Goal: Task Accomplishment & Management: Manage account settings

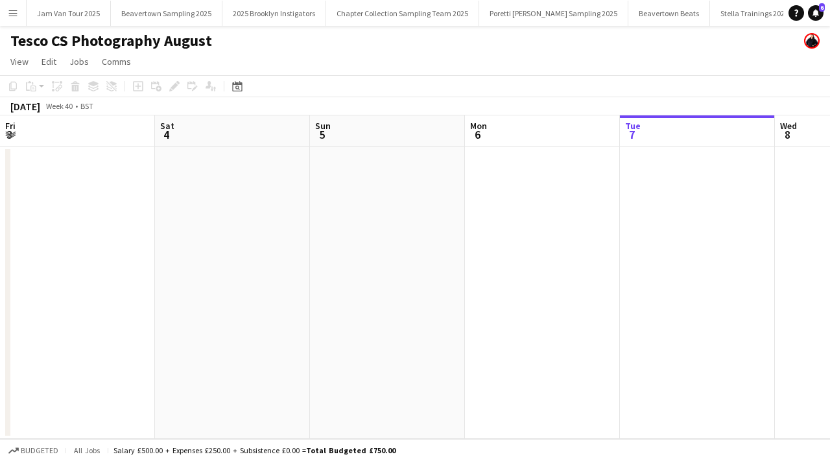
scroll to position [0, 310]
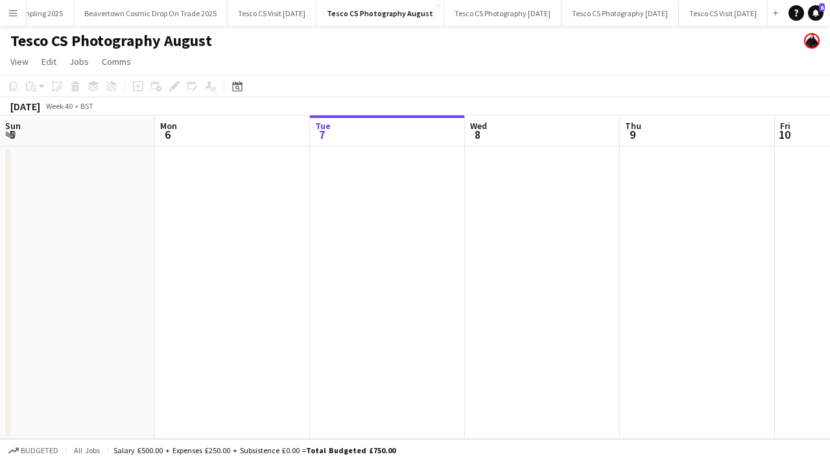
click at [12, 10] on app-icon "Menu" at bounding box center [13, 13] width 10 height 10
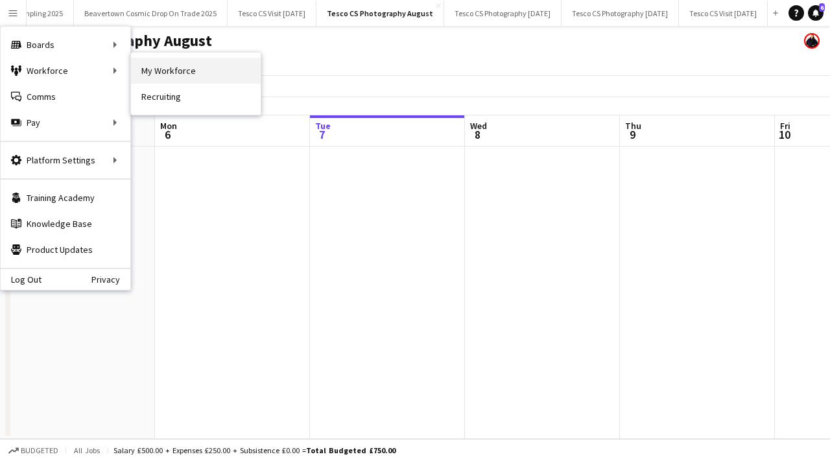
click at [152, 75] on link "My Workforce" at bounding box center [196, 71] width 130 height 26
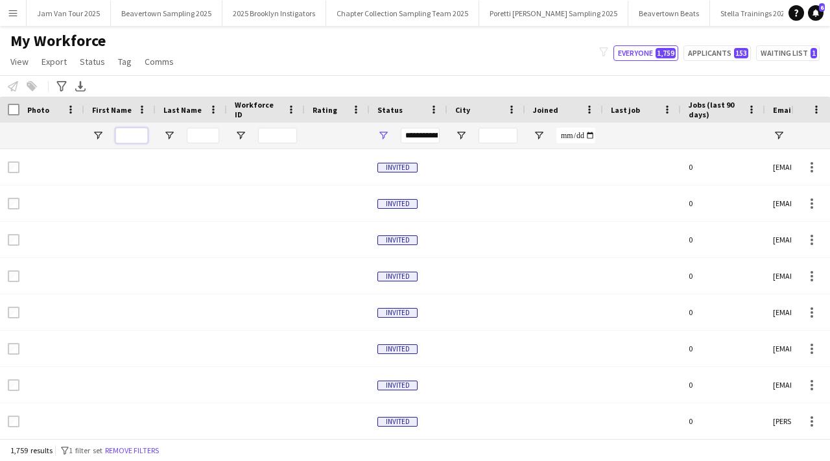
click at [128, 138] on input "First Name Filter Input" at bounding box center [131, 136] width 32 height 16
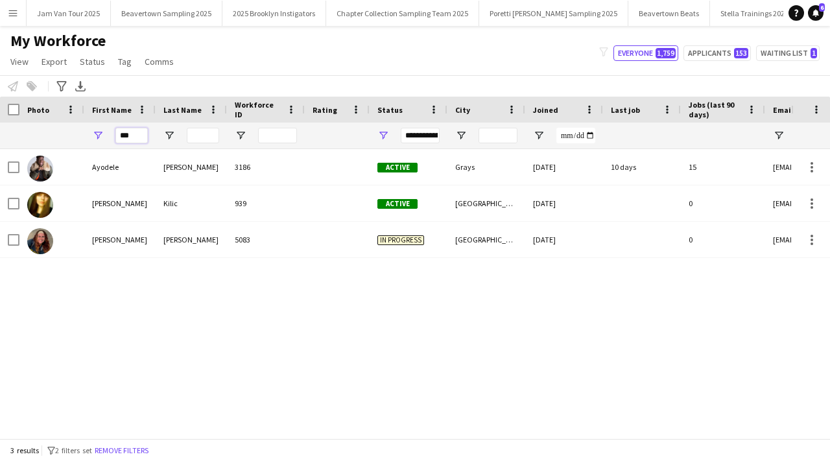
type input "***"
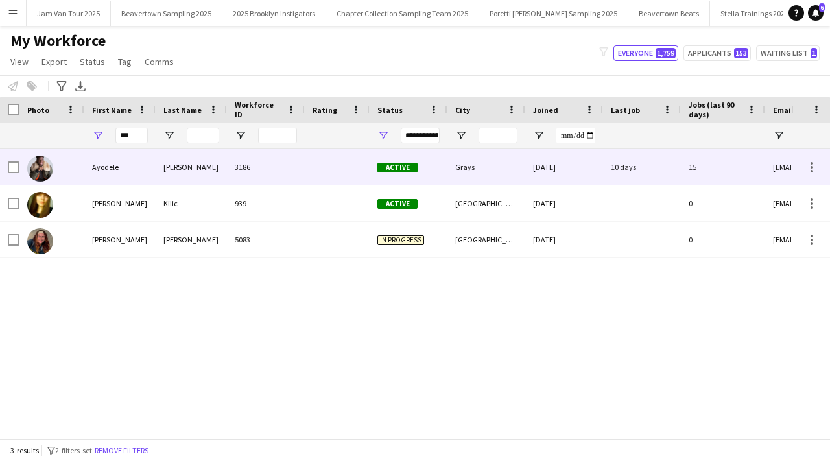
click at [156, 167] on div "Adeniji" at bounding box center [191, 167] width 71 height 36
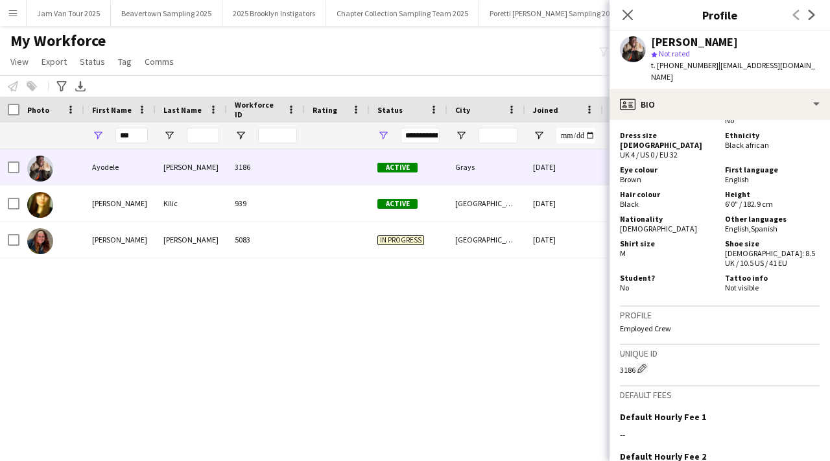
scroll to position [829, 0]
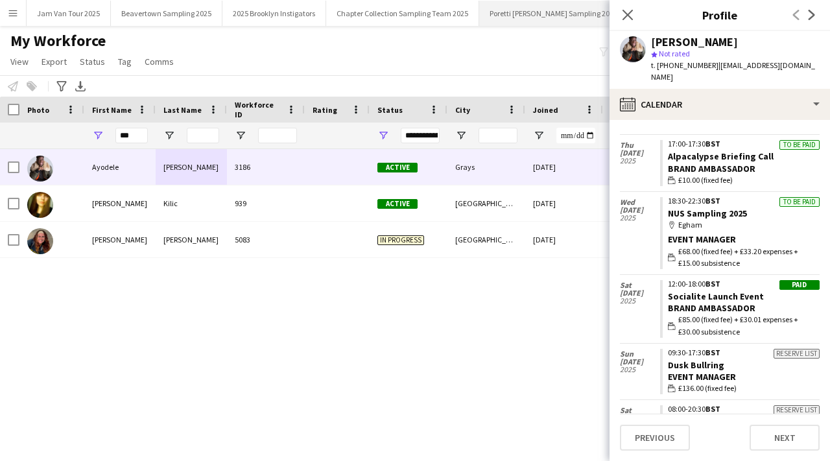
scroll to position [0, 1]
click at [14, 13] on app-icon "Menu" at bounding box center [13, 13] width 10 height 10
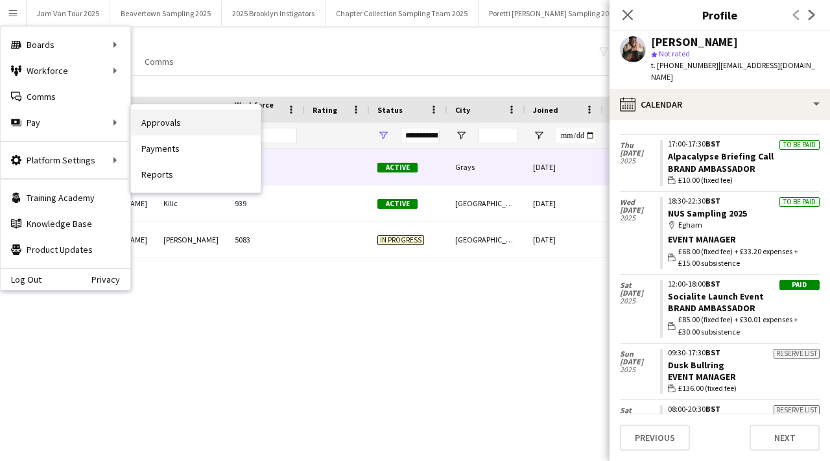
click at [156, 125] on link "Approvals" at bounding box center [196, 123] width 130 height 26
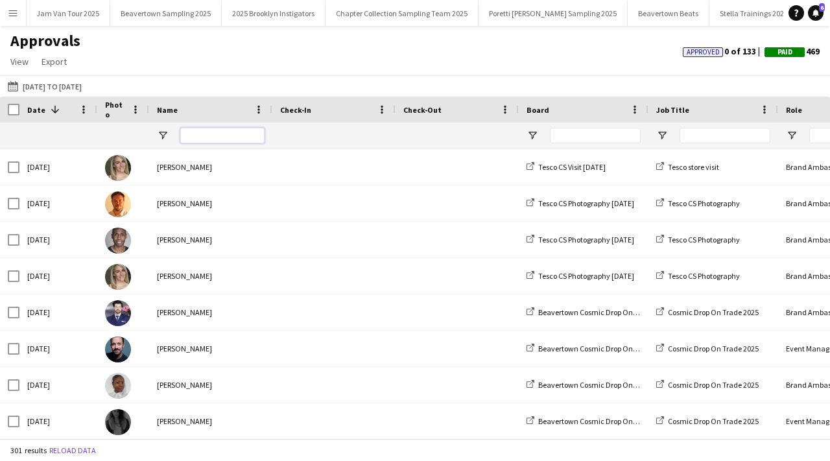
click at [202, 137] on input "Name Filter Input" at bounding box center [222, 136] width 84 height 16
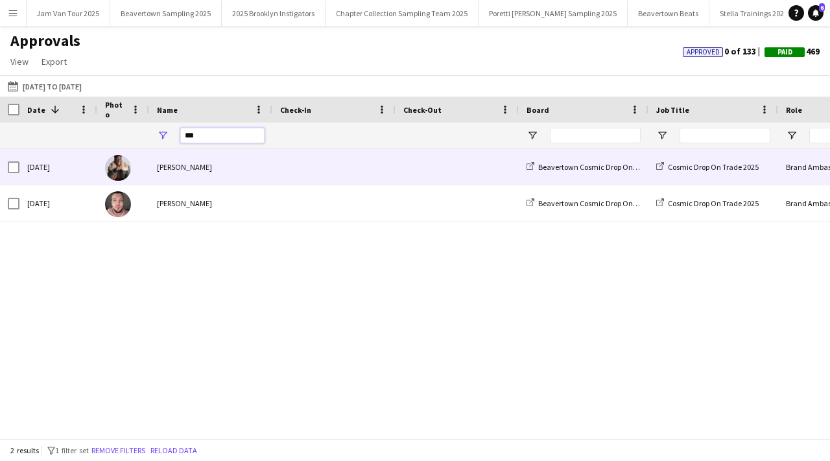
type input "***"
click at [316, 163] on span at bounding box center [334, 167] width 108 height 36
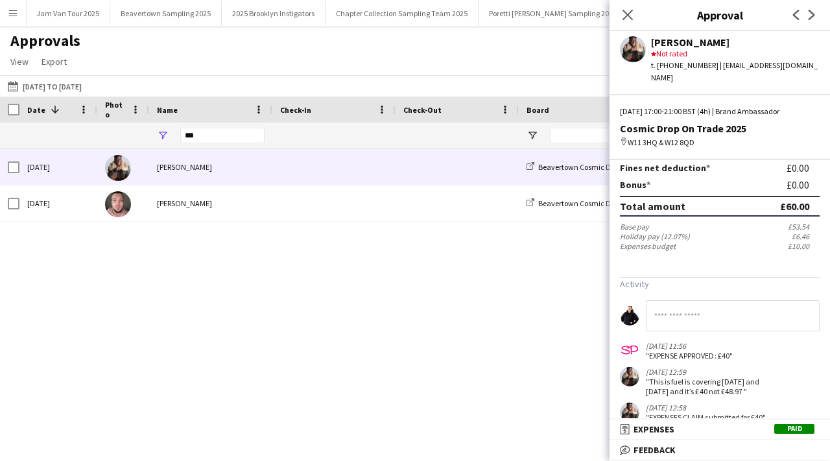
scroll to position [180, 0]
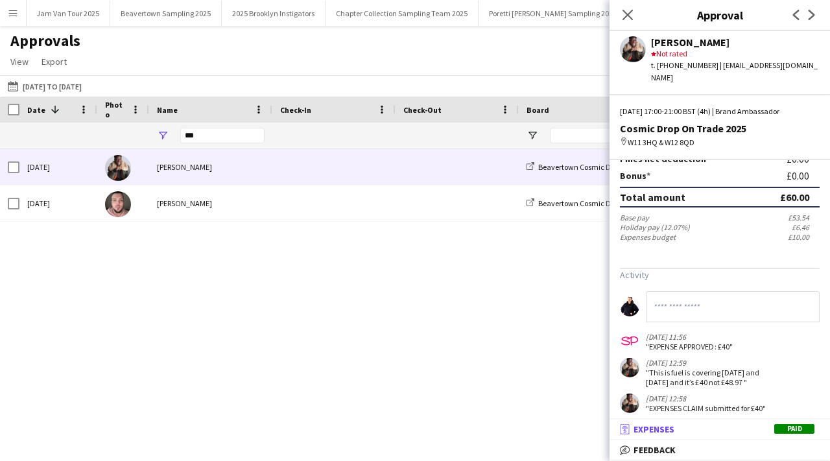
click at [703, 425] on mat-panel-title "receipt Expenses Paid" at bounding box center [717, 429] width 215 height 12
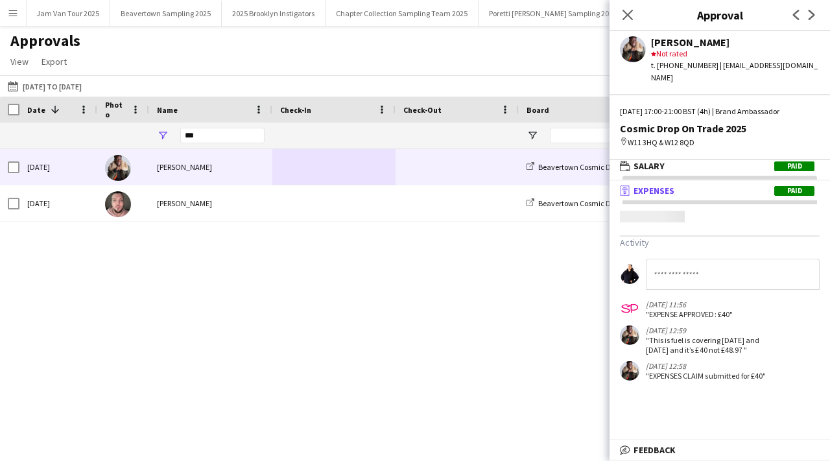
scroll to position [4, 0]
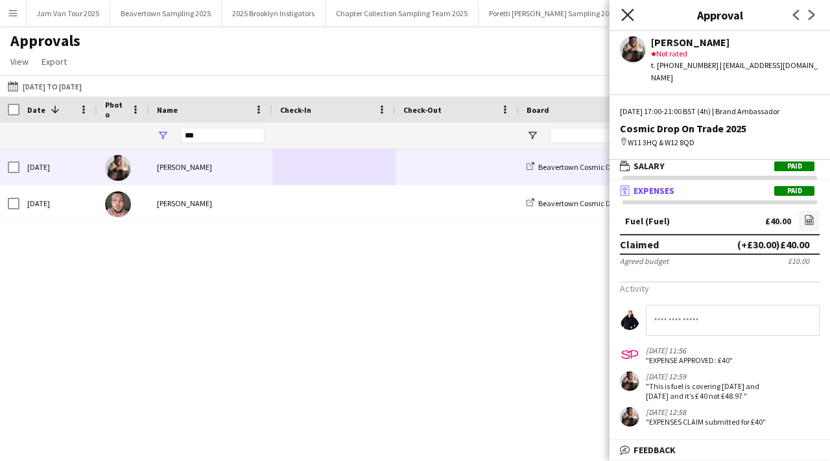
click at [626, 18] on icon "Close pop-in" at bounding box center [627, 14] width 12 height 12
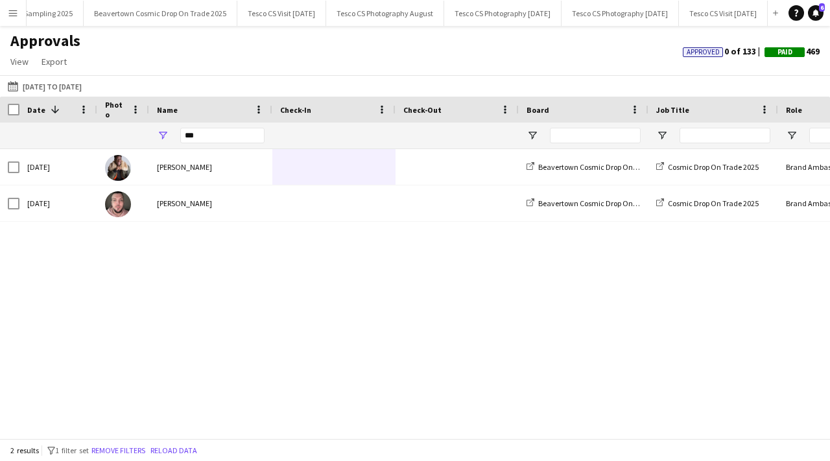
scroll to position [0, 1527]
click at [586, 10] on button "Tesco CS Photography October 2025 Close" at bounding box center [620, 13] width 117 height 25
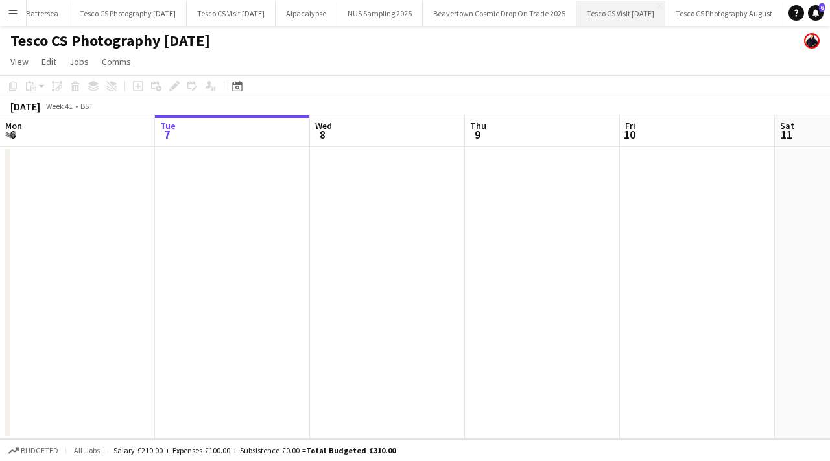
scroll to position [0, 1067]
click at [268, 23] on button "Tesco CS Visit September 2025 Close" at bounding box center [246, 13] width 89 height 25
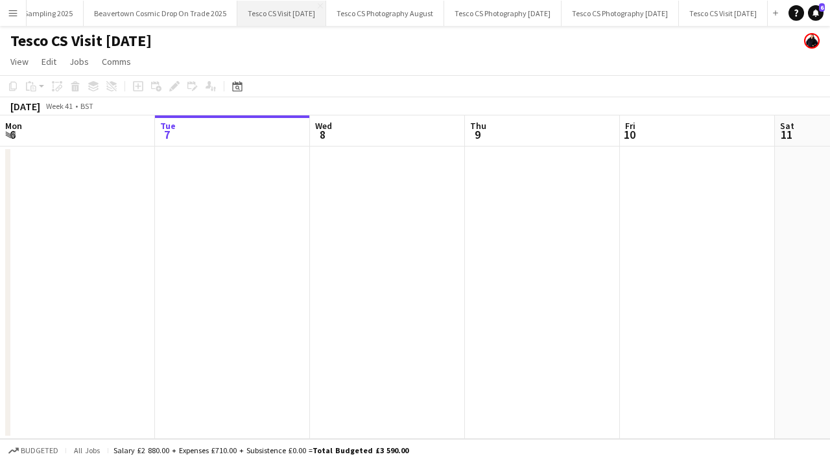
scroll to position [0, 1530]
click at [247, 10] on button "Tesco CS Visit August 2025 Close" at bounding box center [281, 13] width 89 height 25
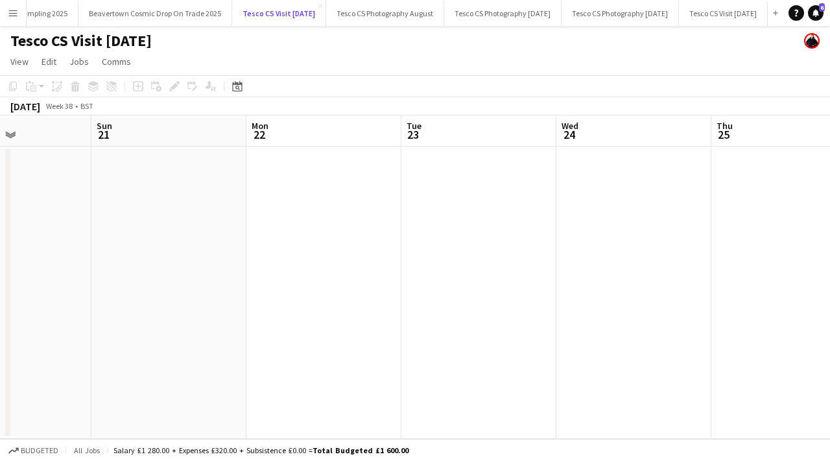
scroll to position [0, 608]
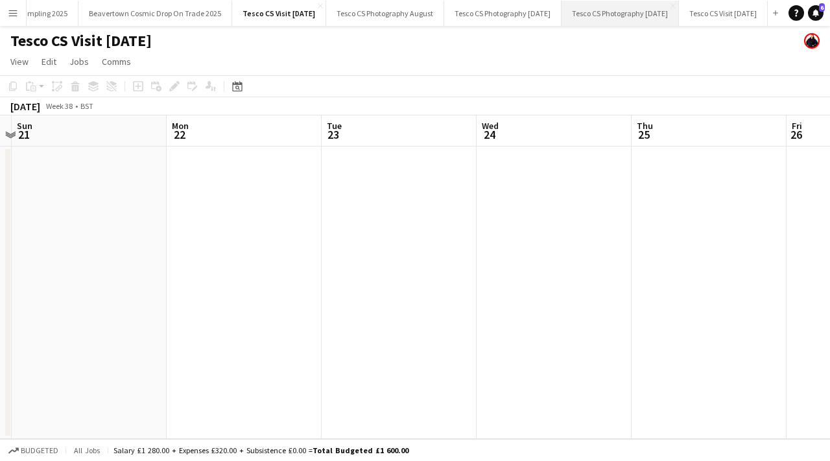
click at [593, 10] on button "Tesco CS Photography October 2025 Close" at bounding box center [620, 13] width 117 height 25
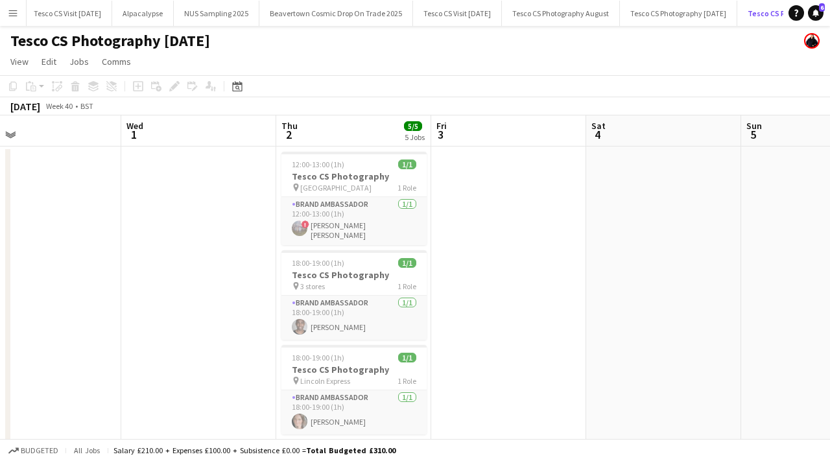
scroll to position [0, 1236]
click at [109, 8] on button "Tesco CS Visit September 2025 Close" at bounding box center [77, 13] width 89 height 25
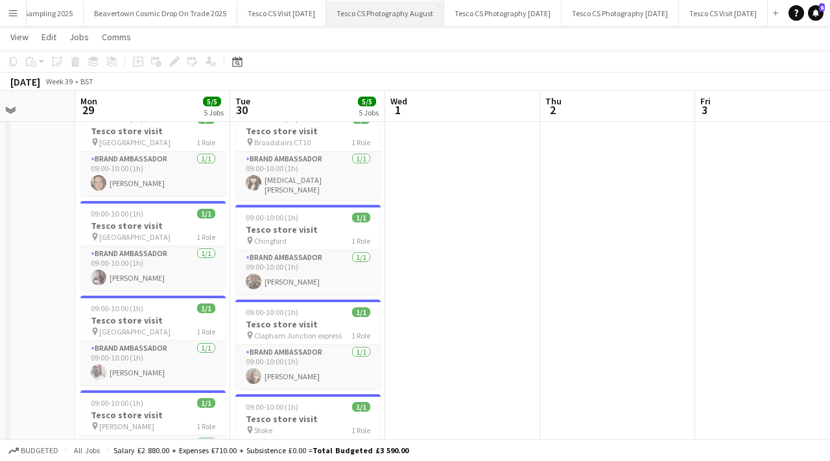
scroll to position [0, 1530]
click at [697, 12] on button "Tesco CS Visit October 2025 Close" at bounding box center [723, 13] width 89 height 25
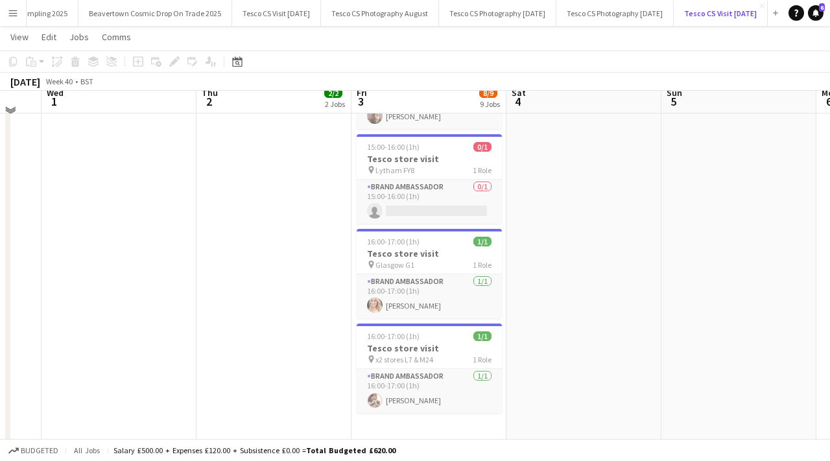
scroll to position [593, 0]
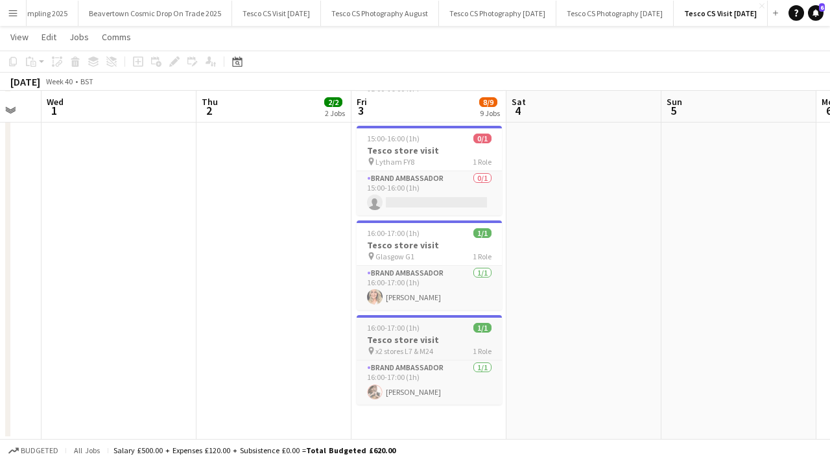
click at [412, 339] on h3 "Tesco store visit" at bounding box center [429, 340] width 145 height 12
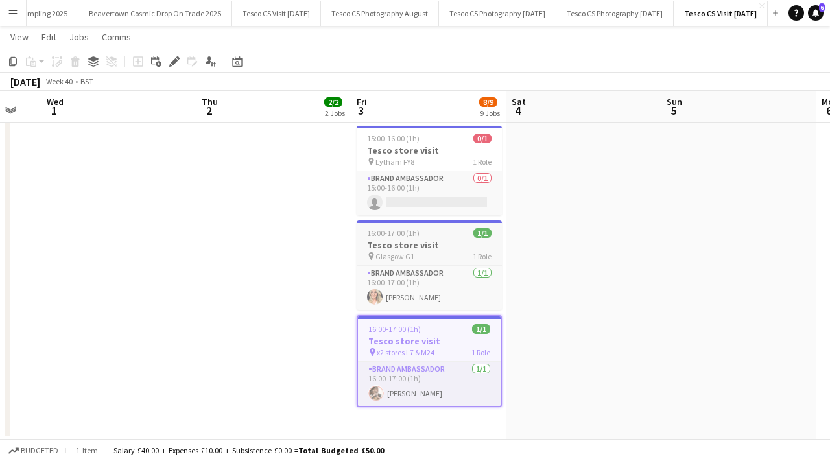
click at [431, 241] on h3 "Tesco store visit" at bounding box center [429, 245] width 145 height 12
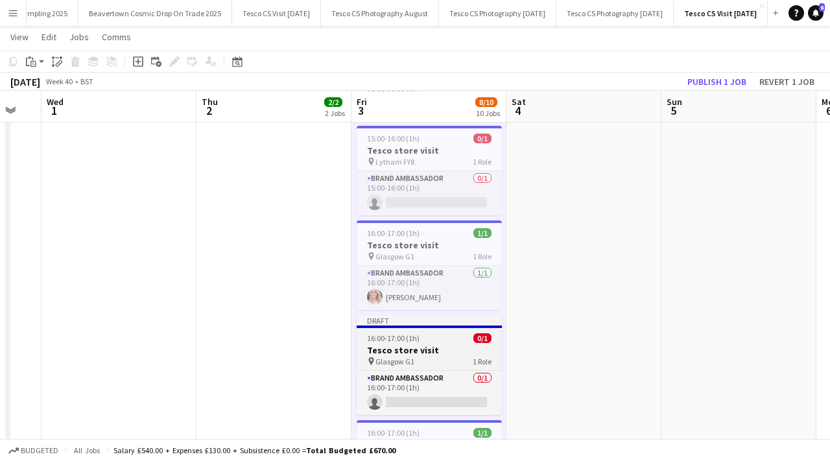
scroll to position [699, 0]
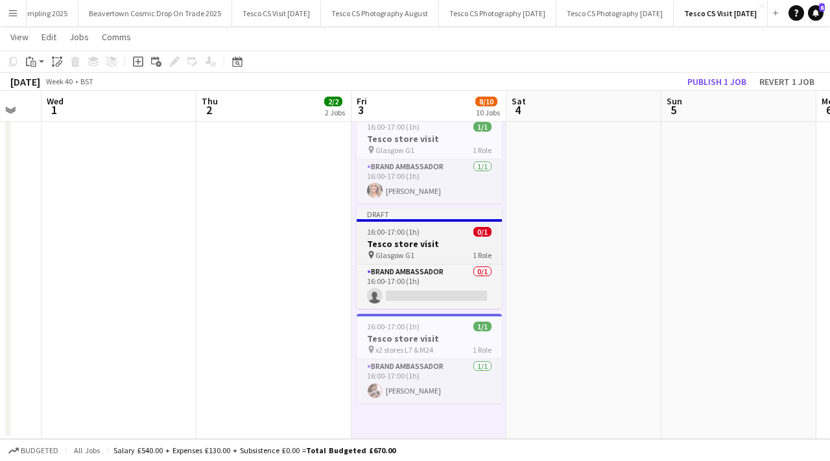
click at [427, 246] on h3 "Tesco store visit" at bounding box center [429, 244] width 145 height 12
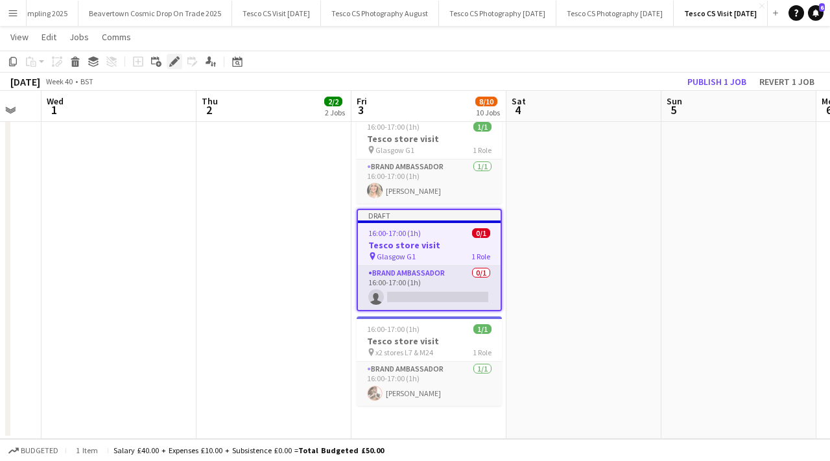
click at [167, 58] on div "Edit" at bounding box center [175, 62] width 16 height 16
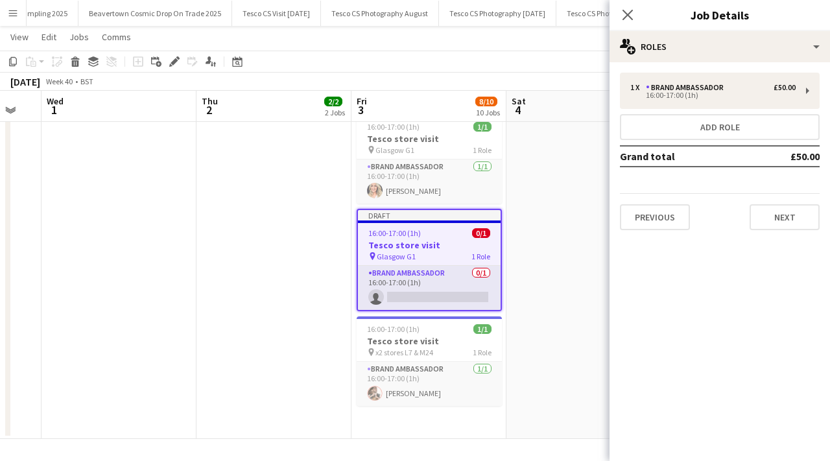
click at [772, 202] on div "Previous Next" at bounding box center [720, 211] width 200 height 37
click at [774, 213] on button "Next" at bounding box center [785, 217] width 70 height 26
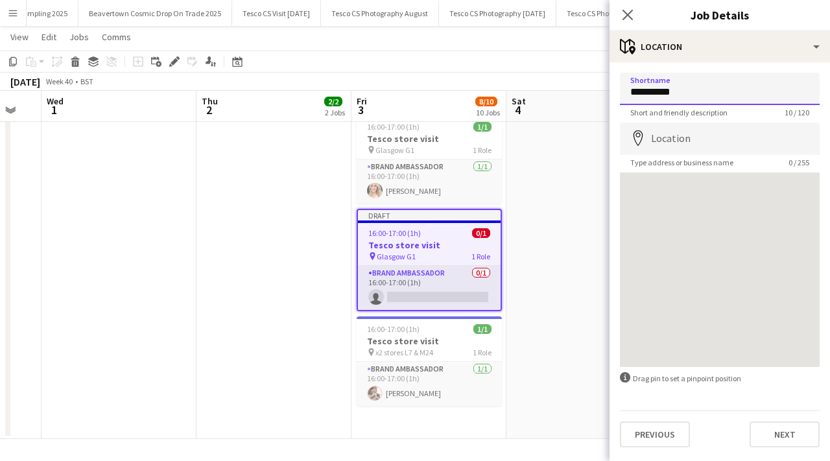
drag, startPoint x: 684, startPoint y: 90, endPoint x: 615, endPoint y: 89, distance: 68.8
click at [615, 89] on form "**********" at bounding box center [720, 260] width 220 height 375
click at [637, 93] on input "**********" at bounding box center [720, 89] width 200 height 32
type input "**********"
click at [631, 8] on icon "Close pop-in" at bounding box center [627, 14] width 12 height 12
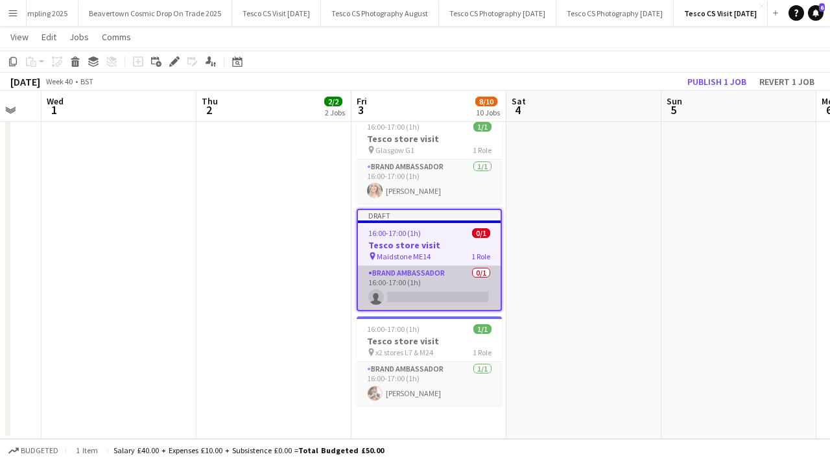
click at [421, 292] on app-card-role "Brand Ambassador 0/1 16:00-17:00 (1h) single-neutral-actions" at bounding box center [429, 288] width 143 height 44
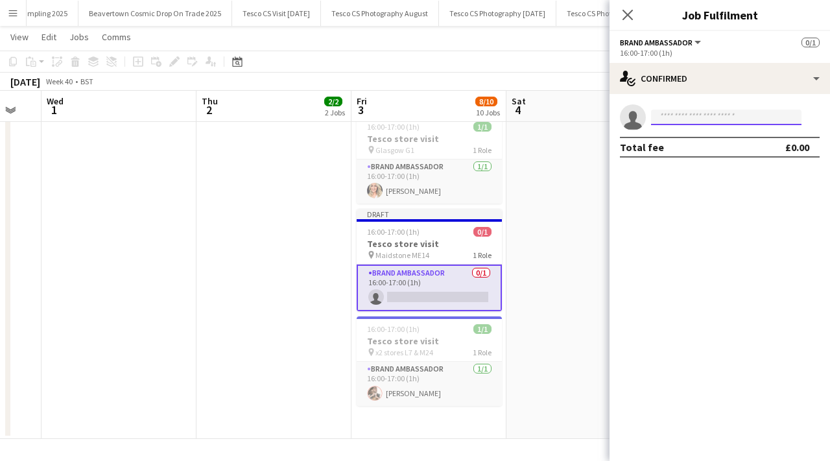
click at [671, 113] on input at bounding box center [726, 118] width 150 height 16
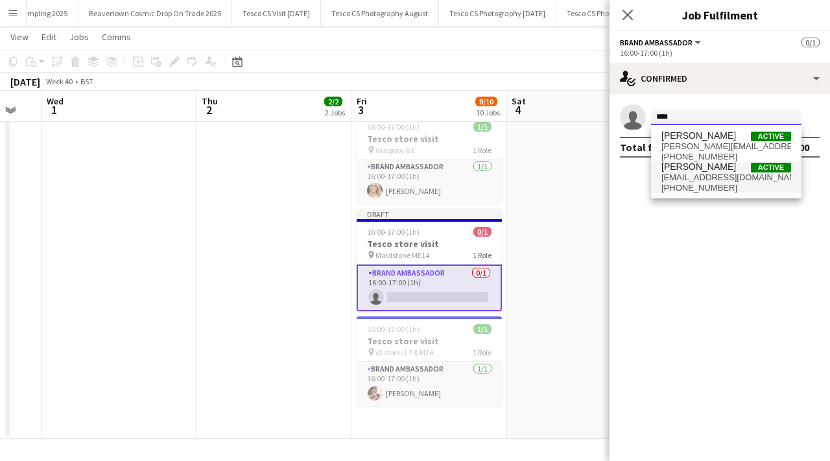
type input "****"
click at [719, 177] on span "[EMAIL_ADDRESS][DOMAIN_NAME]" at bounding box center [726, 178] width 130 height 10
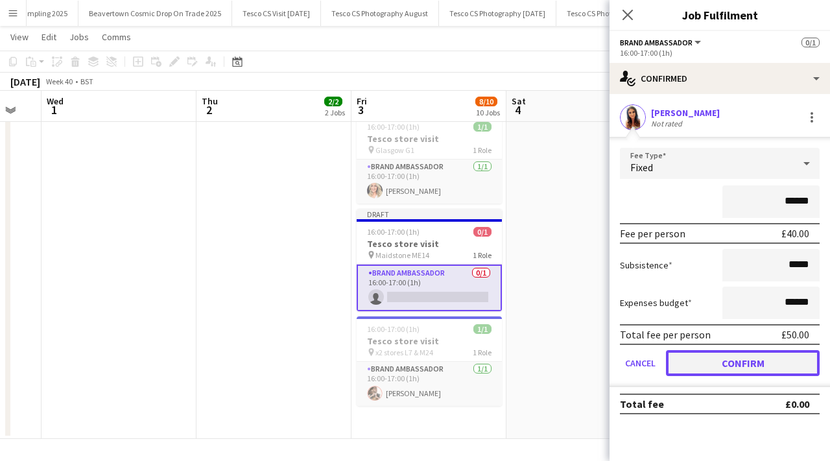
click at [722, 366] on button "Confirm" at bounding box center [743, 363] width 154 height 26
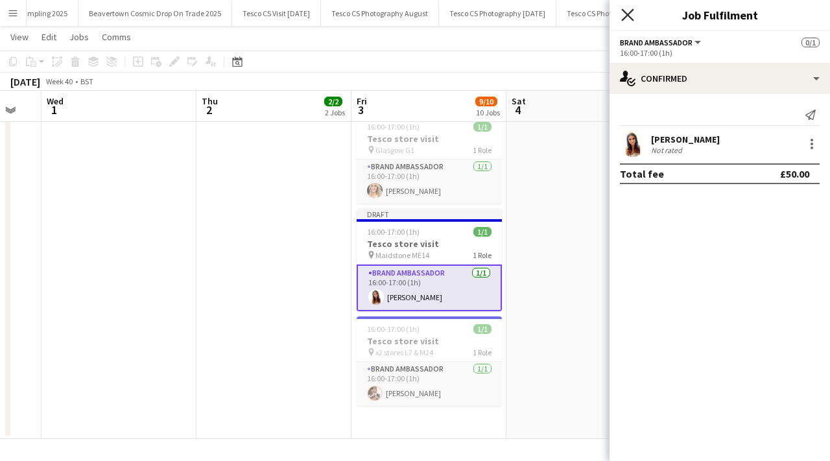
click at [626, 8] on app-icon "Close pop-in" at bounding box center [628, 15] width 19 height 19
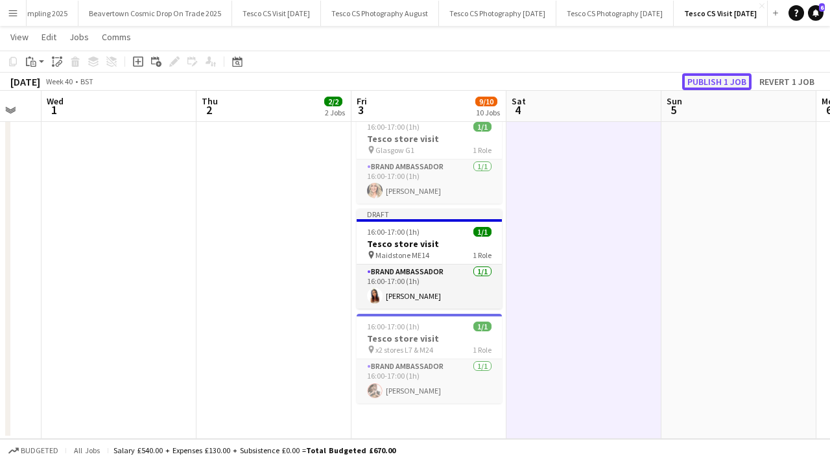
click at [705, 81] on button "Publish 1 job" at bounding box center [716, 81] width 69 height 17
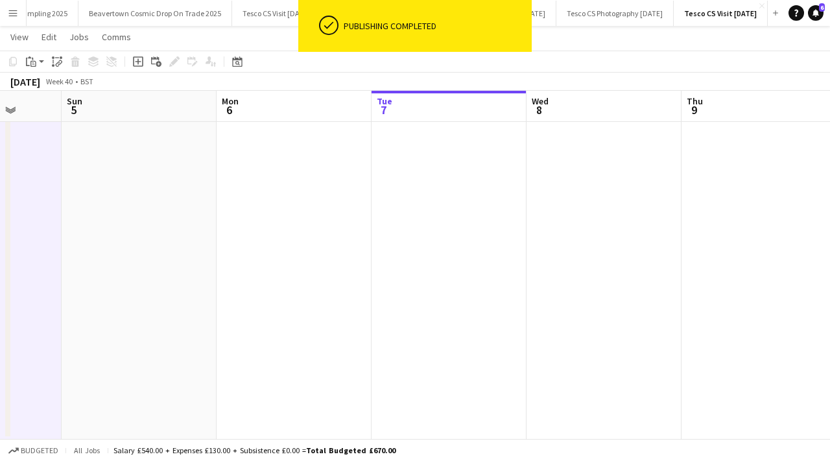
scroll to position [0, 387]
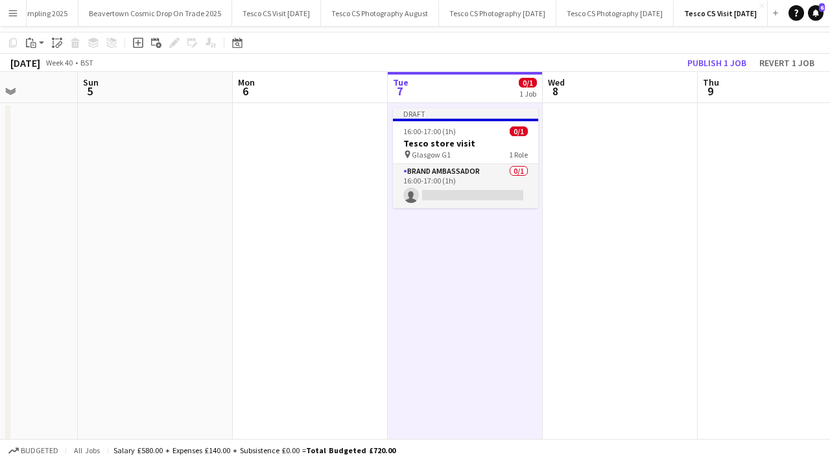
scroll to position [0, 0]
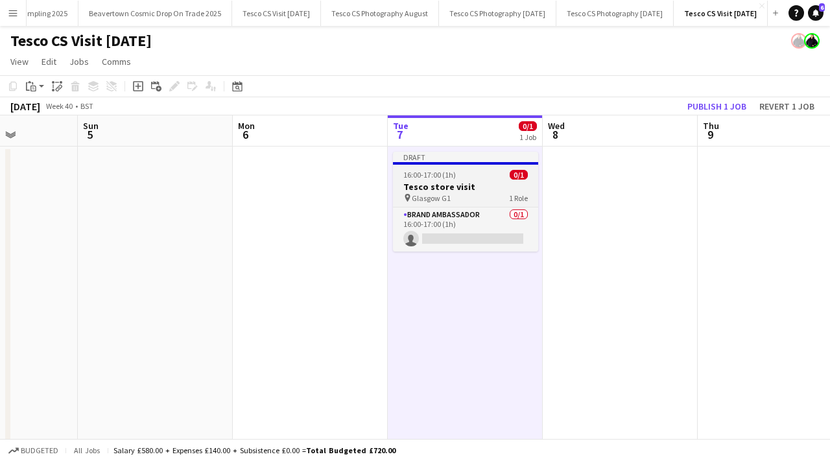
click at [455, 195] on div "pin Glasgow G1 1 Role" at bounding box center [465, 198] width 145 height 10
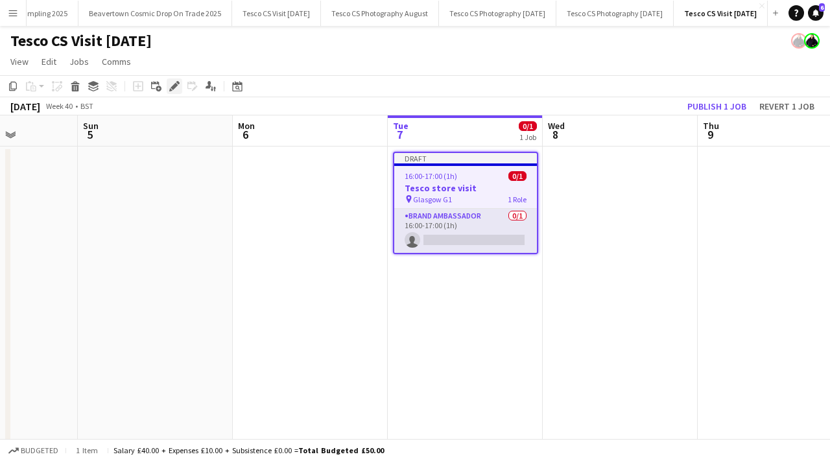
click at [172, 91] on div "Edit" at bounding box center [175, 86] width 16 height 16
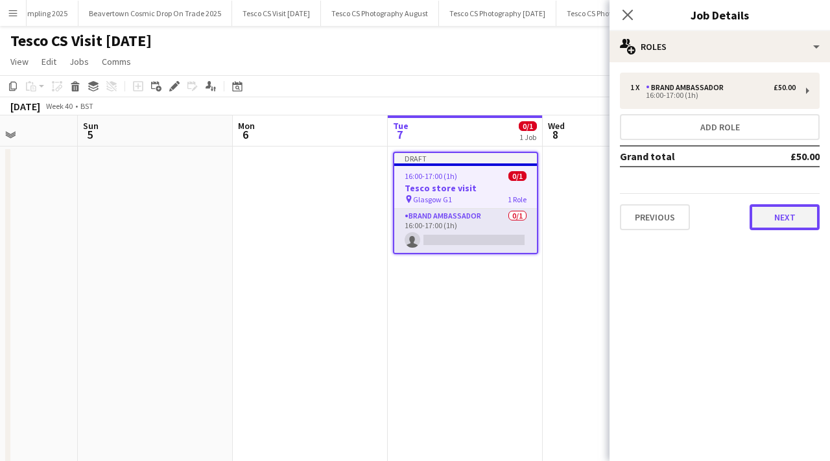
click at [757, 211] on button "Next" at bounding box center [785, 217] width 70 height 26
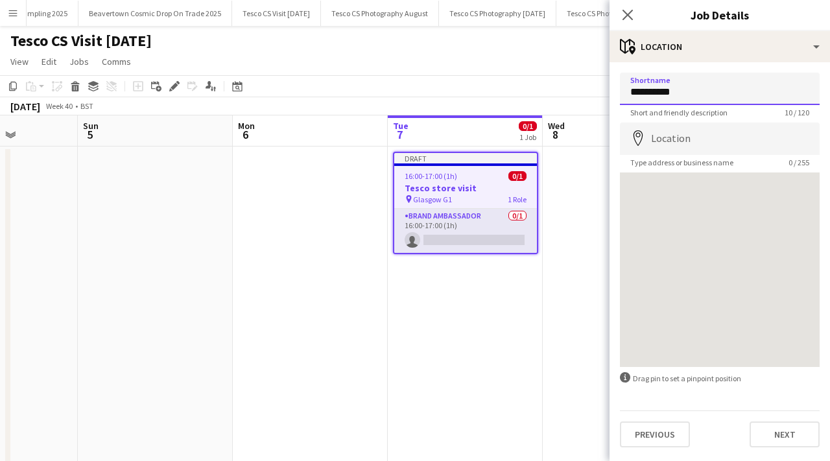
drag, startPoint x: 689, startPoint y: 97, endPoint x: 588, endPoint y: 86, distance: 101.1
type input "**********"
click at [622, 16] on icon "Close pop-in" at bounding box center [627, 14] width 12 height 12
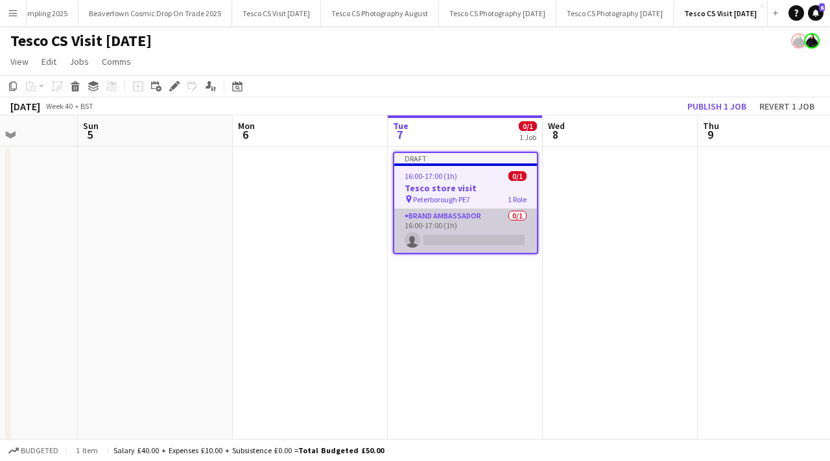
click at [477, 242] on app-card-role "Brand Ambassador 0/1 16:00-17:00 (1h) single-neutral-actions" at bounding box center [465, 231] width 143 height 44
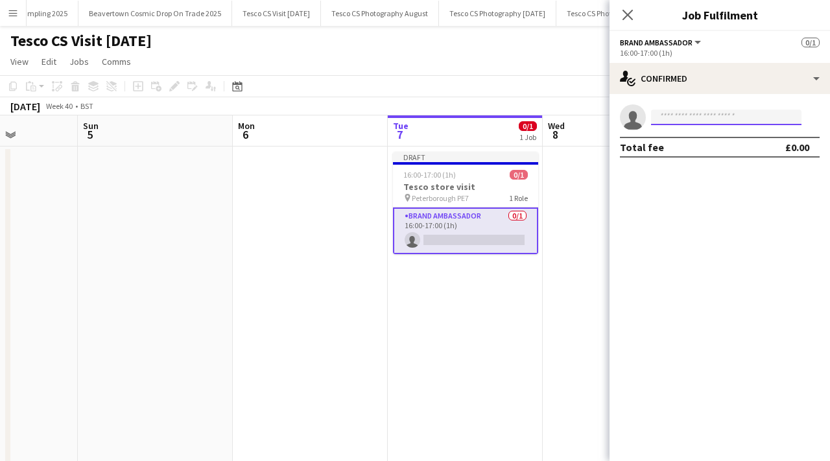
click at [669, 116] on input at bounding box center [726, 118] width 150 height 16
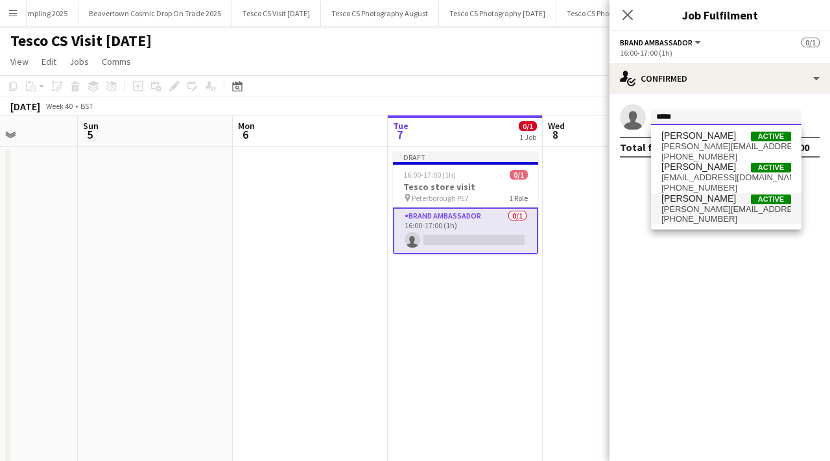
type input "*****"
click at [694, 211] on span "annie.nicol11@gmail.com" at bounding box center [726, 209] width 130 height 10
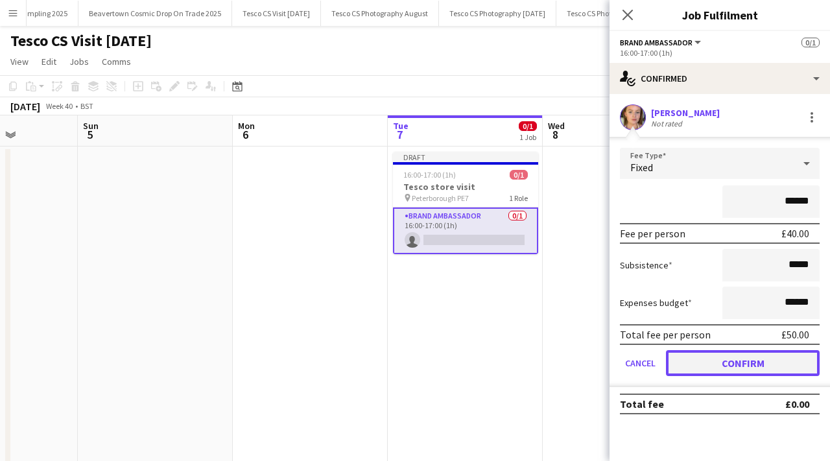
click at [728, 357] on button "Confirm" at bounding box center [743, 363] width 154 height 26
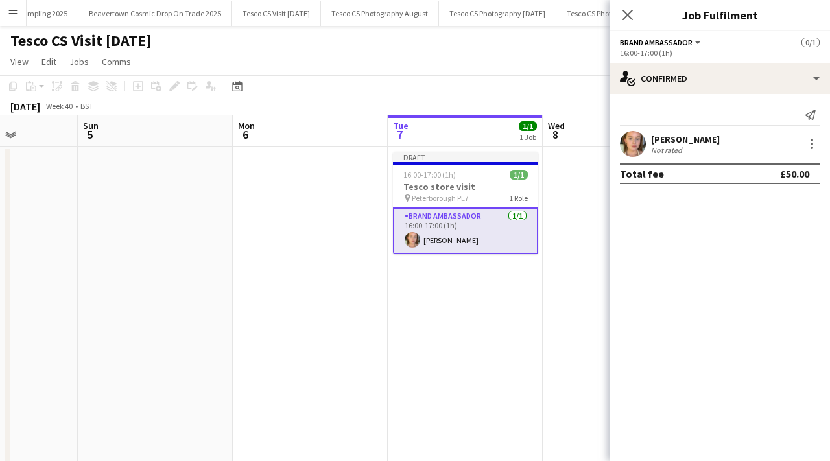
click at [619, 5] on div "Close pop-in" at bounding box center [628, 15] width 36 height 30
click at [628, 19] on icon "Close pop-in" at bounding box center [627, 14] width 12 height 12
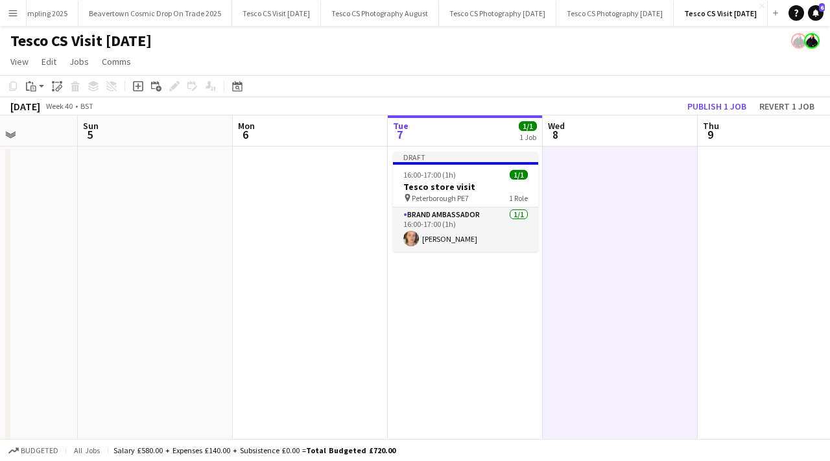
scroll to position [0, 387]
click at [700, 104] on button "Publish 1 job" at bounding box center [716, 106] width 69 height 17
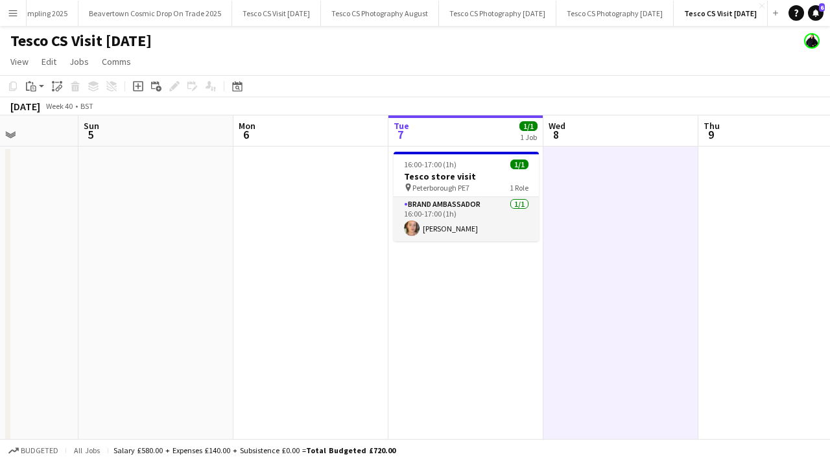
click at [12, 15] on app-icon "Menu" at bounding box center [13, 13] width 10 height 10
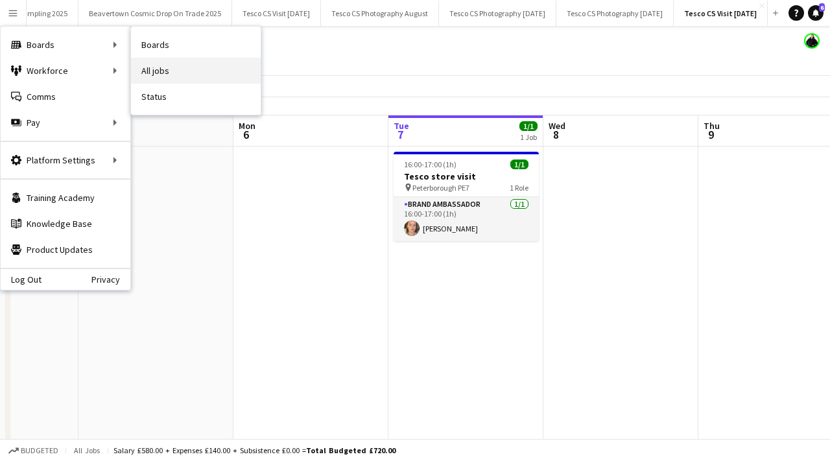
click at [146, 69] on link "All jobs" at bounding box center [196, 71] width 130 height 26
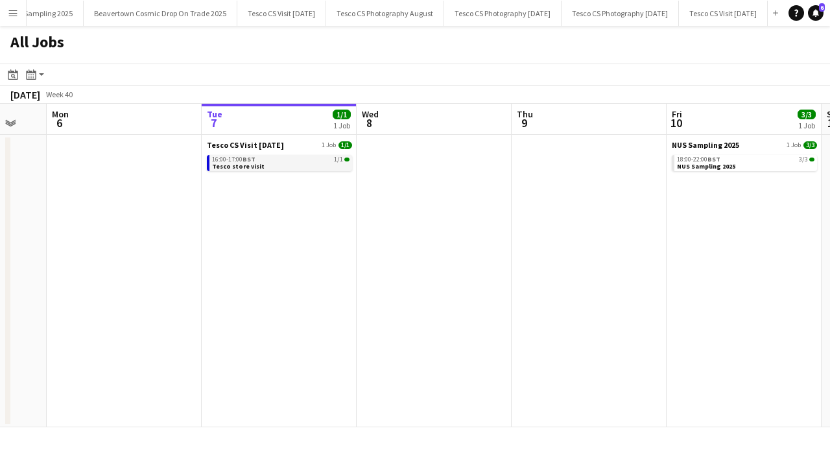
scroll to position [0, 261]
click at [14, 5] on button "Menu" at bounding box center [13, 13] width 26 height 26
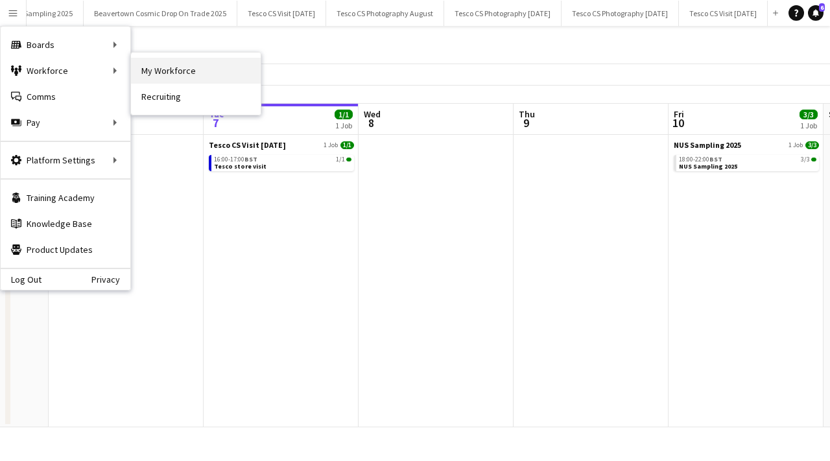
click at [184, 65] on link "My Workforce" at bounding box center [196, 71] width 130 height 26
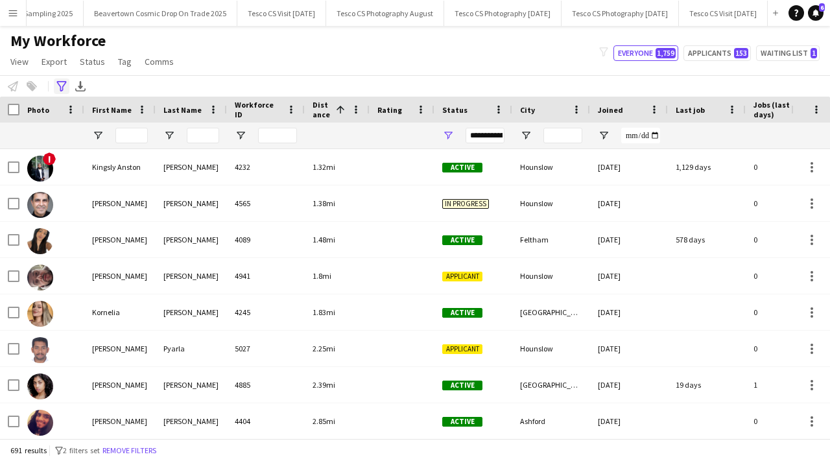
click at [57, 79] on div "Advanced filters" at bounding box center [62, 86] width 16 height 16
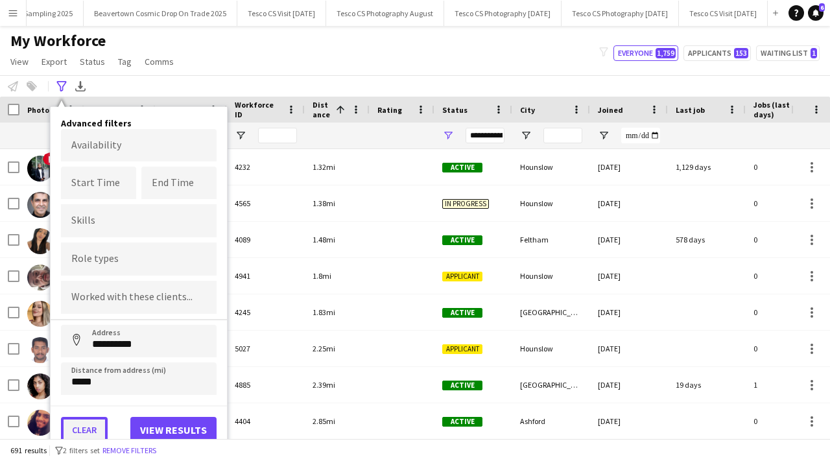
click at [83, 429] on button "Clear" at bounding box center [84, 430] width 47 height 26
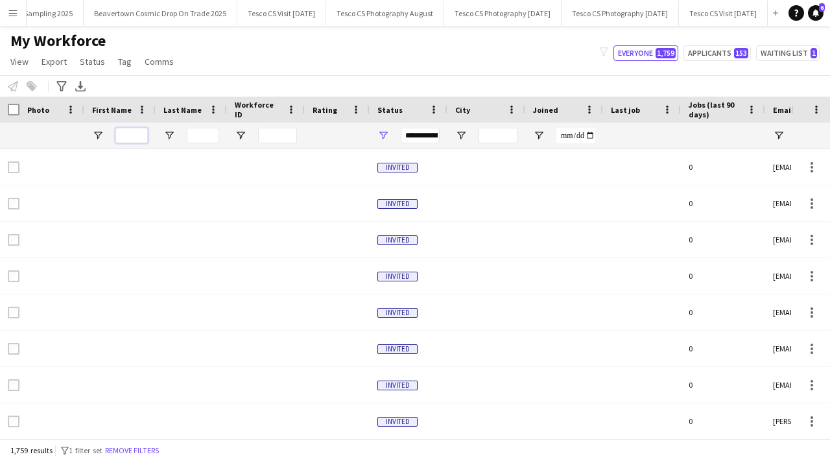
click at [136, 137] on input "First Name Filter Input" at bounding box center [131, 136] width 32 height 16
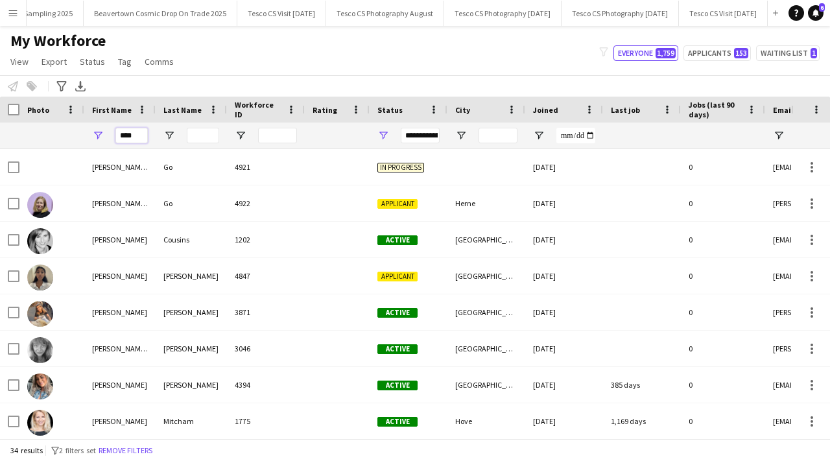
type input "****"
click at [209, 136] on input "Last Name Filter Input" at bounding box center [203, 136] width 32 height 16
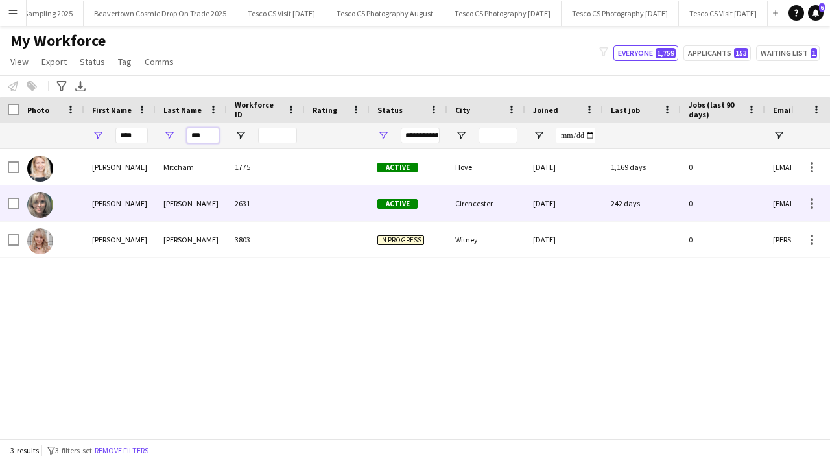
type input "***"
click at [185, 201] on div "Mitchell" at bounding box center [191, 203] width 71 height 36
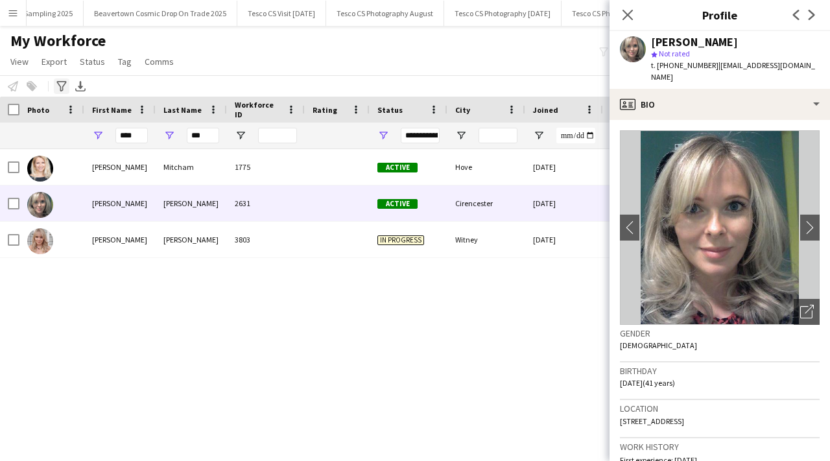
click at [64, 86] on icon "Advanced filters" at bounding box center [61, 86] width 10 height 10
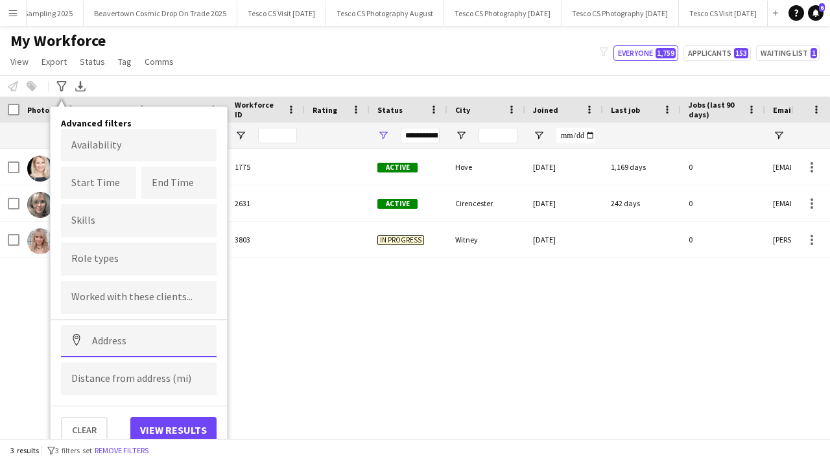
click at [128, 336] on input at bounding box center [139, 341] width 156 height 32
paste input "**********"
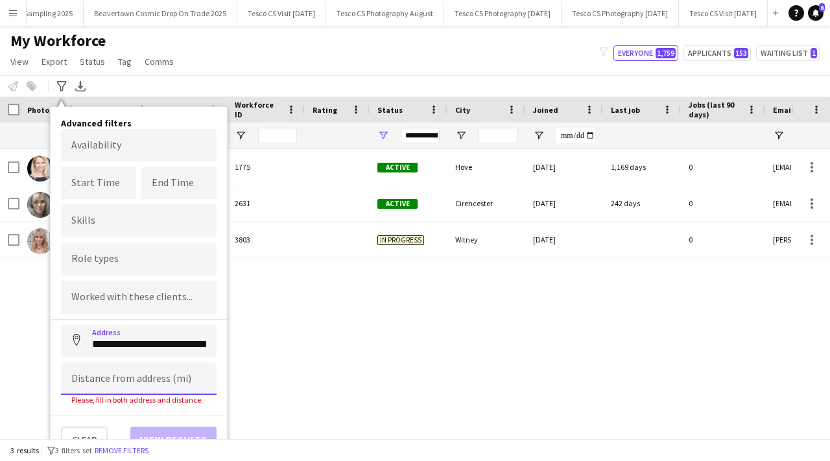
type input "*********"
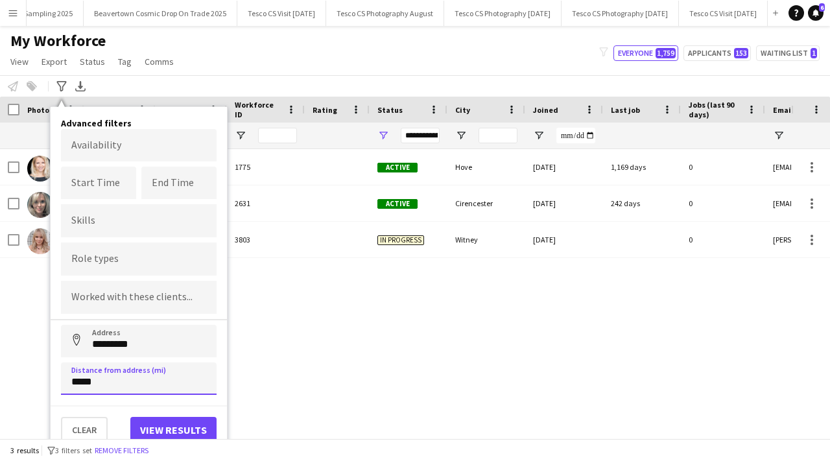
type input "*****"
click at [174, 337] on input "*********" at bounding box center [139, 341] width 156 height 32
paste input "**********"
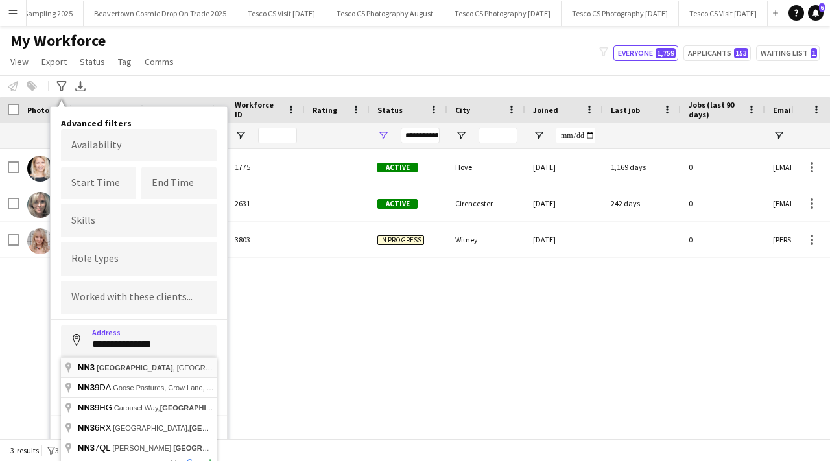
type input "**********"
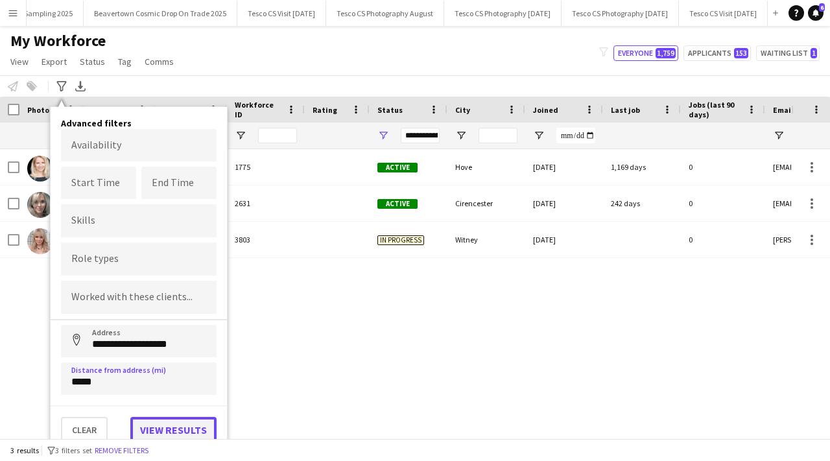
click at [169, 420] on button "View results" at bounding box center [173, 430] width 86 height 26
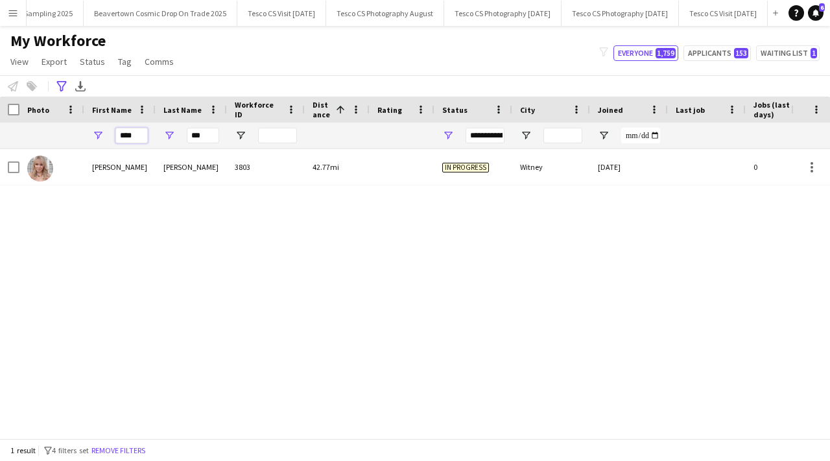
drag, startPoint x: 141, startPoint y: 139, endPoint x: 121, endPoint y: 139, distance: 20.8
click at [121, 139] on input "****" at bounding box center [131, 136] width 32 height 16
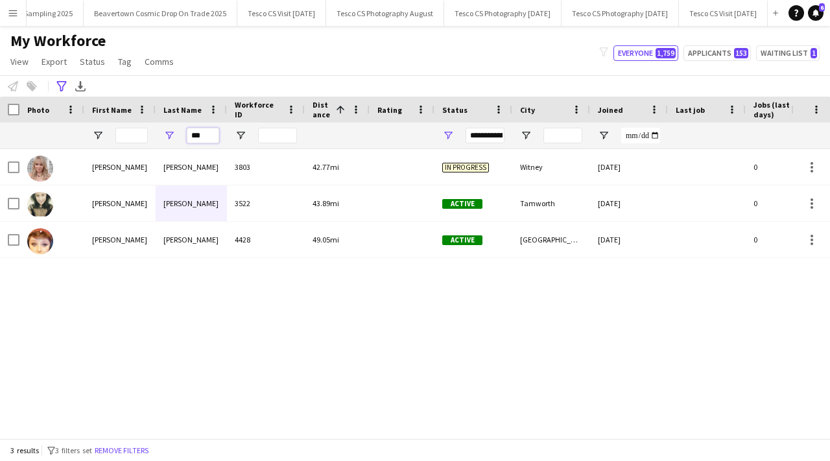
drag, startPoint x: 207, startPoint y: 133, endPoint x: 184, endPoint y: 133, distance: 22.7
click at [185, 133] on div "***" at bounding box center [191, 136] width 71 height 26
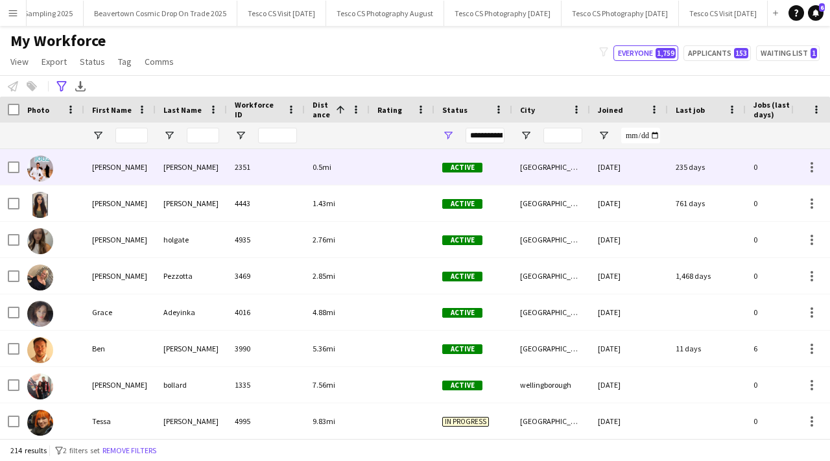
click at [188, 167] on div "Matthews" at bounding box center [191, 167] width 71 height 36
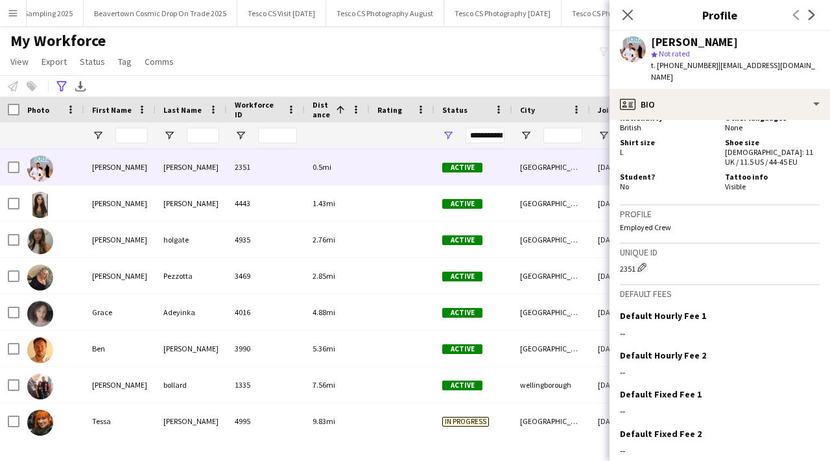
scroll to position [853, 0]
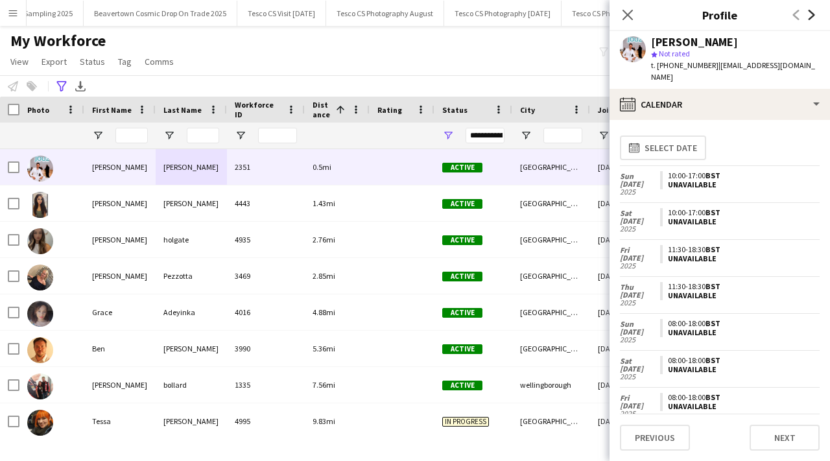
click at [813, 16] on icon at bounding box center [812, 15] width 6 height 10
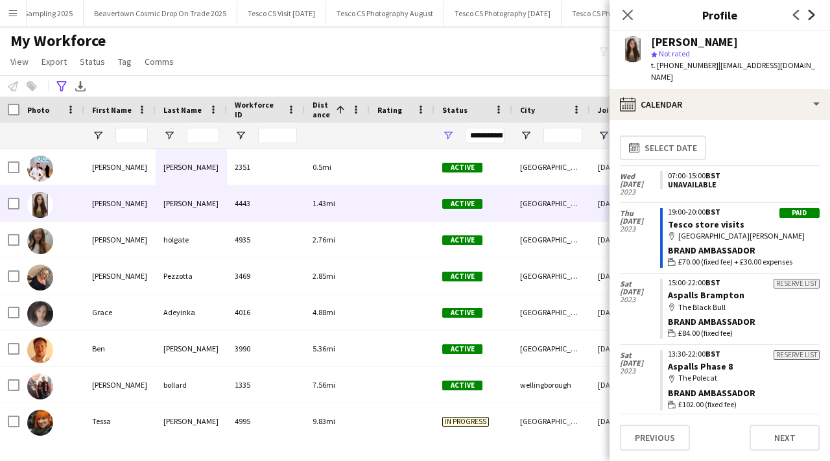
click at [812, 16] on icon at bounding box center [812, 15] width 6 height 10
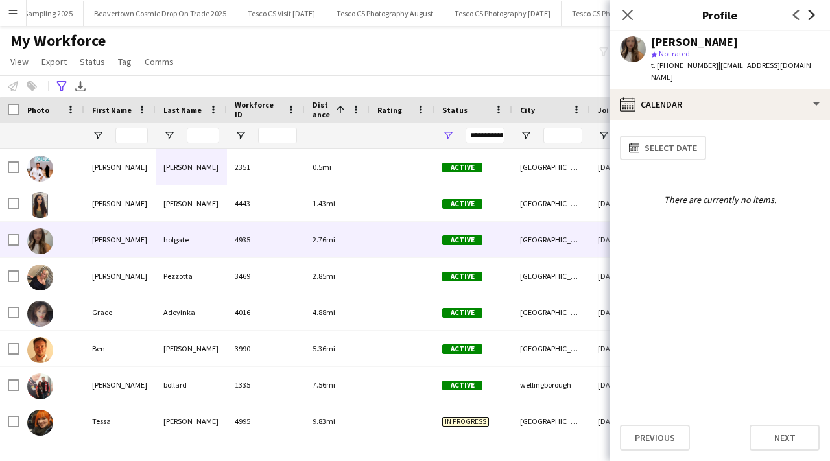
click at [812, 16] on icon at bounding box center [812, 15] width 6 height 10
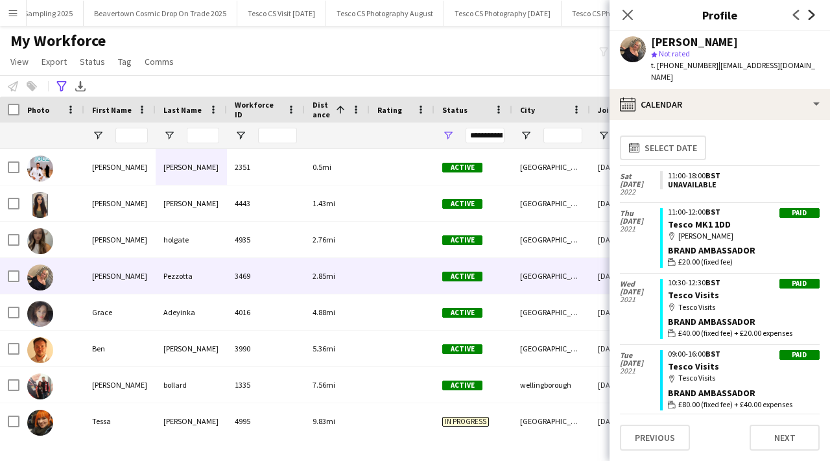
click at [813, 17] on icon at bounding box center [812, 15] width 6 height 10
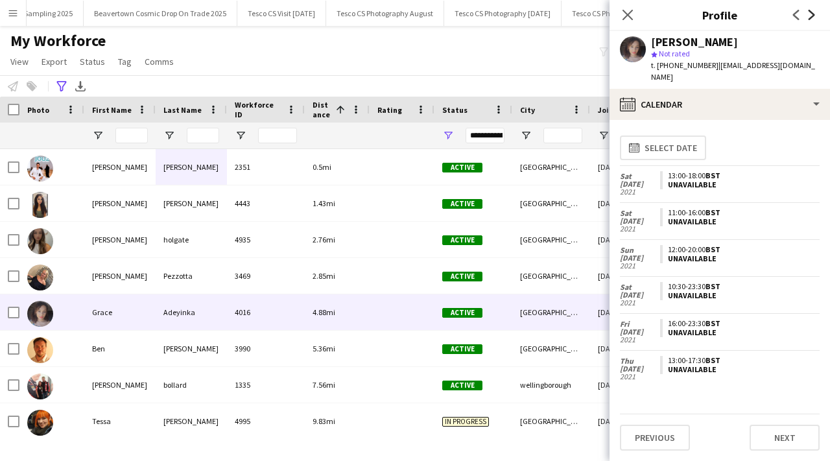
click at [813, 17] on icon "Next" at bounding box center [812, 15] width 10 height 10
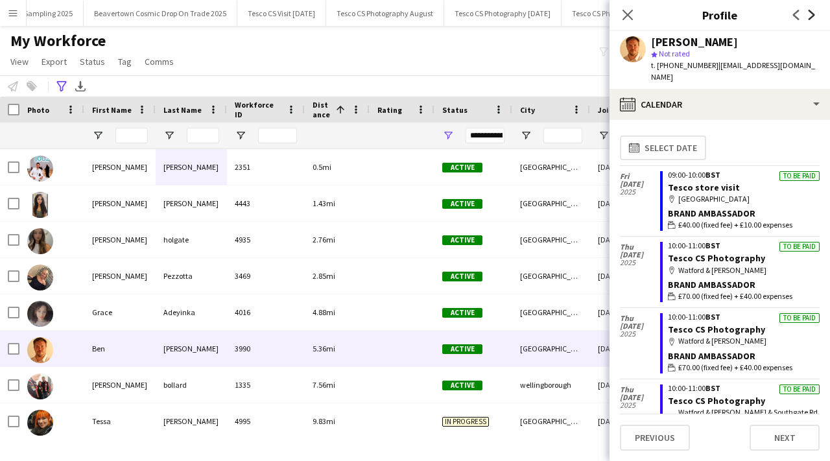
click at [813, 16] on icon at bounding box center [812, 15] width 6 height 10
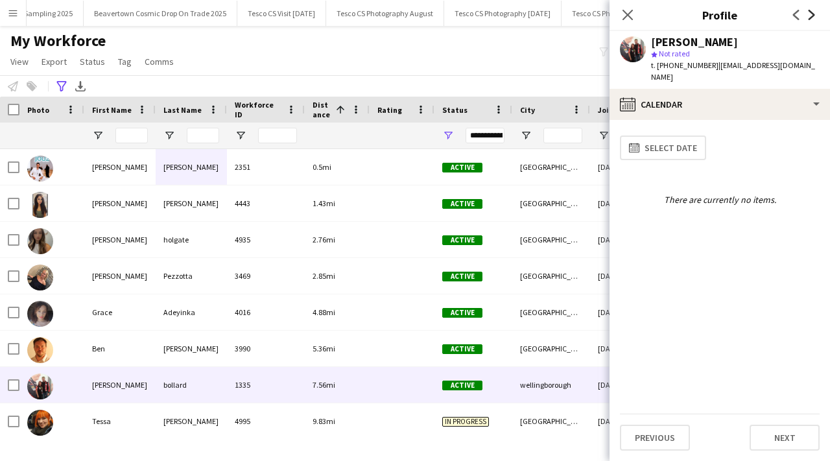
click at [813, 16] on icon at bounding box center [812, 15] width 6 height 10
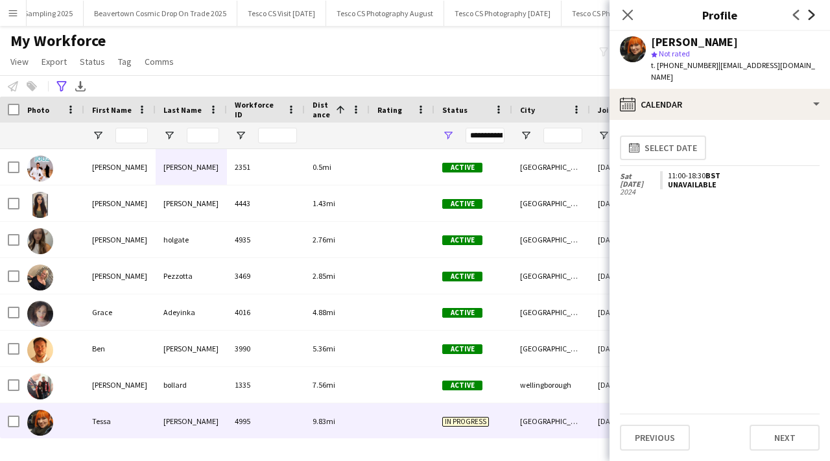
click at [813, 17] on icon "Next" at bounding box center [812, 15] width 10 height 10
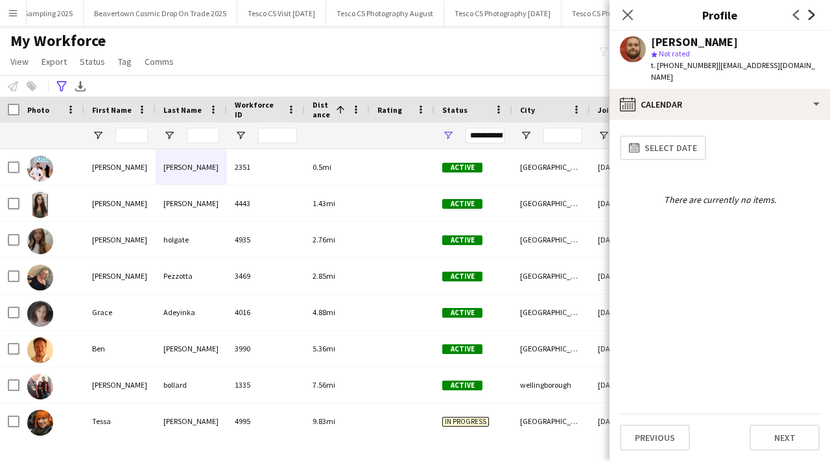
click at [814, 18] on icon "Next" at bounding box center [812, 15] width 10 height 10
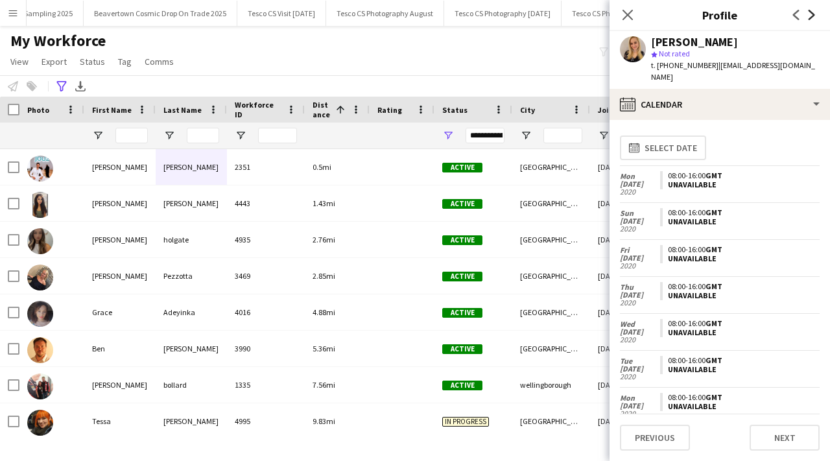
click at [815, 18] on icon "Next" at bounding box center [812, 15] width 10 height 10
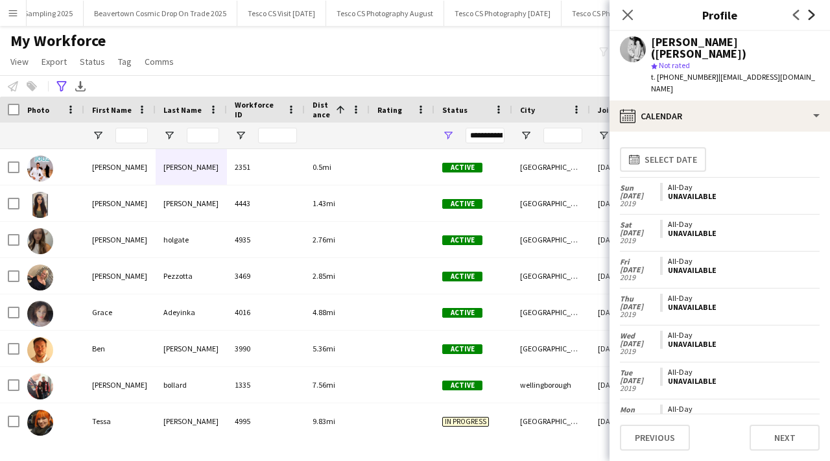
click at [815, 18] on icon "Next" at bounding box center [812, 15] width 10 height 10
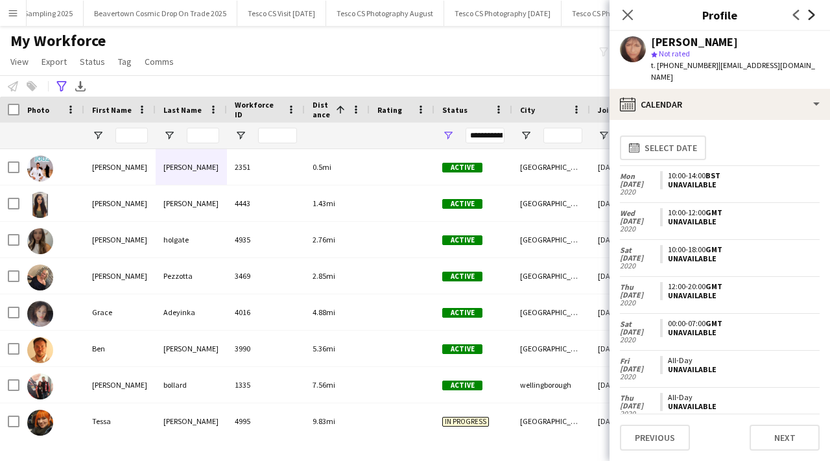
click at [816, 19] on icon "Next" at bounding box center [812, 15] width 10 height 10
click at [817, 20] on app-icon "Next" at bounding box center [812, 15] width 16 height 16
click at [817, 21] on app-icon "Next" at bounding box center [812, 15] width 16 height 16
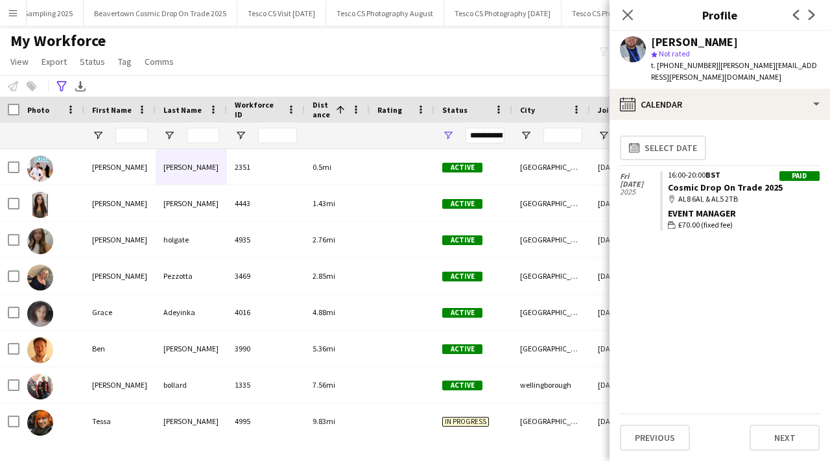
click at [818, 21] on app-icon "Next" at bounding box center [812, 15] width 16 height 16
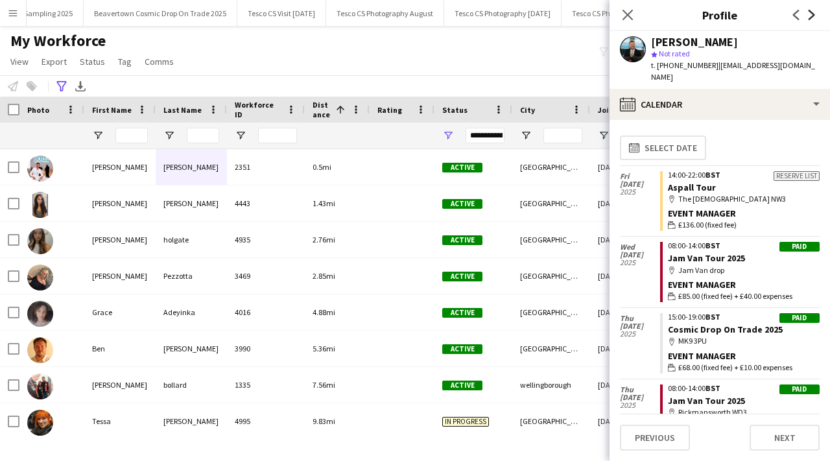
click at [810, 15] on icon "Next" at bounding box center [812, 15] width 10 height 10
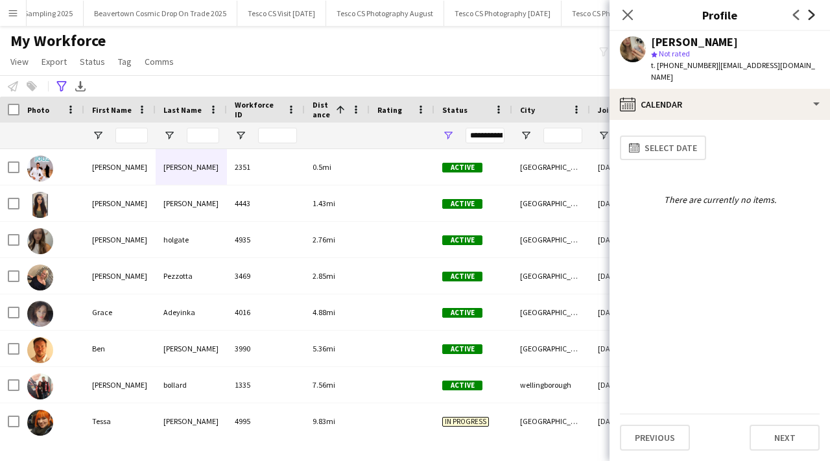
click at [810, 15] on icon "Next" at bounding box center [812, 15] width 10 height 10
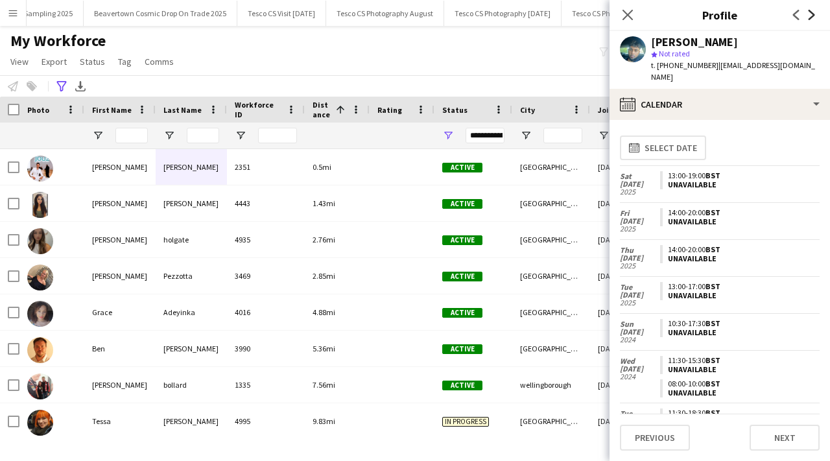
click at [810, 15] on icon "Next" at bounding box center [812, 15] width 10 height 10
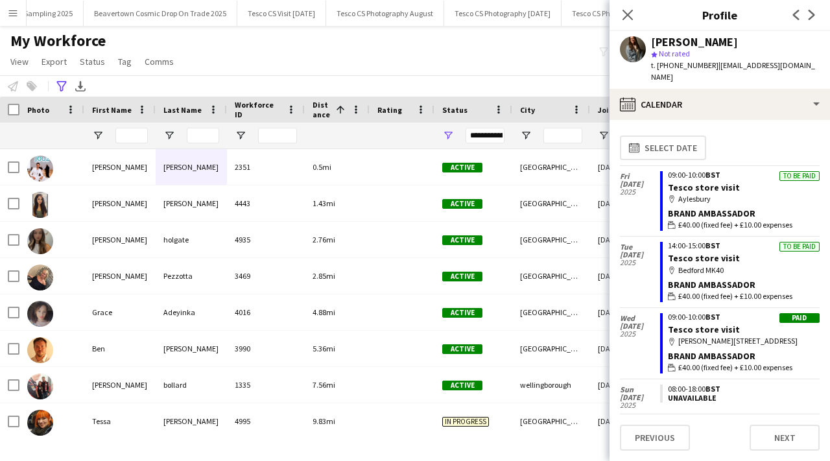
drag, startPoint x: 659, startPoint y: 64, endPoint x: 706, endPoint y: 64, distance: 47.3
click at [707, 64] on span "t. +447763844949" at bounding box center [684, 65] width 67 height 10
copy span "+447763844949"
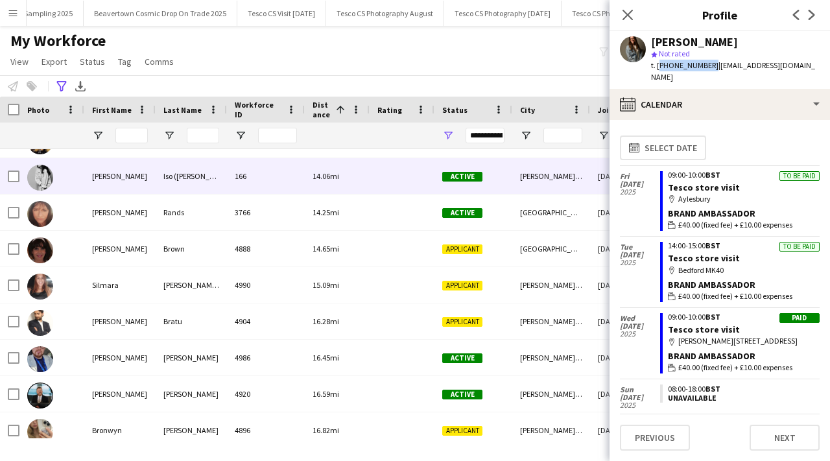
scroll to position [0, 0]
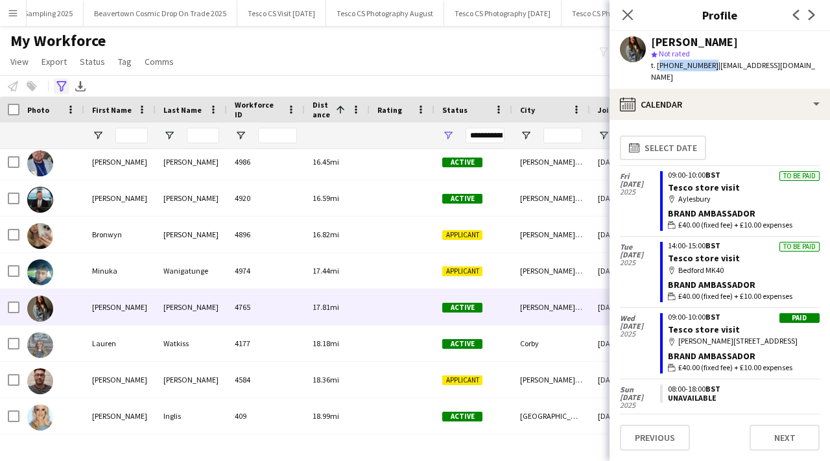
click at [67, 89] on div "Advanced filters" at bounding box center [62, 86] width 16 height 16
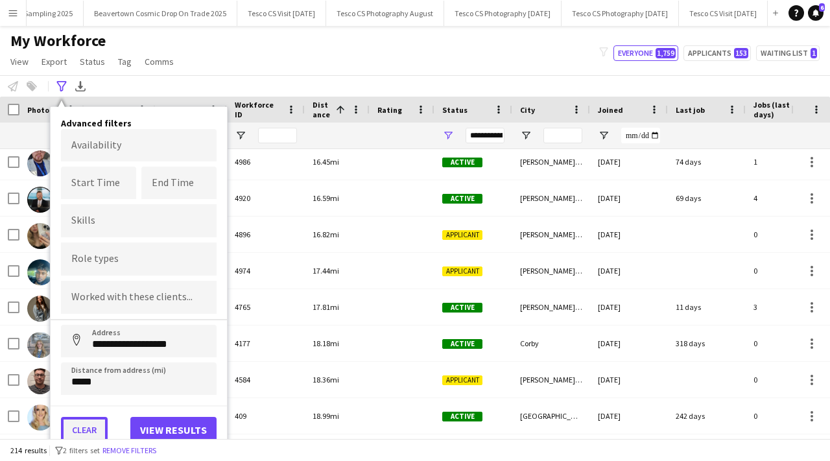
click at [91, 422] on button "Clear" at bounding box center [84, 430] width 47 height 26
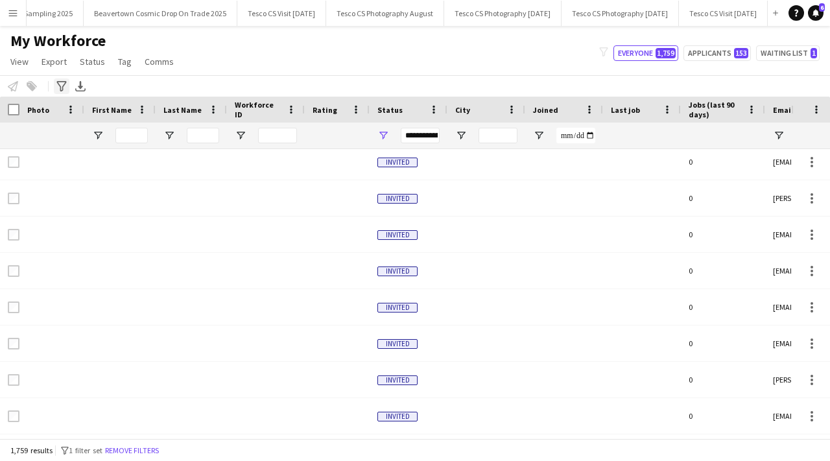
click at [61, 88] on icon "Advanced filters" at bounding box center [61, 86] width 10 height 10
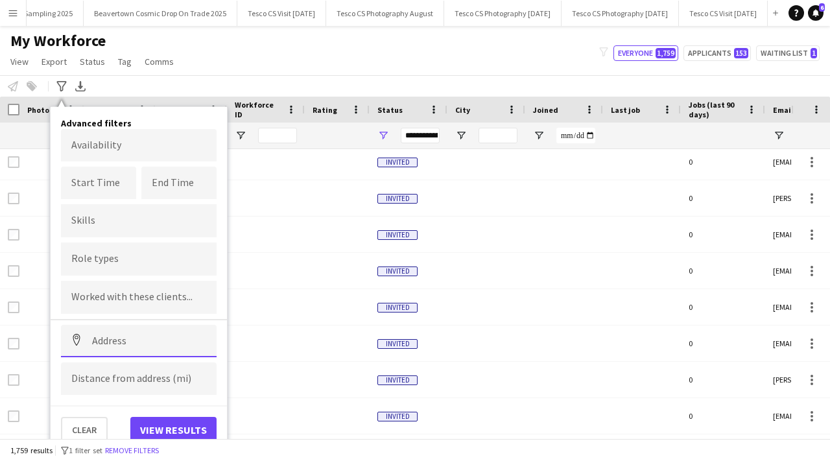
click at [101, 348] on input at bounding box center [139, 341] width 156 height 32
paste input "**********"
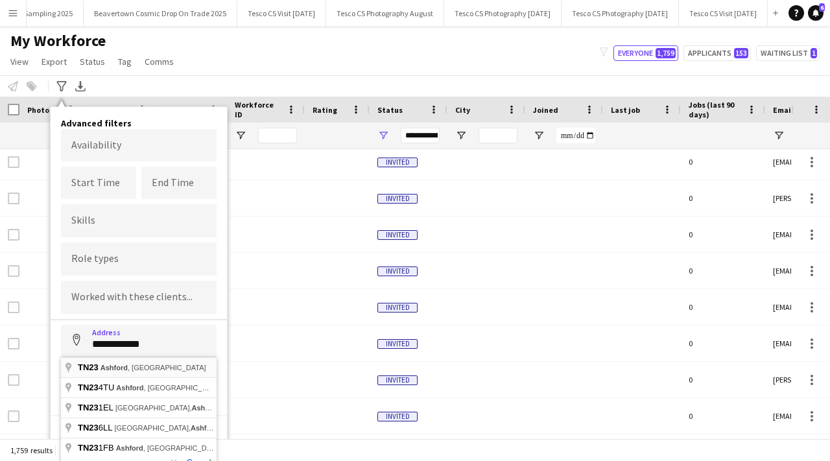
type input "**********"
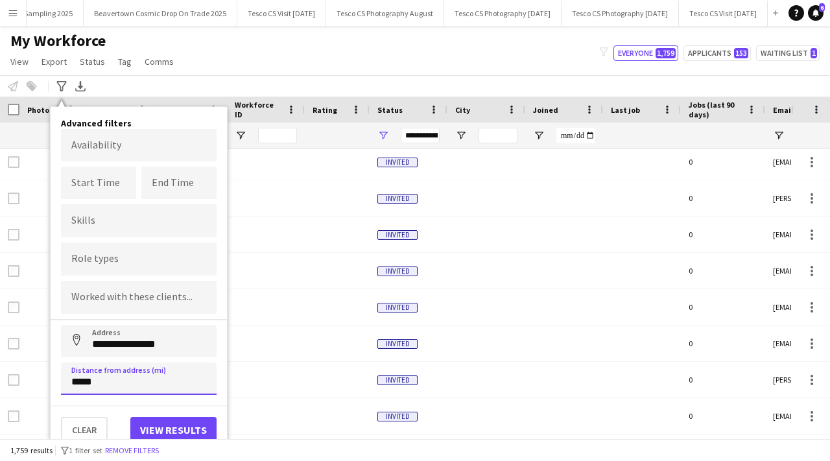
type input "*****"
click at [158, 433] on button "View results" at bounding box center [173, 430] width 86 height 26
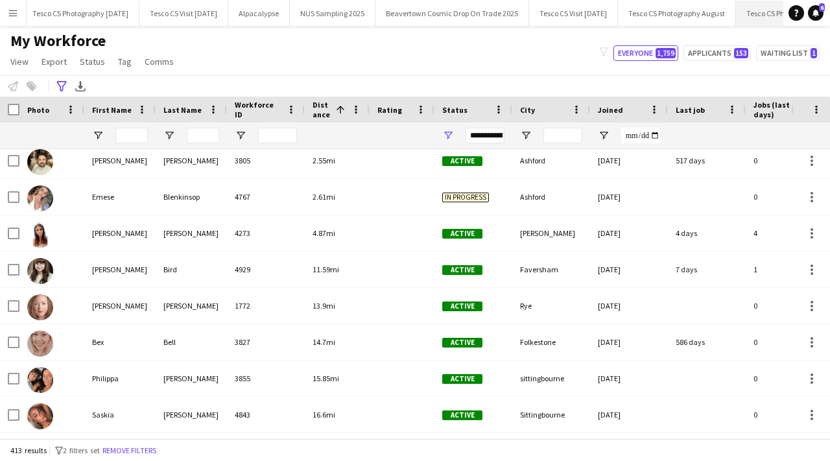
scroll to position [0, 1108]
click at [250, 12] on button "Tesco CS Visit September 2025 Close" at bounding box center [205, 13] width 89 height 25
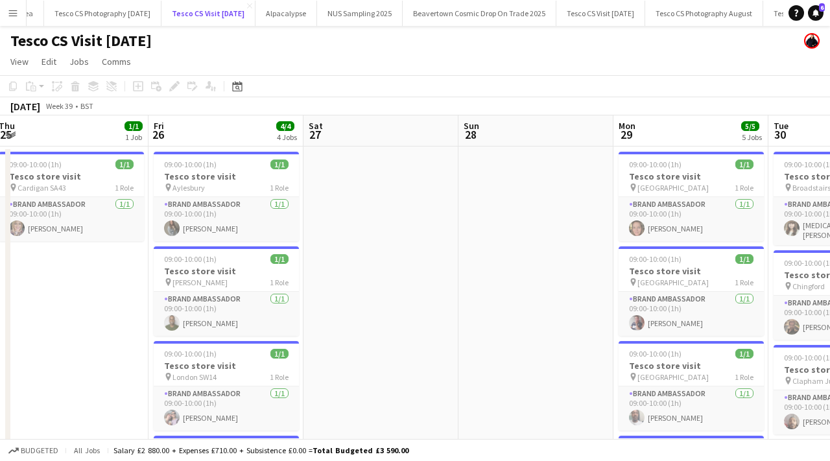
scroll to position [6, 0]
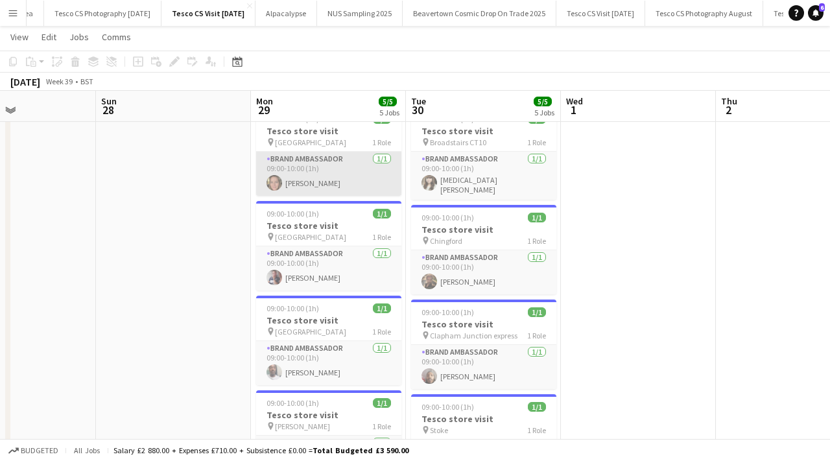
click at [300, 187] on app-card-role "Brand Ambassador 1/1 09:00-10:00 (1h) Ashleigh Jemmett" at bounding box center [328, 174] width 145 height 44
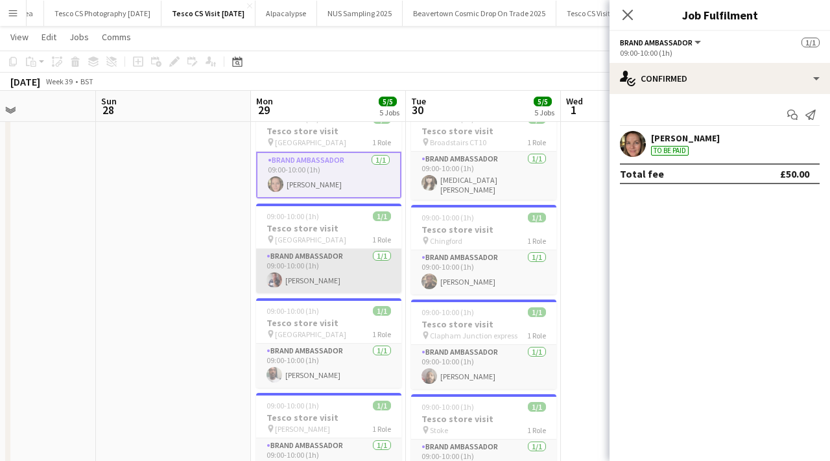
click at [325, 281] on app-card-role "Brand Ambassador 1/1 09:00-10:00 (1h) Dan Strasters" at bounding box center [328, 271] width 145 height 44
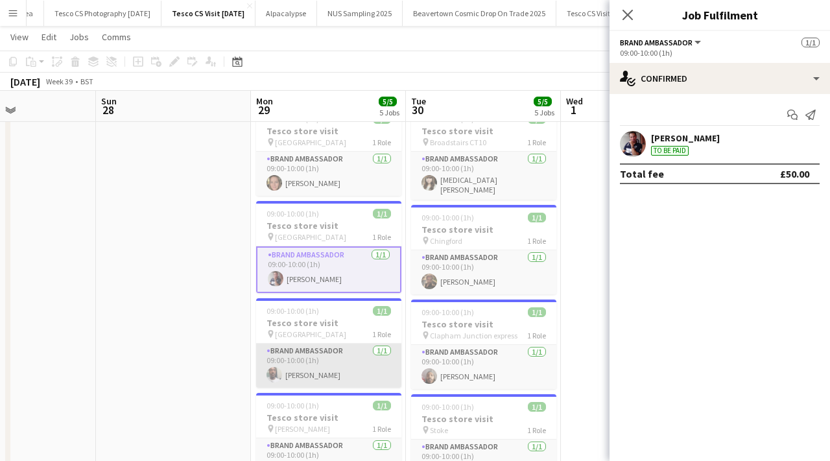
click at [298, 379] on app-card-role "Brand Ambassador 1/1 09:00-10:00 (1h) Dean Lewis" at bounding box center [328, 366] width 145 height 44
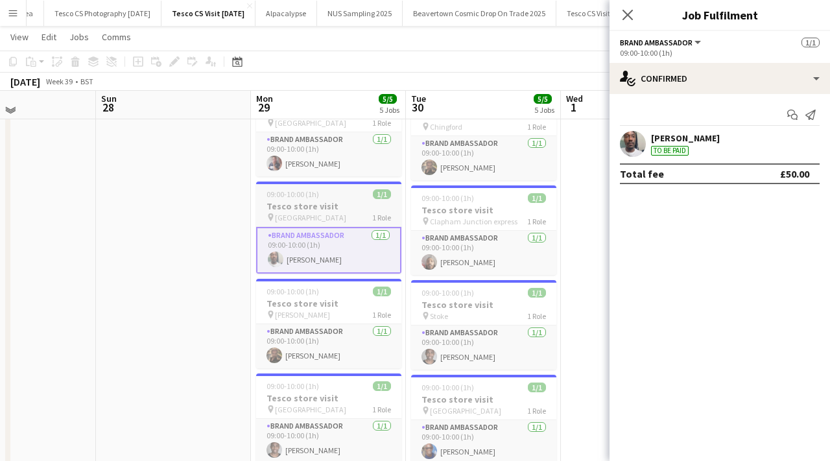
scroll to position [165, 0]
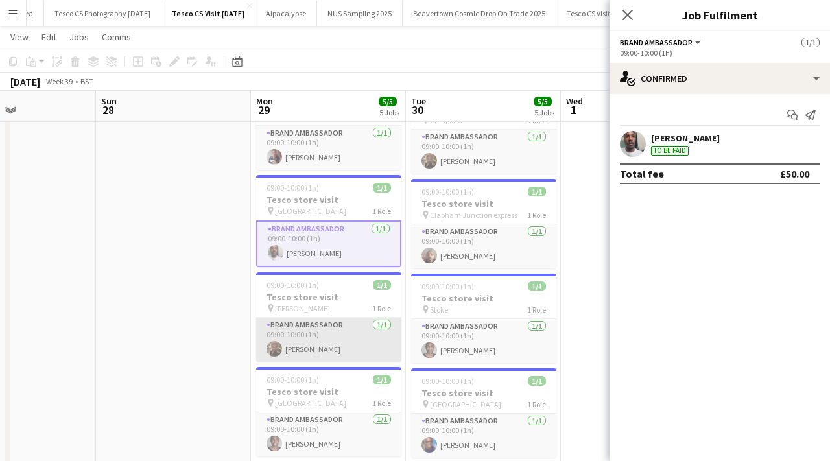
click at [312, 344] on app-card-role "Brand Ambassador 1/1 09:00-10:00 (1h) Pablo Duarte" at bounding box center [328, 340] width 145 height 44
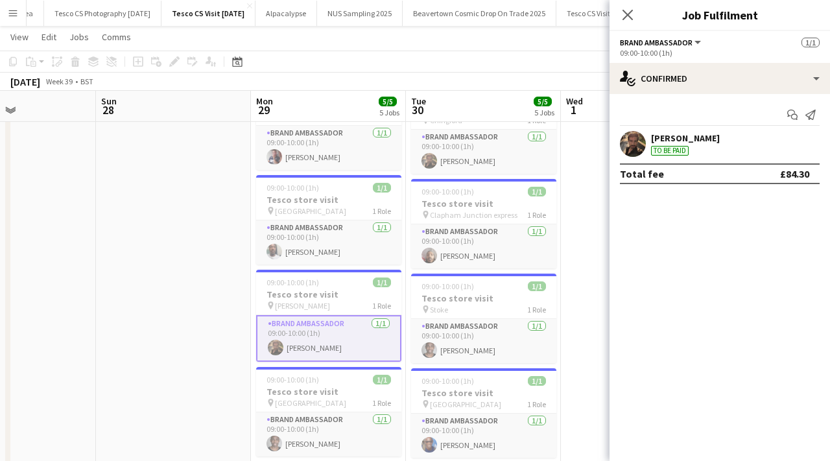
click at [641, 136] on app-user-avatar at bounding box center [633, 144] width 26 height 26
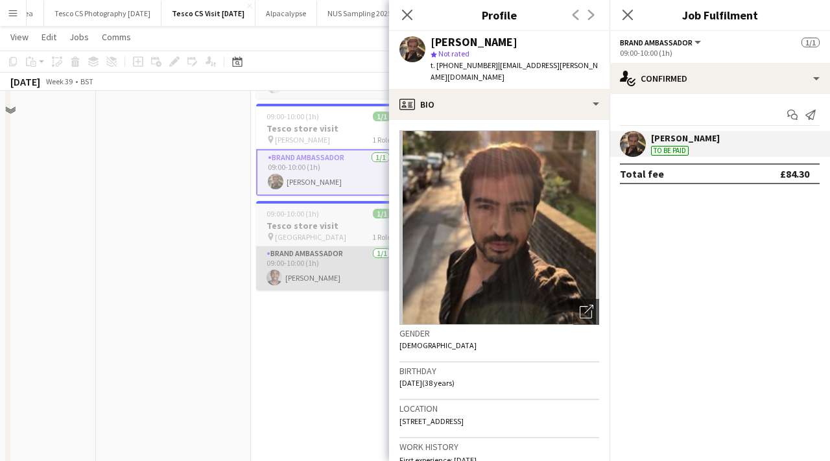
scroll to position [401, 0]
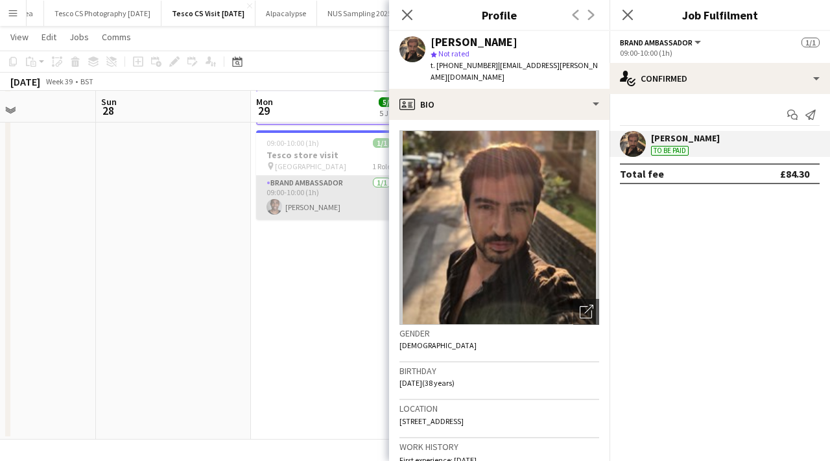
click at [333, 193] on app-card-role "Brand Ambassador 1/1 09:00-10:00 (1h) peter adams" at bounding box center [328, 198] width 145 height 44
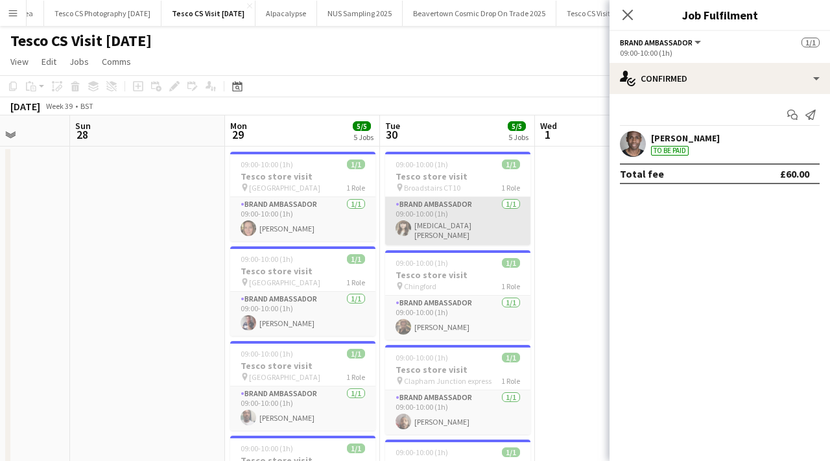
scroll to position [0, 394]
click at [409, 228] on app-user-avatar at bounding box center [404, 228] width 16 height 16
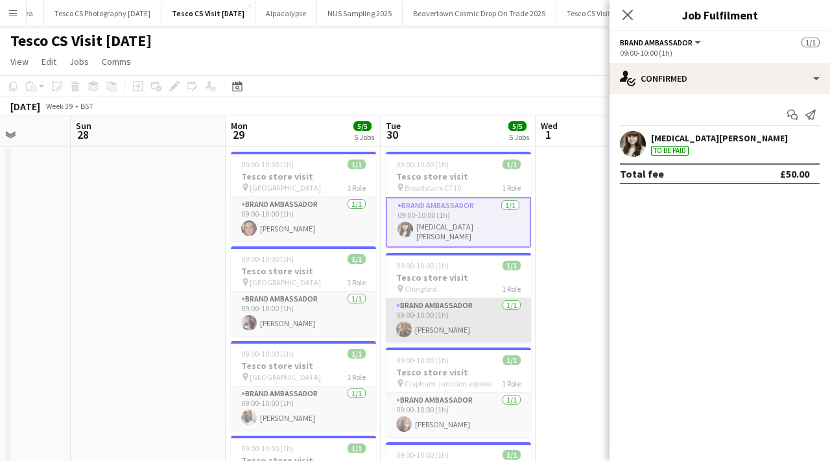
click at [433, 318] on app-card-role "Brand Ambassador 1/1 09:00-10:00 (1h) Pablo Duarte" at bounding box center [458, 320] width 145 height 44
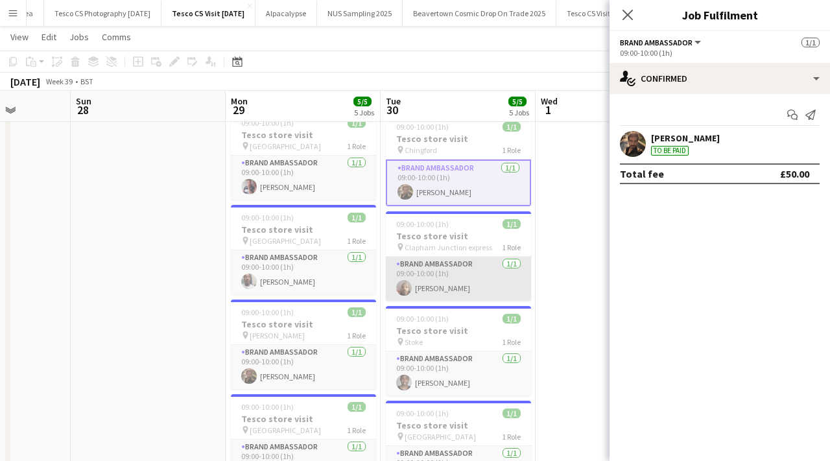
scroll to position [0, 394]
click at [445, 279] on app-card-role "Brand Ambassador 1/1 09:00-10:00 (1h) Shaquille Henry" at bounding box center [459, 279] width 145 height 44
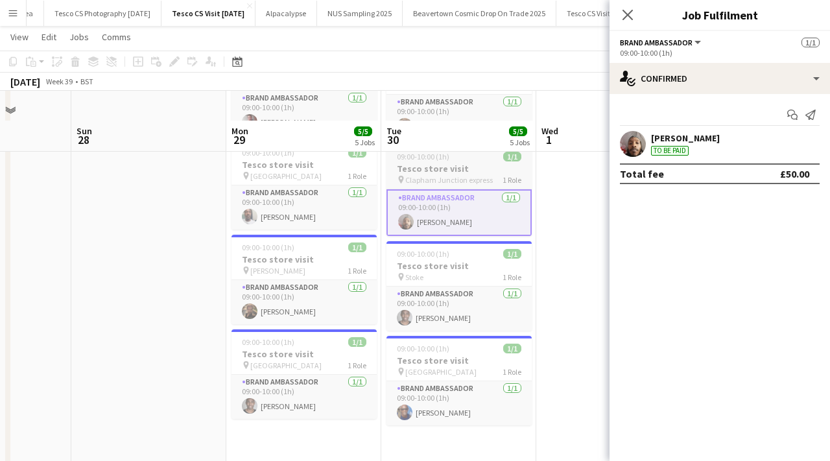
scroll to position [271, 0]
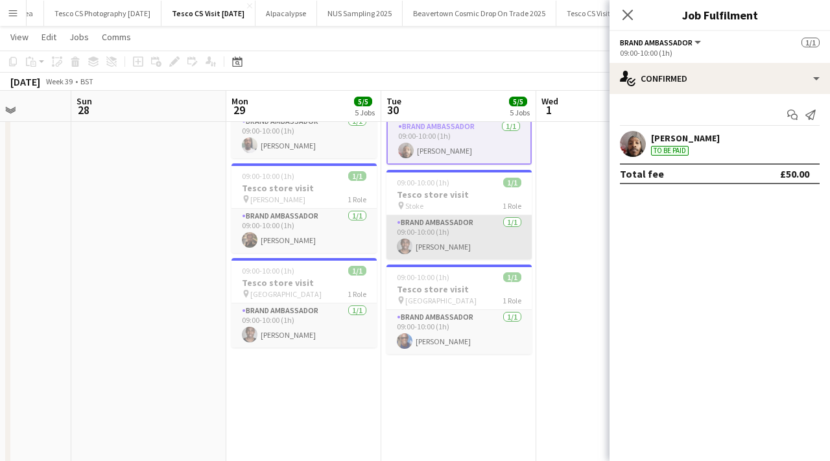
click at [447, 237] on app-card-role "Brand Ambassador 1/1 09:00-10:00 (1h) peter adams" at bounding box center [459, 237] width 145 height 44
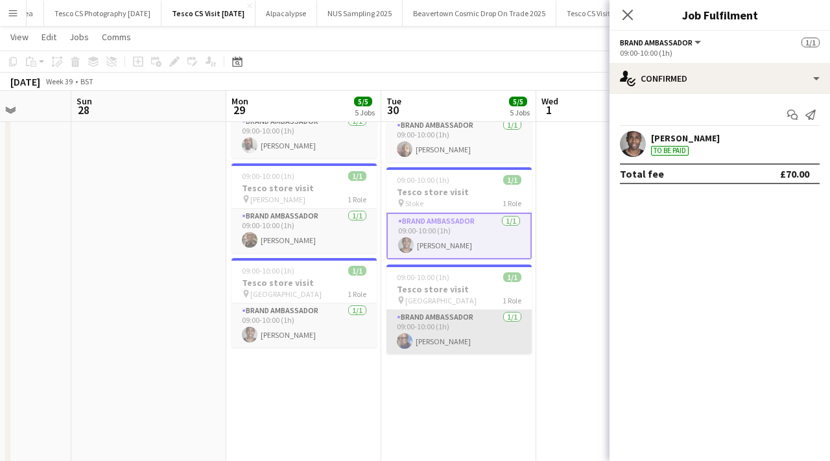
scroll to position [0, 393]
click at [449, 339] on app-card-role "Brand Ambassador 1/1 09:00-10:00 (1h) Eyan Mckoy" at bounding box center [459, 332] width 145 height 44
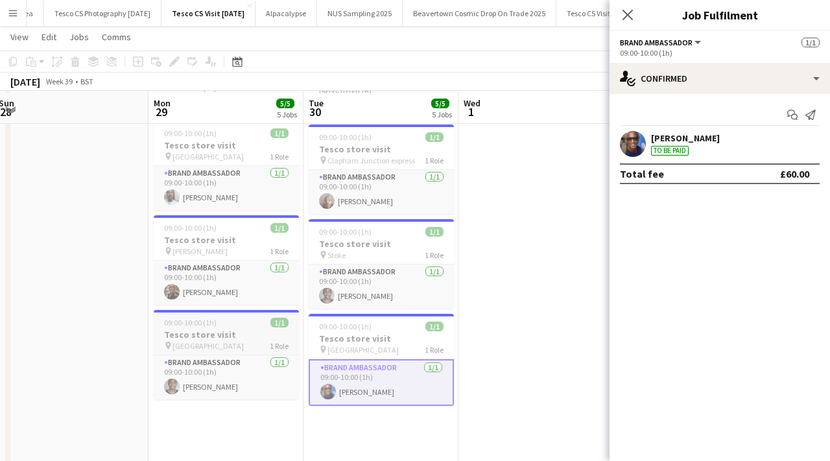
scroll to position [214, 0]
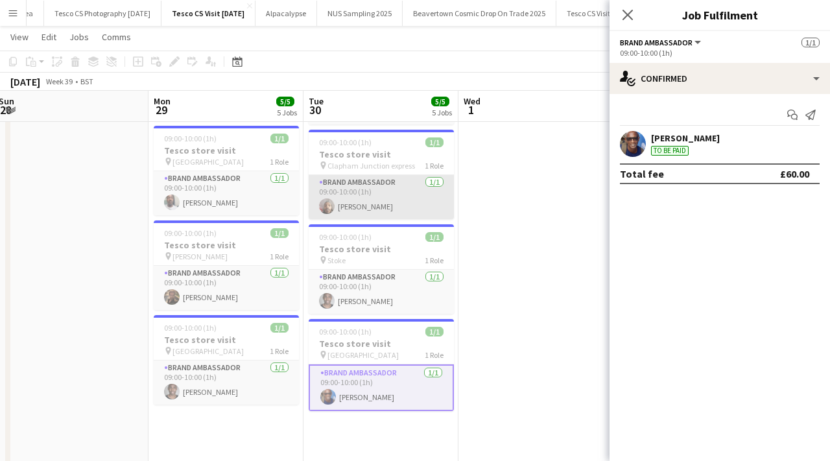
click at [358, 206] on app-card-role "Brand Ambassador 1/1 09:00-10:00 (1h) Shaquille Henry" at bounding box center [381, 197] width 145 height 44
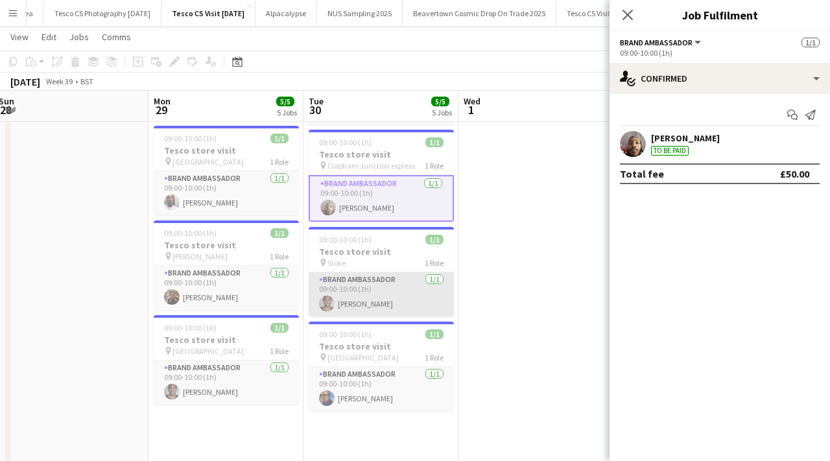
click at [335, 296] on app-card-role "Brand Ambassador 1/1 09:00-10:00 (1h) peter adams" at bounding box center [381, 294] width 145 height 44
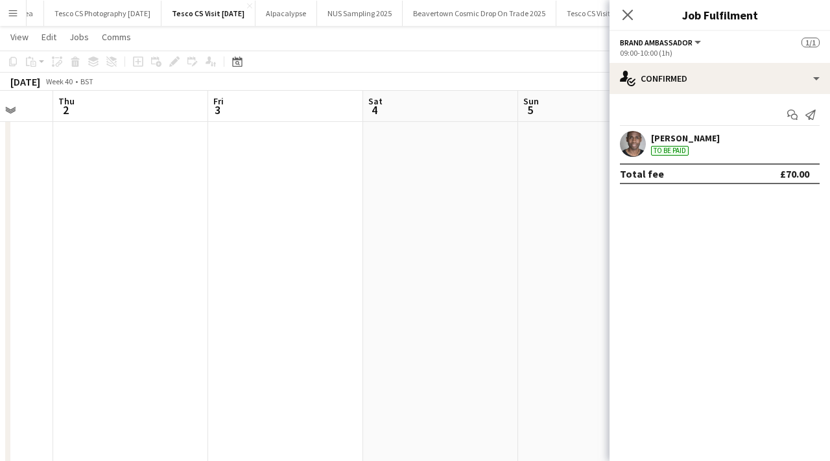
scroll to position [0, 425]
click at [628, 17] on icon "Close pop-in" at bounding box center [627, 14] width 12 height 12
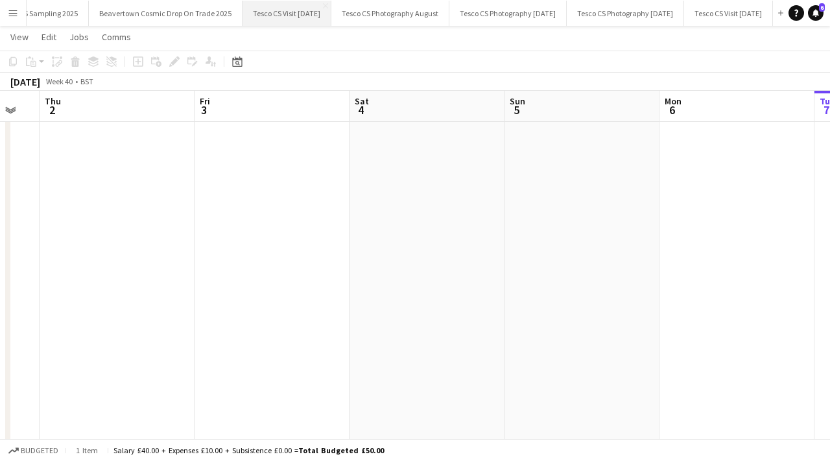
scroll to position [0, 1530]
click at [680, 15] on button "Tesco CS Visit October 2025 Close" at bounding box center [723, 13] width 89 height 25
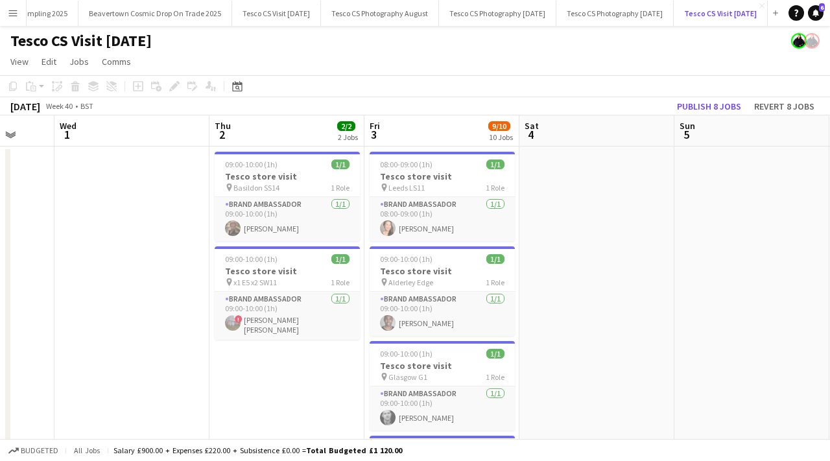
scroll to position [0, 412]
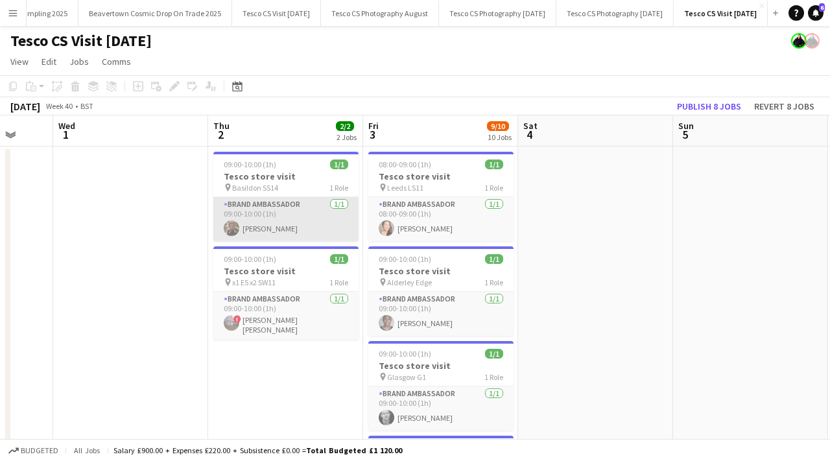
click at [289, 224] on app-card-role "Brand Ambassador 1/1 09:00-10:00 (1h) Pablo Duarte" at bounding box center [285, 219] width 145 height 44
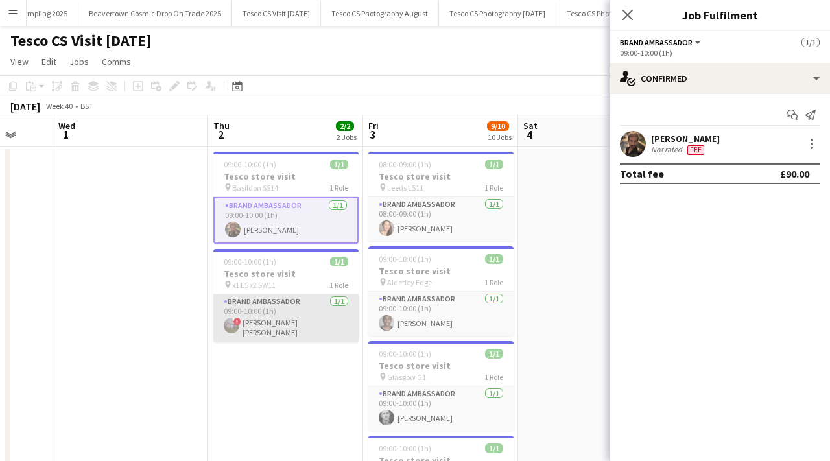
click at [296, 310] on app-card-role "Brand Ambassador 1/1 09:00-10:00 (1h) ! Jessica Kate Clements" at bounding box center [285, 318] width 145 height 48
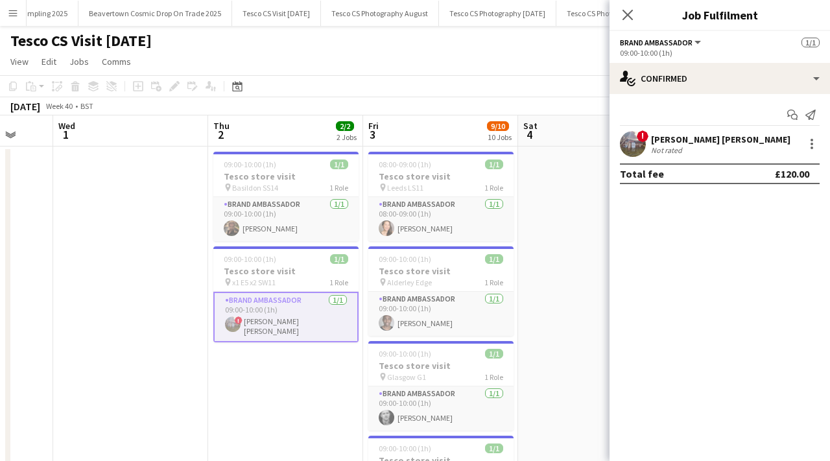
scroll to position [0, 411]
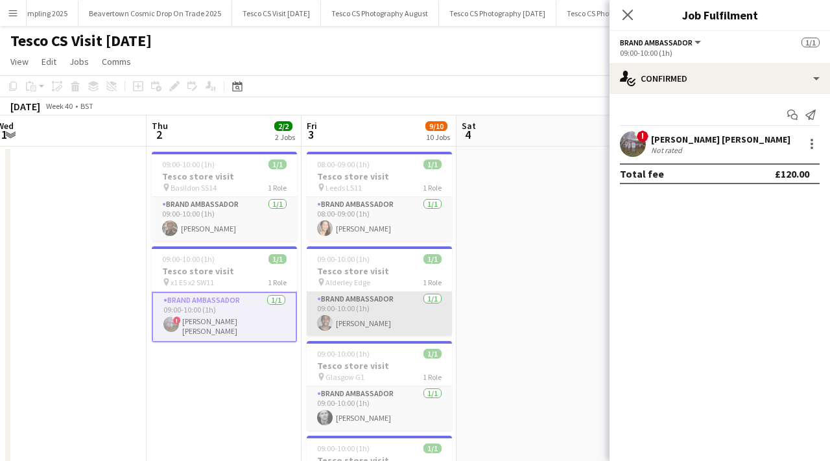
click at [359, 311] on app-card-role "Brand Ambassador 1/1 09:00-10:00 (1h) peter adams" at bounding box center [379, 314] width 145 height 44
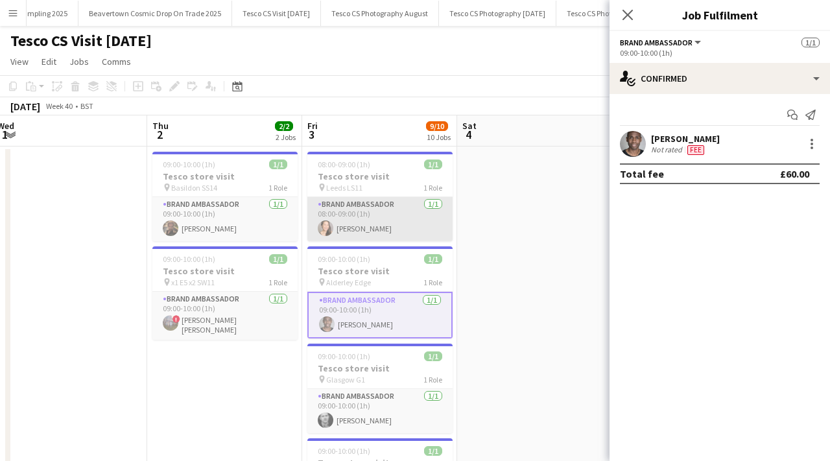
click at [361, 226] on app-card-role "Brand Ambassador 1/1 08:00-09:00 (1h) Lisa Hoang" at bounding box center [379, 219] width 145 height 44
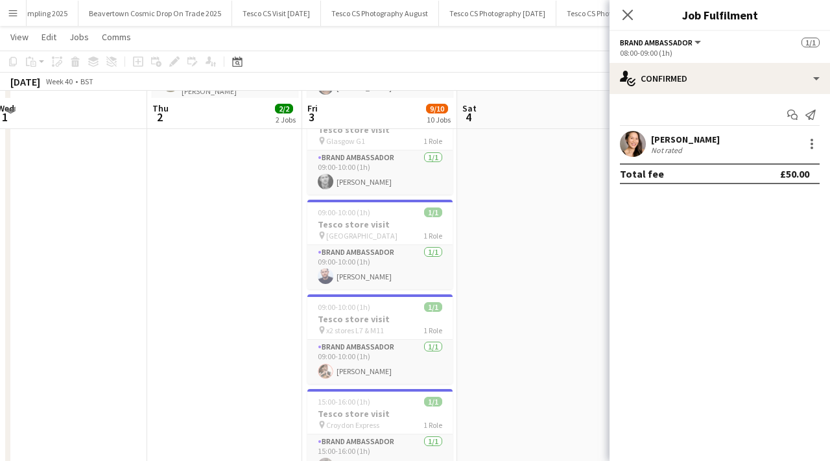
scroll to position [244, 0]
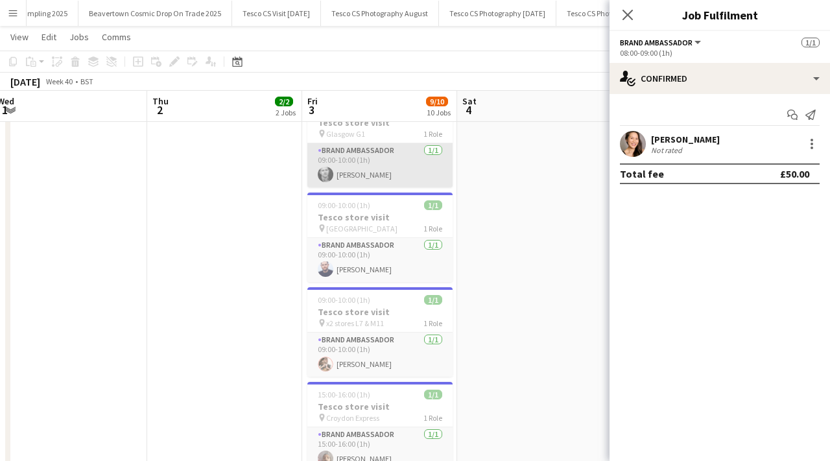
click at [366, 182] on app-card-role "Brand Ambassador 1/1 09:00-10:00 (1h) Francois Menard-Noens" at bounding box center [379, 165] width 145 height 44
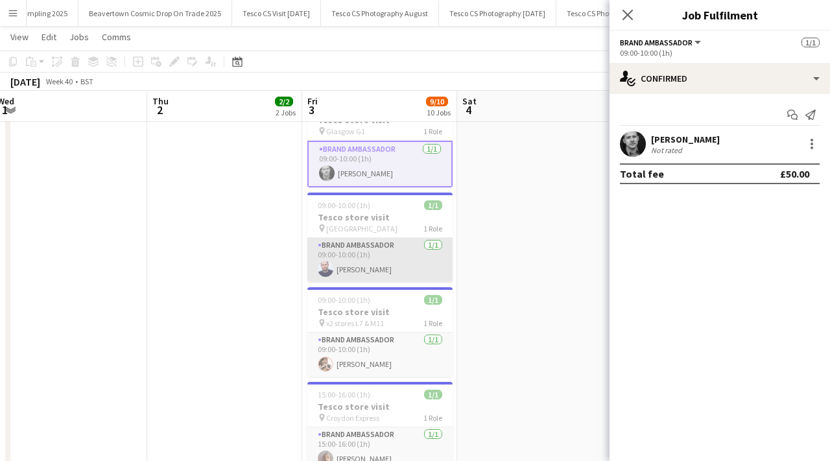
click at [375, 257] on app-card-role "Brand Ambassador 1/1 09:00-10:00 (1h) Alan Price" at bounding box center [379, 260] width 145 height 44
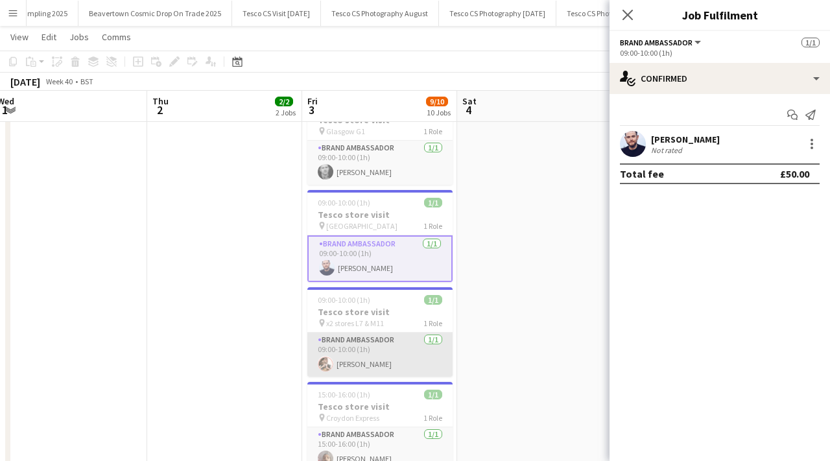
click at [375, 353] on app-card-role "Brand Ambassador 1/1 09:00-10:00 (1h) David Edwards" at bounding box center [379, 355] width 145 height 44
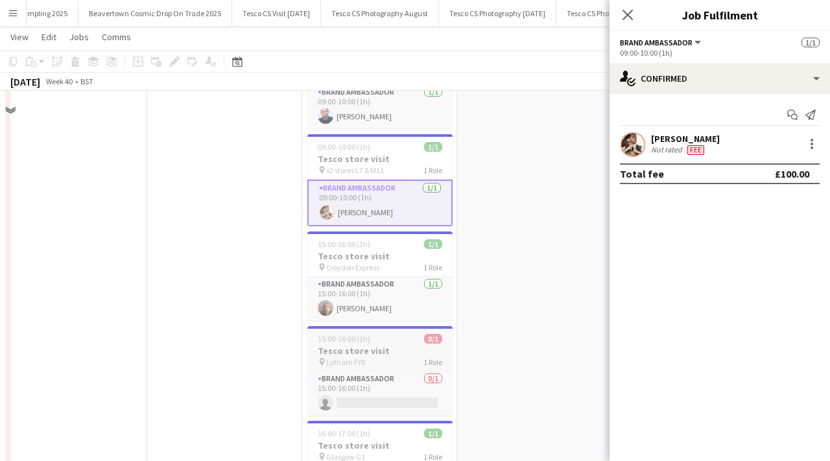
scroll to position [401, 0]
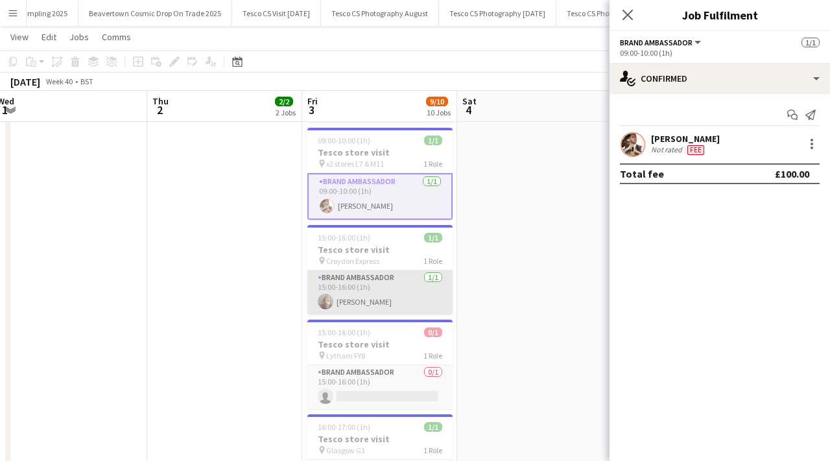
click at [383, 301] on app-card-role "Brand Ambassador 1/1 15:00-16:00 (1h) Shaquille Henry" at bounding box center [379, 292] width 145 height 44
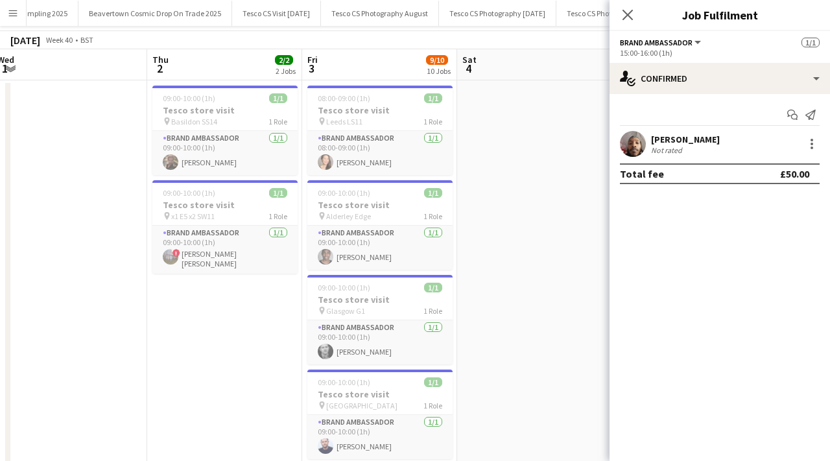
scroll to position [0, 0]
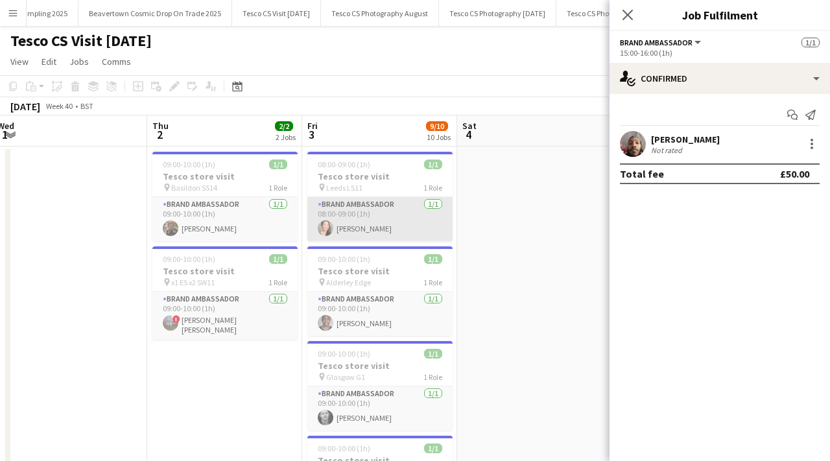
click at [357, 219] on app-card-role "Brand Ambassador 1/1 08:00-09:00 (1h) Lisa Hoang" at bounding box center [379, 219] width 145 height 44
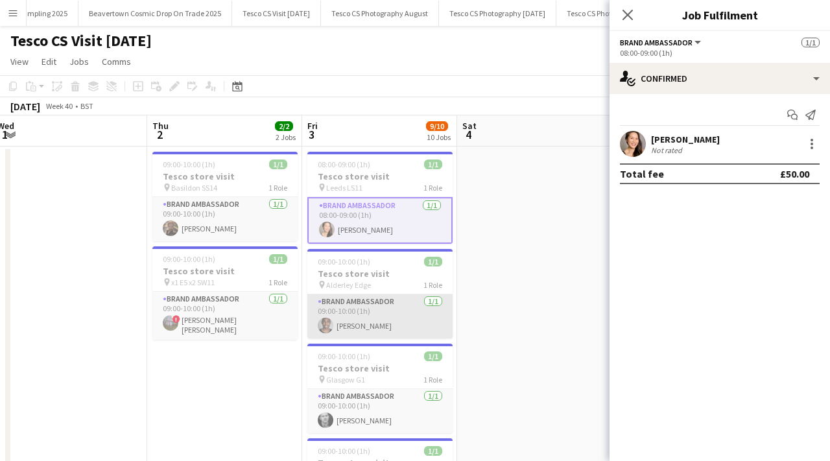
click at [353, 317] on app-card-role "Brand Ambassador 1/1 09:00-10:00 (1h) peter adams" at bounding box center [379, 316] width 145 height 44
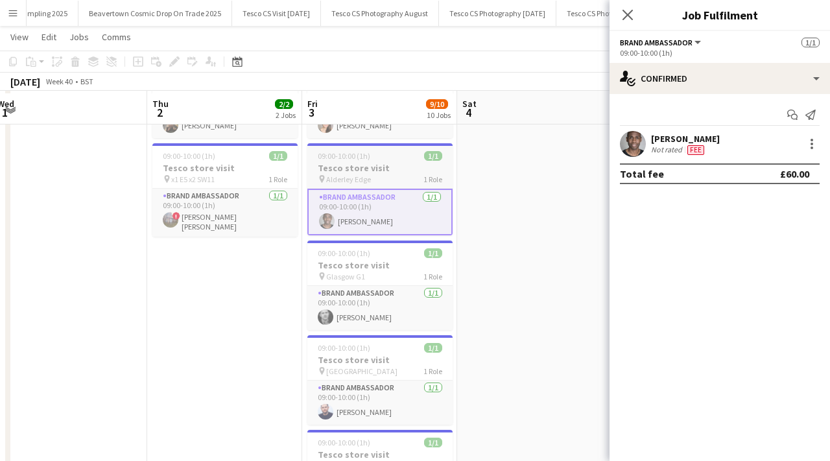
scroll to position [107, 0]
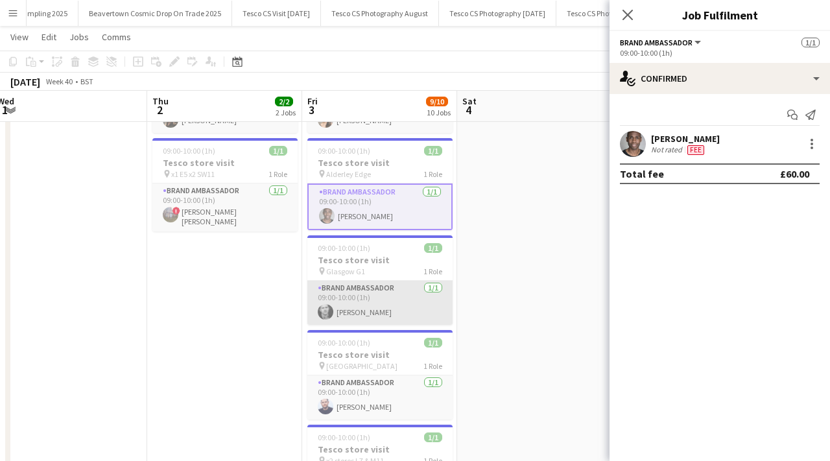
click at [354, 313] on app-card-role "Brand Ambassador 1/1 09:00-10:00 (1h) Francois Menard-Noens" at bounding box center [379, 303] width 145 height 44
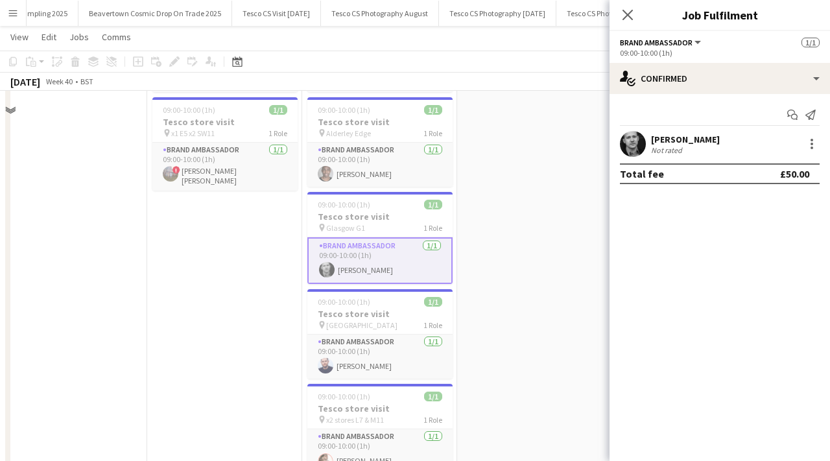
scroll to position [163, 0]
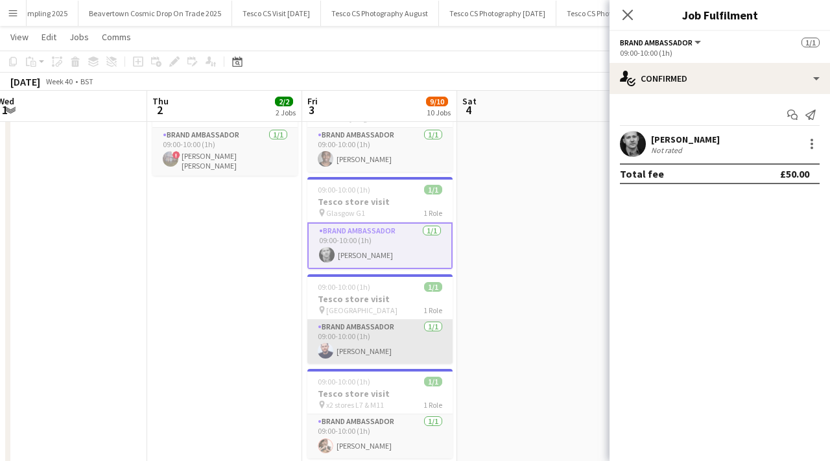
click at [347, 350] on app-card-role "Brand Ambassador 1/1 09:00-10:00 (1h) Alan Price" at bounding box center [379, 342] width 145 height 44
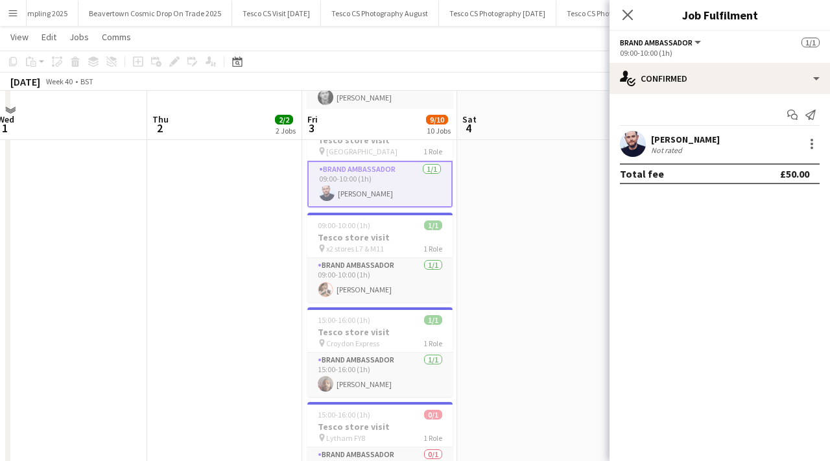
scroll to position [364, 0]
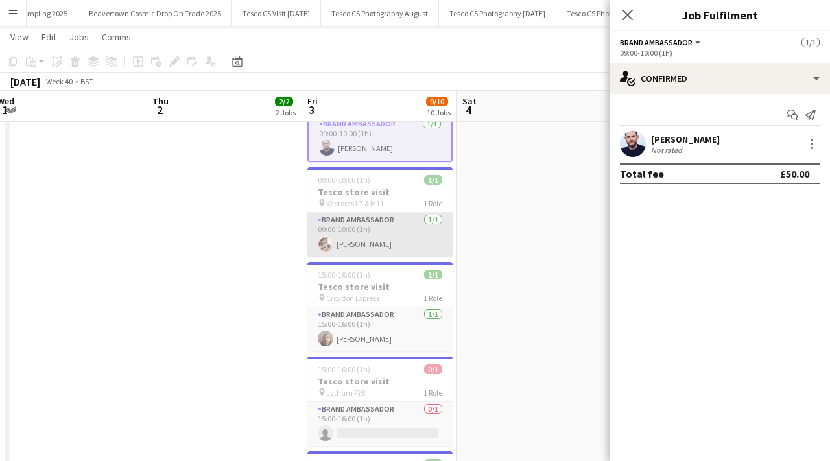
click at [378, 243] on app-card-role "Brand Ambassador 1/1 09:00-10:00 (1h) David Edwards" at bounding box center [379, 235] width 145 height 44
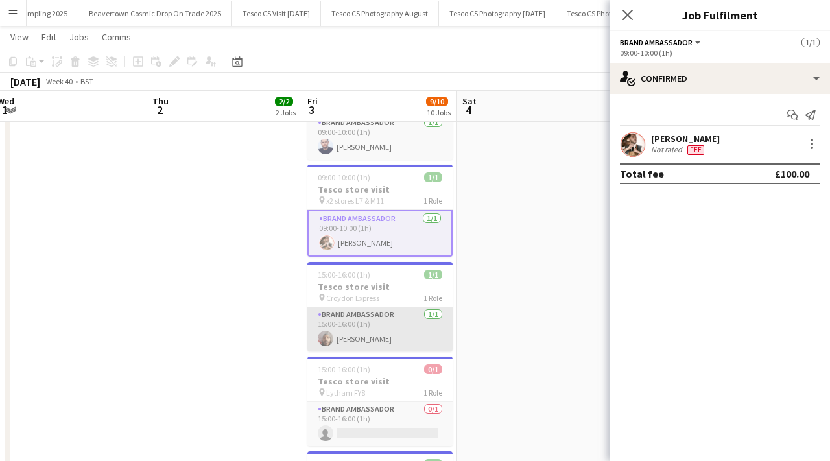
click at [361, 348] on app-card-role "Brand Ambassador 1/1 15:00-16:00 (1h) Shaquille Henry" at bounding box center [379, 329] width 145 height 44
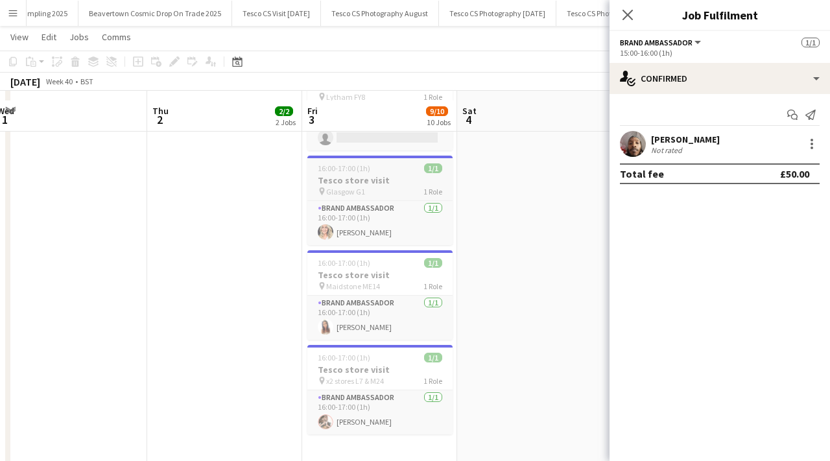
scroll to position [689, 0]
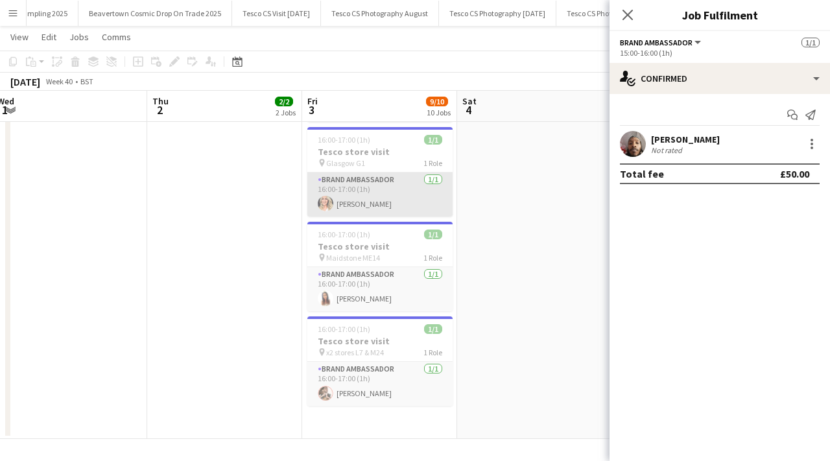
click at [388, 202] on app-card-role "Brand Ambassador 1/1 16:00-17:00 (1h) Cheri Cunningham" at bounding box center [379, 195] width 145 height 44
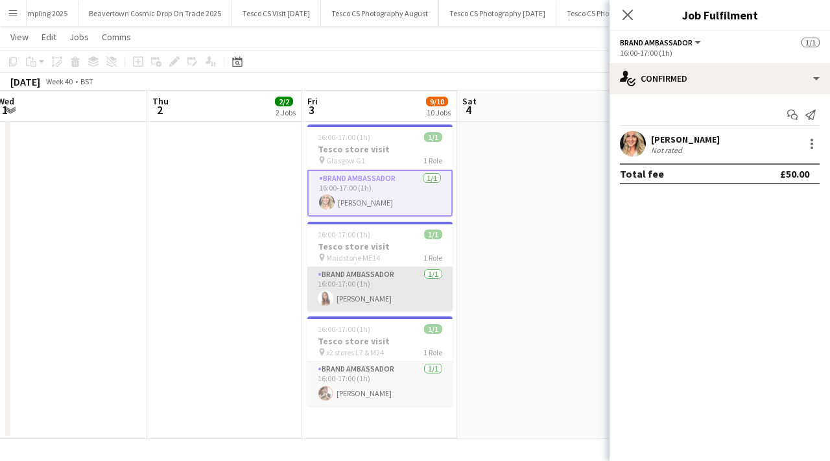
click at [371, 302] on app-card-role "Brand Ambassador 1/1 16:00-17:00 (1h) Faye-Marie Smith" at bounding box center [379, 289] width 145 height 44
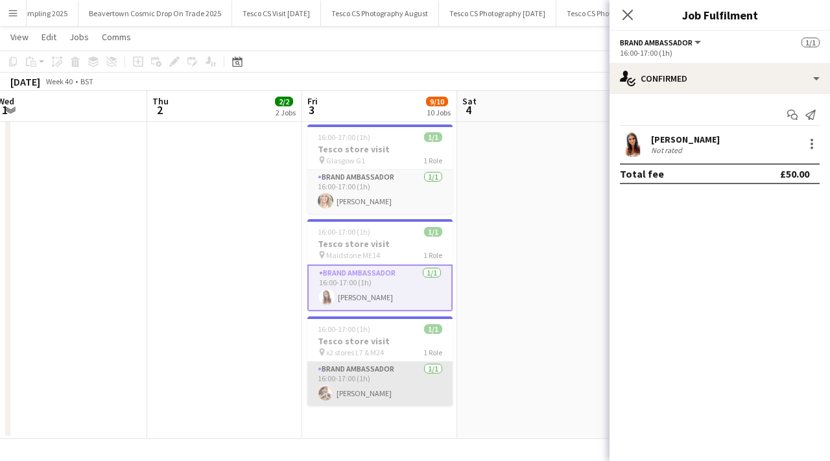
click at [371, 392] on app-card-role "Brand Ambassador 1/1 16:00-17:00 (1h) David Edwards" at bounding box center [379, 384] width 145 height 44
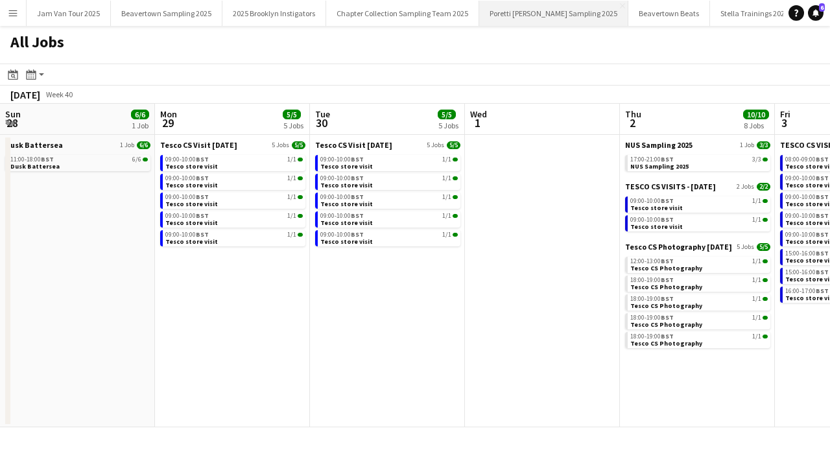
scroll to position [0, 470]
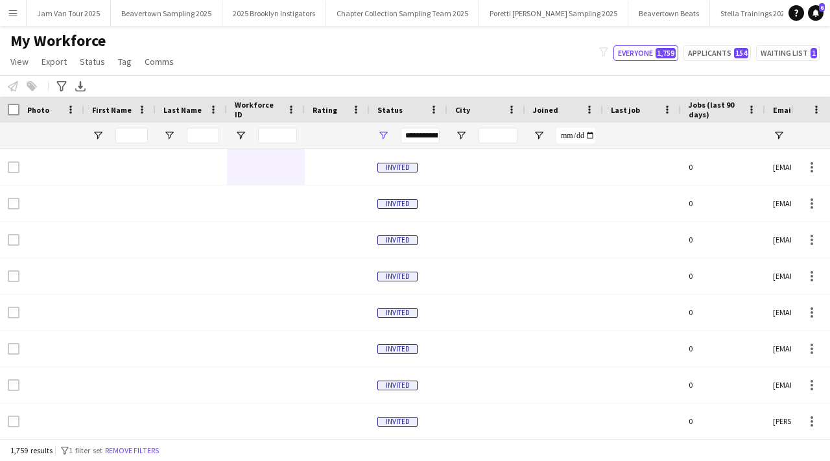
scroll to position [0, 757]
click at [56, 87] on icon "Advanced filters" at bounding box center [61, 86] width 10 height 10
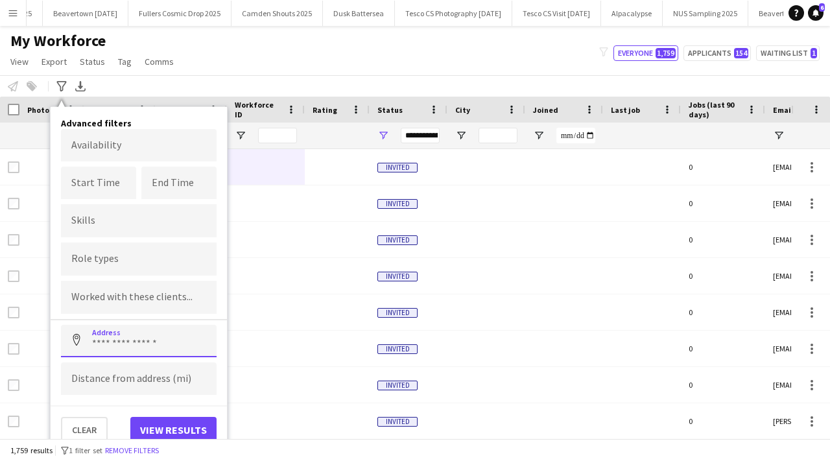
click at [144, 328] on input at bounding box center [139, 341] width 156 height 32
paste input "********"
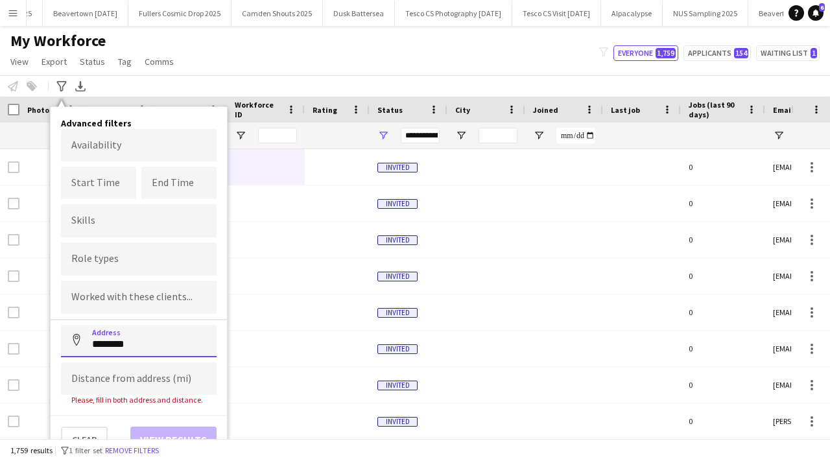
type input "********"
click at [149, 372] on input at bounding box center [139, 379] width 156 height 32
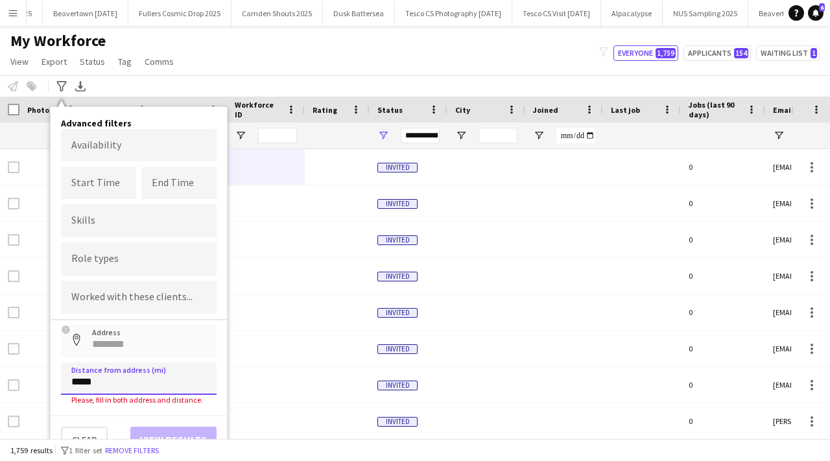
type input "*****"
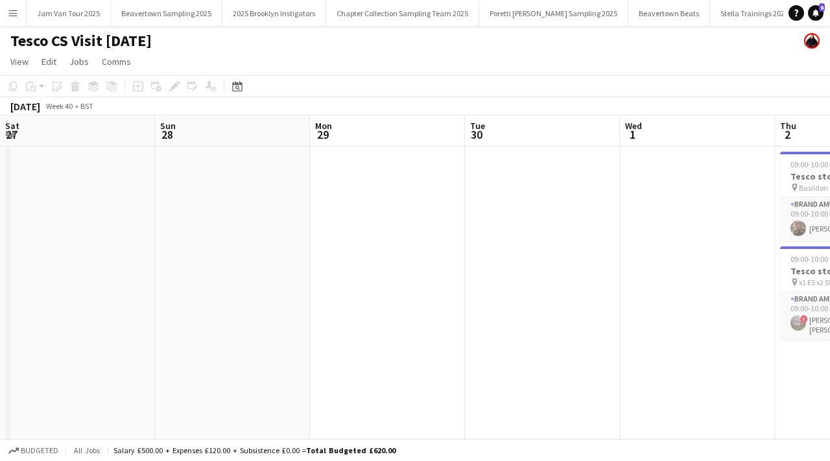
scroll to position [0, 596]
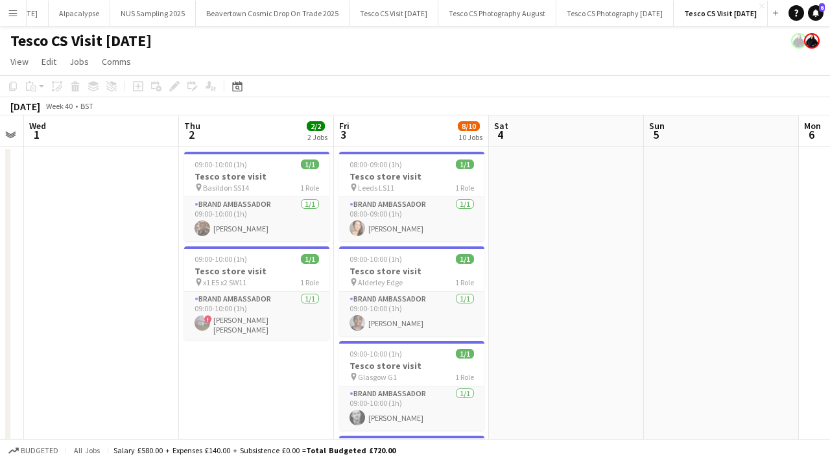
click at [14, 10] on app-icon "Menu" at bounding box center [13, 13] width 10 height 10
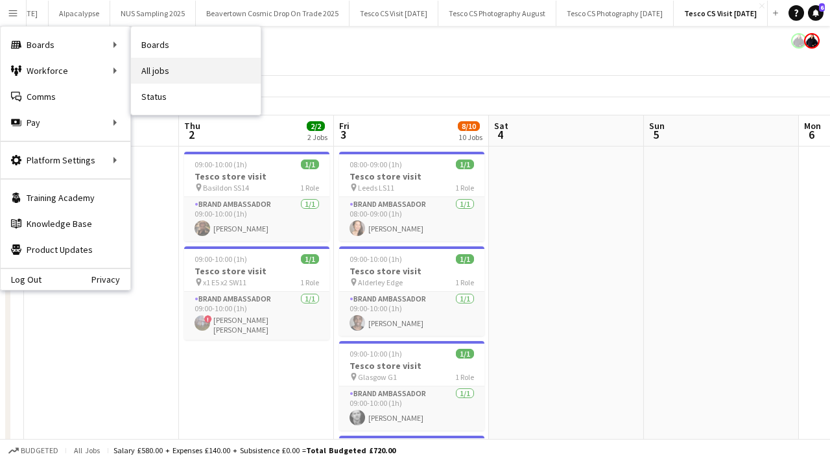
click at [145, 73] on link "All jobs" at bounding box center [196, 71] width 130 height 26
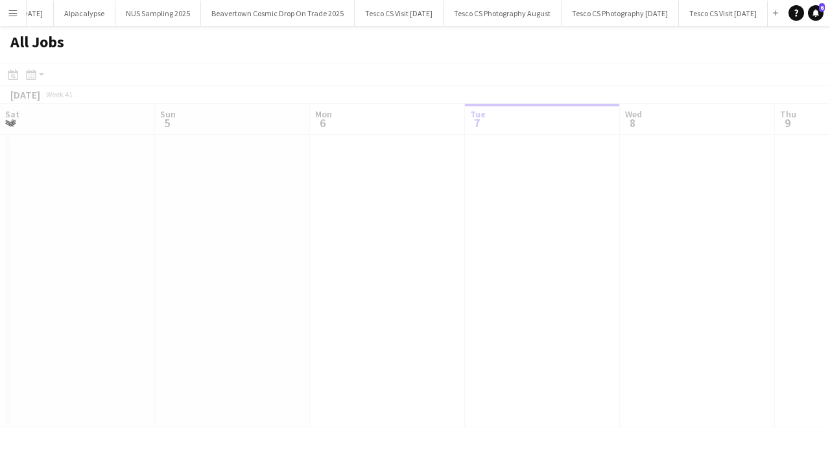
scroll to position [0, 310]
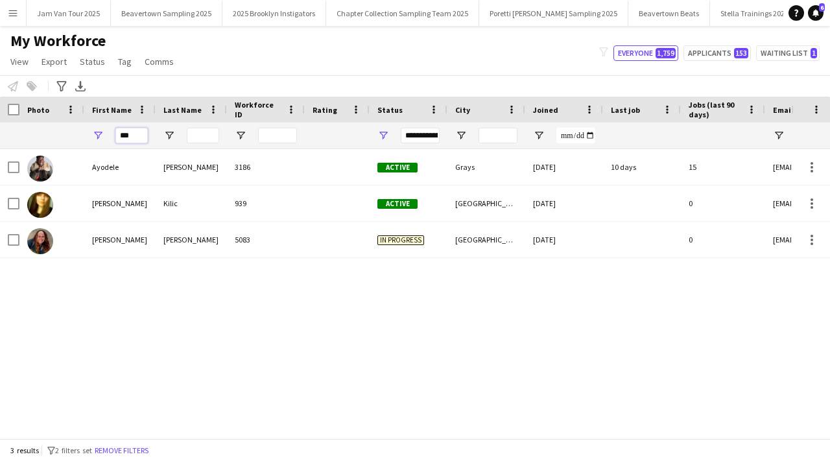
drag, startPoint x: 135, startPoint y: 139, endPoint x: 110, endPoint y: 138, distance: 24.7
click at [110, 139] on div "***" at bounding box center [119, 136] width 71 height 26
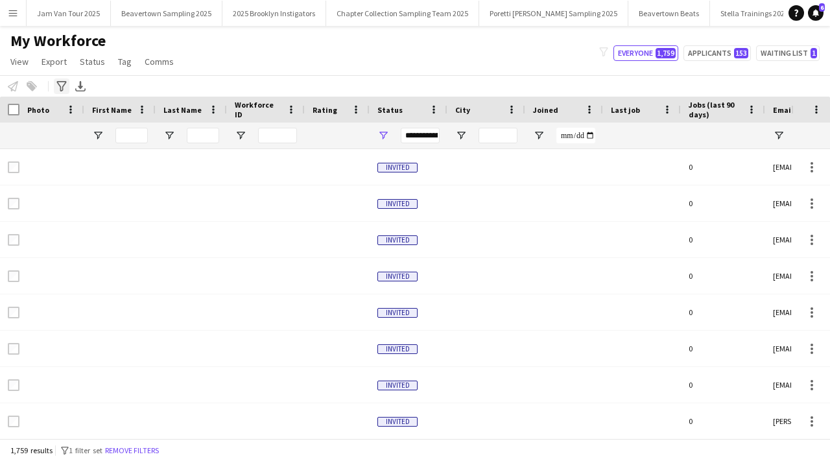
click at [62, 86] on icon at bounding box center [61, 86] width 10 height 10
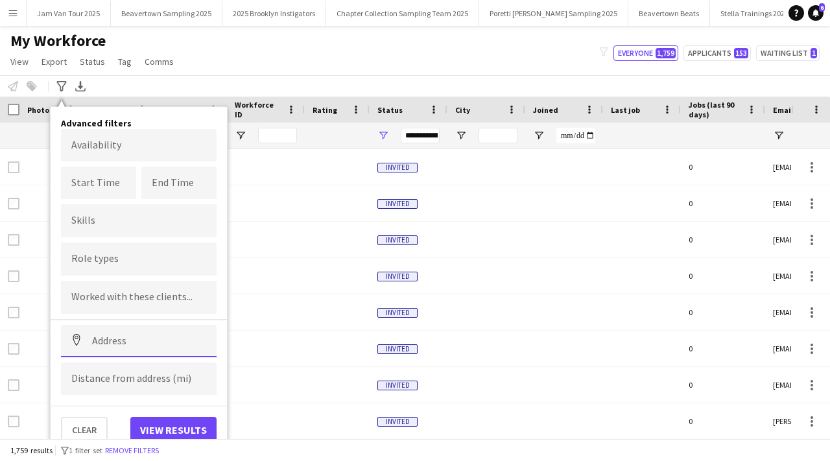
click at [140, 349] on input at bounding box center [139, 341] width 156 height 32
paste input "********"
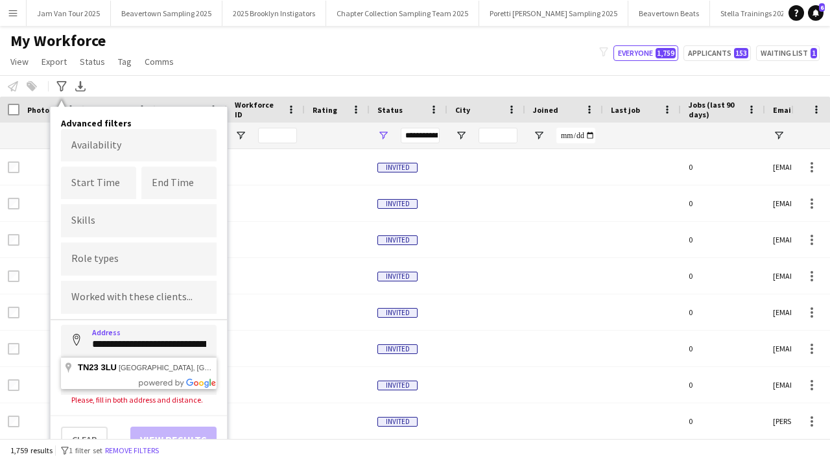
type input "**********"
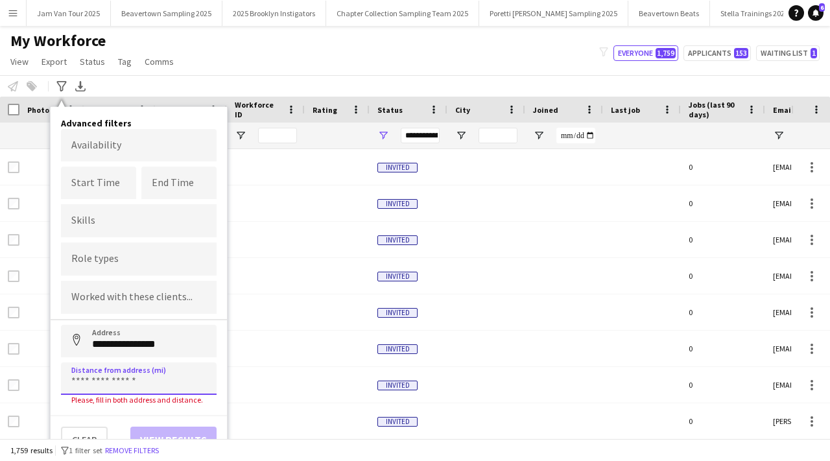
click at [138, 379] on input at bounding box center [139, 379] width 156 height 32
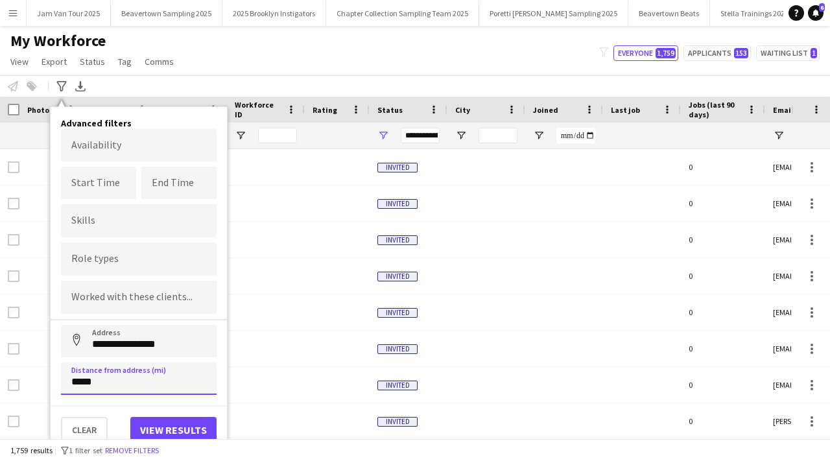
type input "*****"
click at [175, 429] on button "View results" at bounding box center [173, 430] width 86 height 26
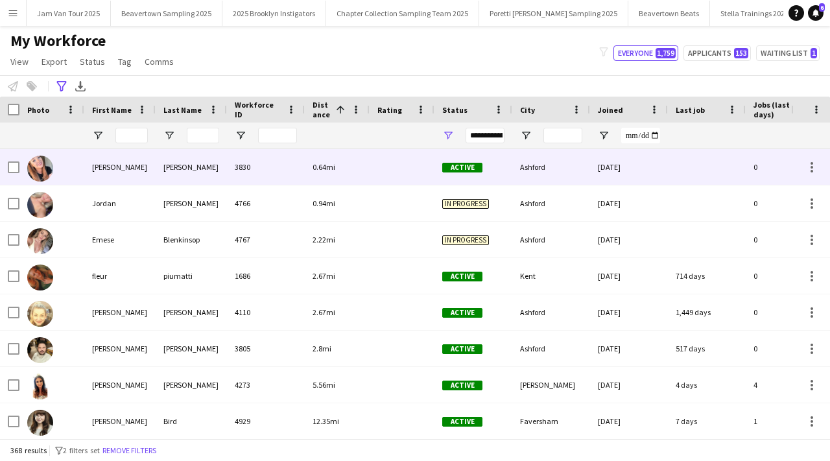
click at [306, 168] on div "0.64mi" at bounding box center [337, 167] width 65 height 36
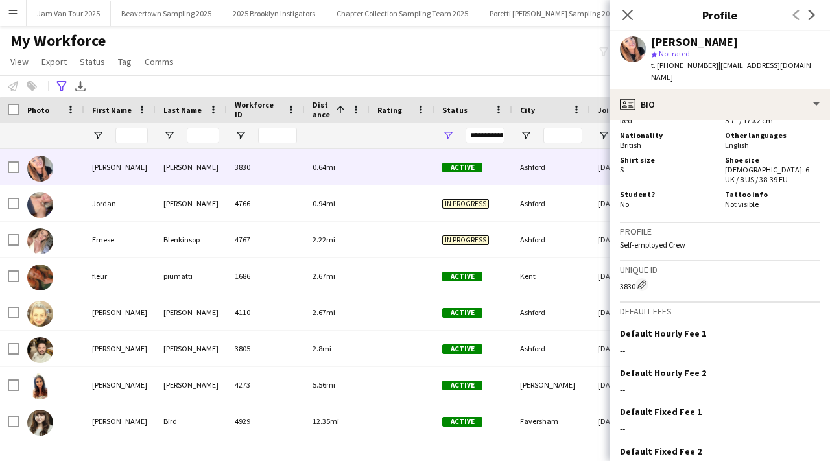
scroll to position [776, 0]
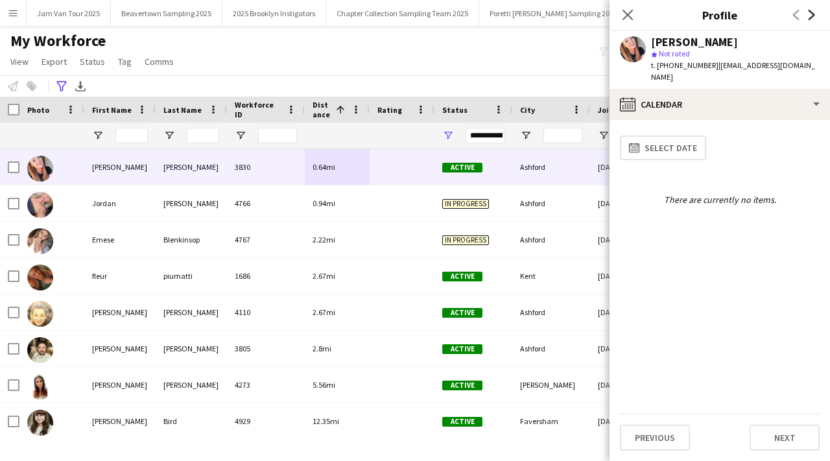
click at [816, 18] on icon "Next" at bounding box center [812, 15] width 10 height 10
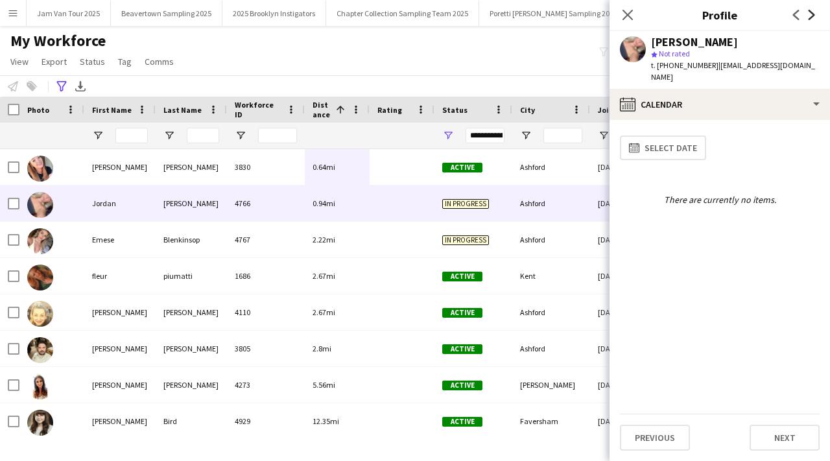
click at [815, 16] on icon "Next" at bounding box center [812, 15] width 10 height 10
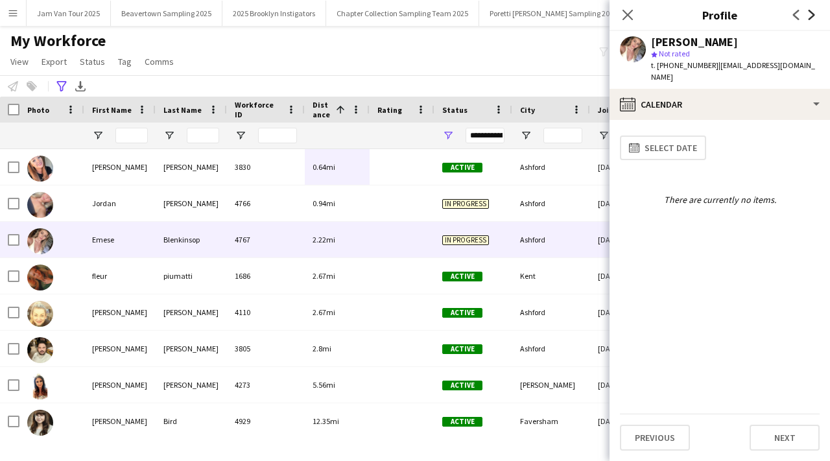
click at [815, 16] on icon "Next" at bounding box center [812, 15] width 10 height 10
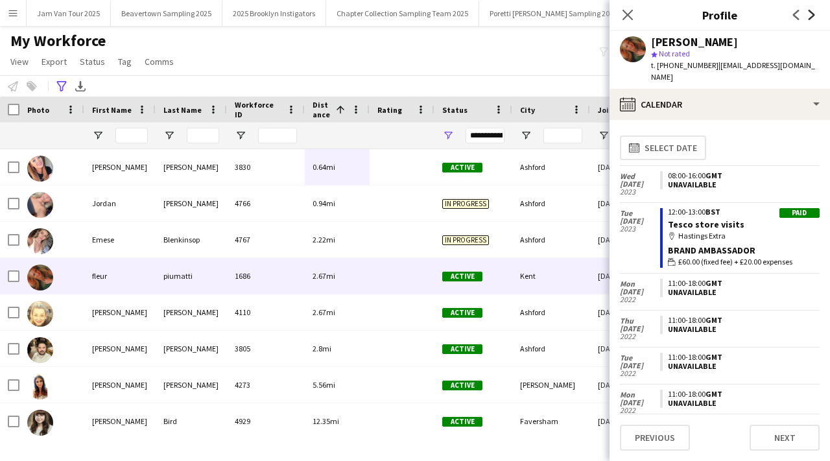
click at [811, 13] on icon at bounding box center [812, 15] width 6 height 10
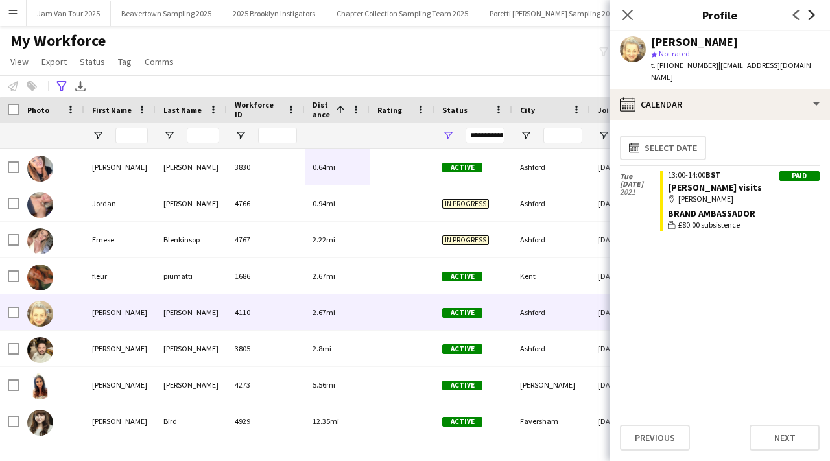
click at [812, 14] on icon "Next" at bounding box center [812, 15] width 10 height 10
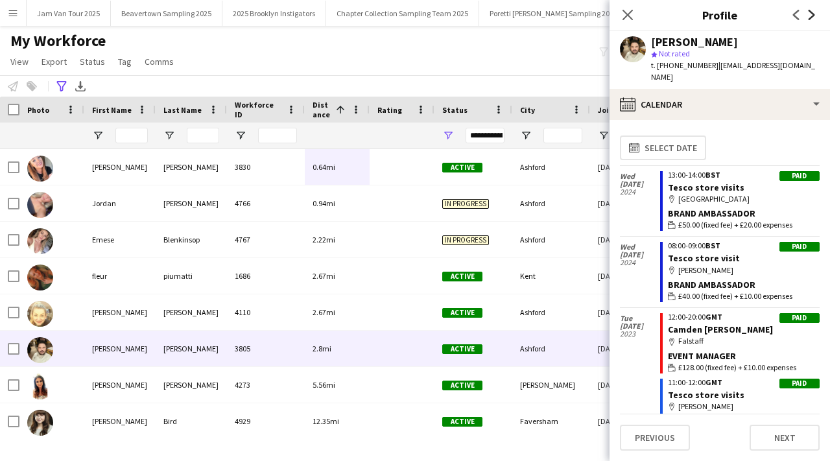
click at [813, 16] on icon at bounding box center [812, 15] width 6 height 10
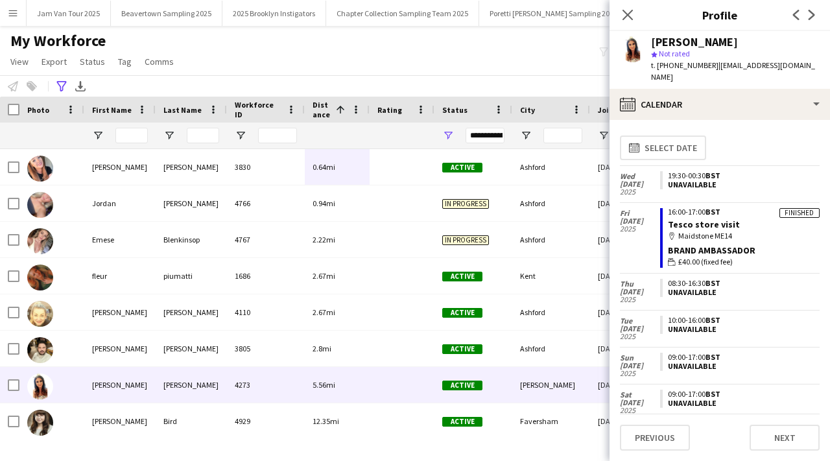
drag, startPoint x: 659, startPoint y: 65, endPoint x: 693, endPoint y: 65, distance: 34.4
click at [698, 66] on span "t. +447756280762" at bounding box center [684, 65] width 67 height 10
drag, startPoint x: 658, startPoint y: 66, endPoint x: 705, endPoint y: 64, distance: 47.4
click at [706, 64] on span "t. +447756280762" at bounding box center [684, 65] width 67 height 10
copy span "+447756280762"
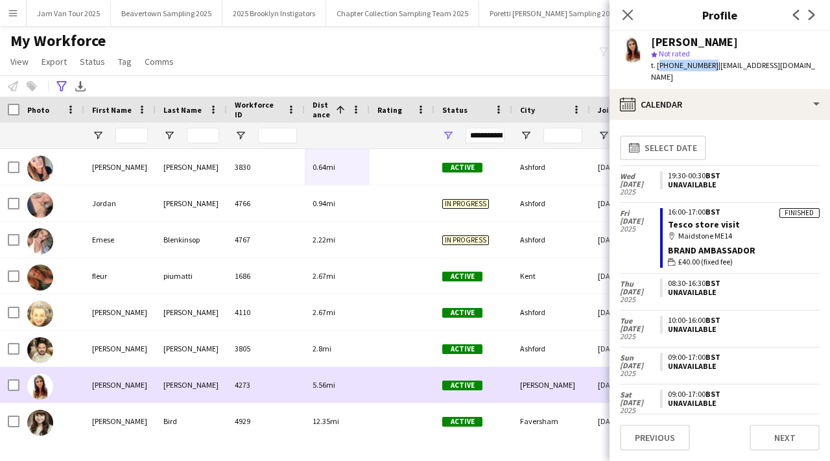
scroll to position [10, 0]
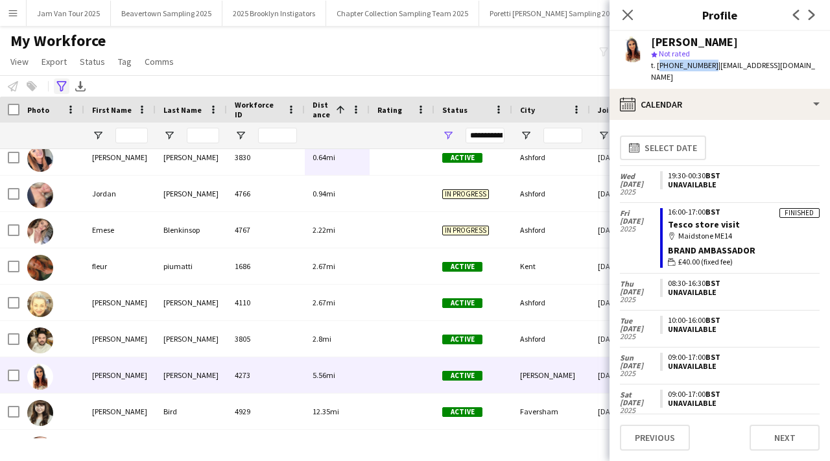
click at [63, 86] on icon at bounding box center [61, 86] width 10 height 10
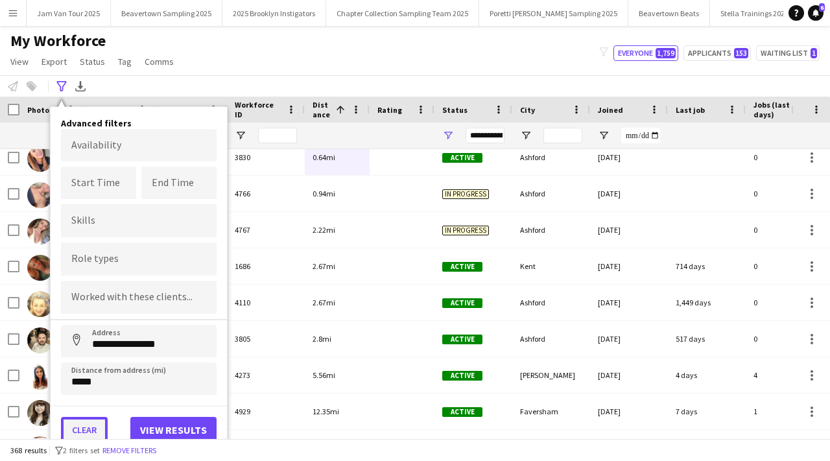
click at [81, 425] on button "Clear" at bounding box center [84, 430] width 47 height 26
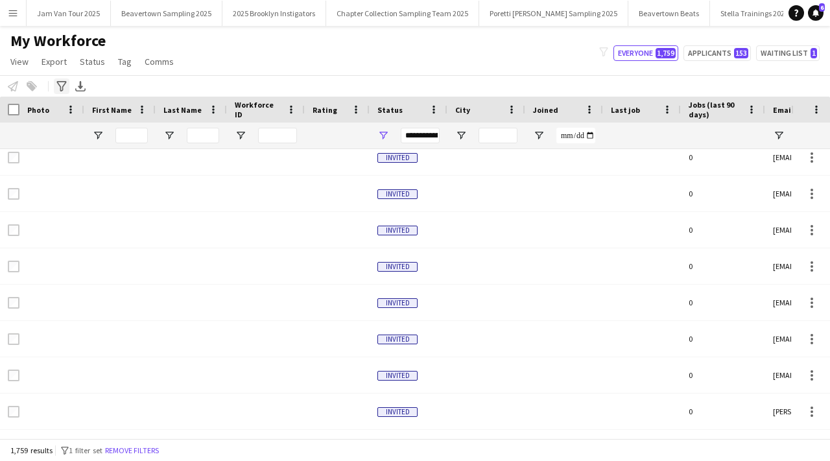
click at [60, 79] on div "Advanced filters" at bounding box center [62, 86] width 16 height 16
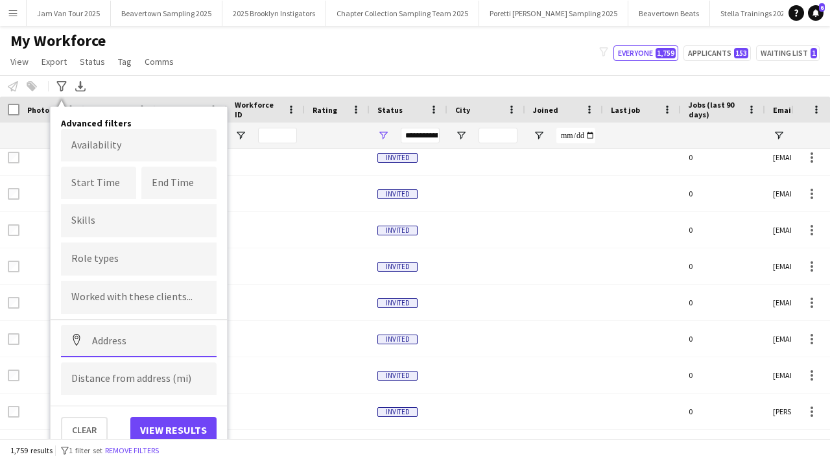
click at [112, 333] on input at bounding box center [139, 341] width 156 height 32
paste input "*******"
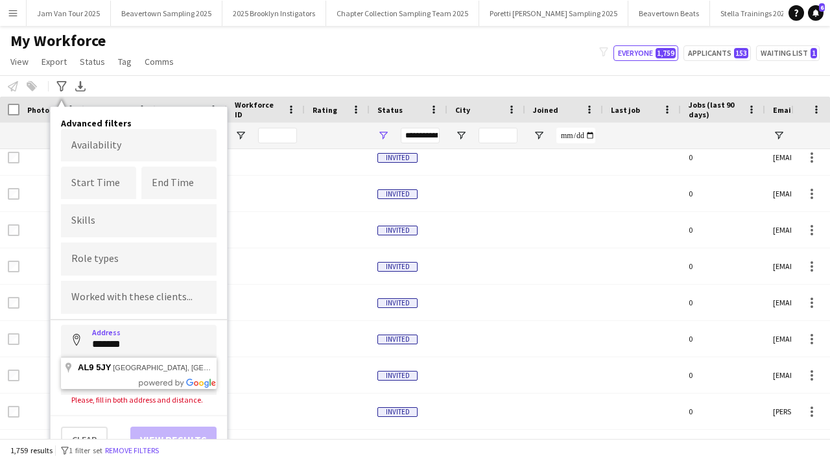
type input "**********"
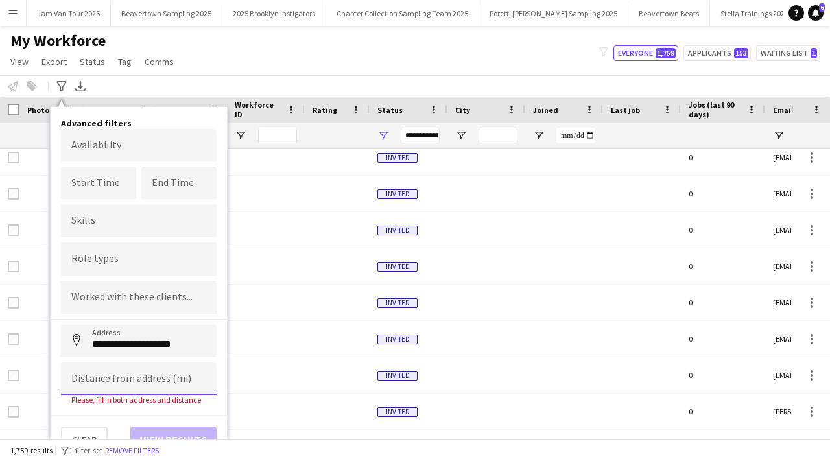
click at [123, 375] on input at bounding box center [139, 379] width 156 height 32
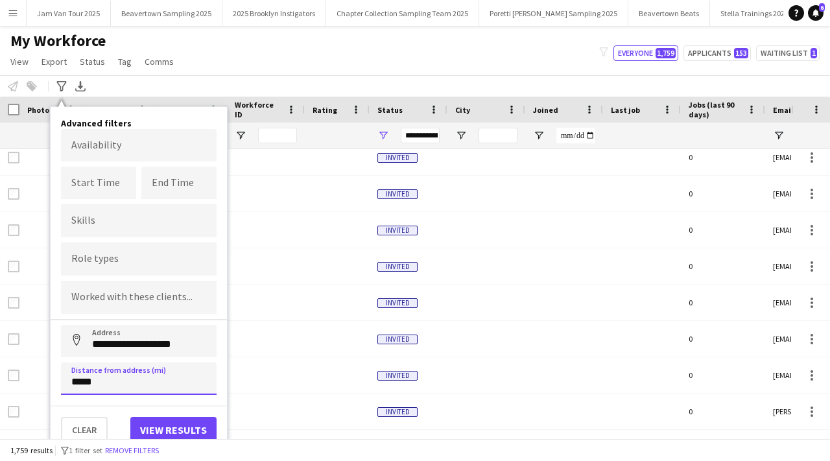
type input "*****"
click at [160, 429] on button "View results" at bounding box center [173, 430] width 86 height 26
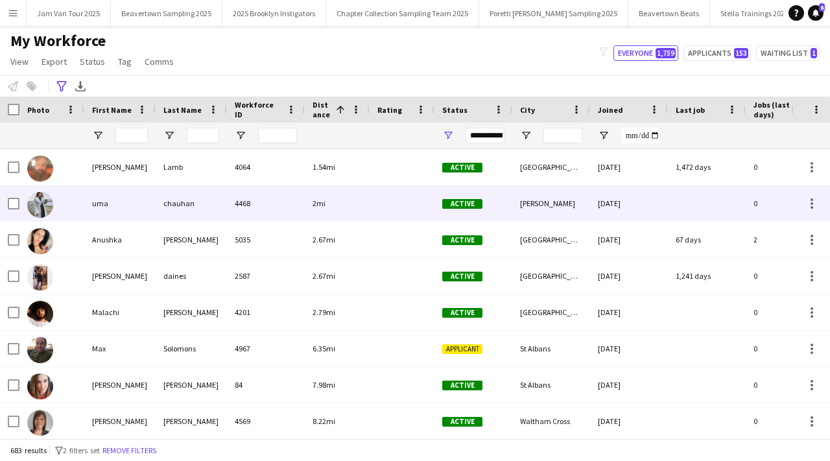
scroll to position [0, 0]
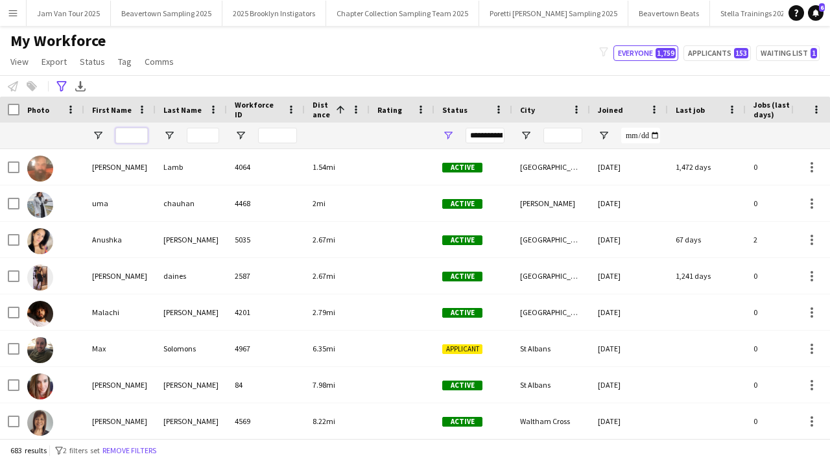
click at [130, 134] on input "First Name Filter Input" at bounding box center [131, 136] width 32 height 16
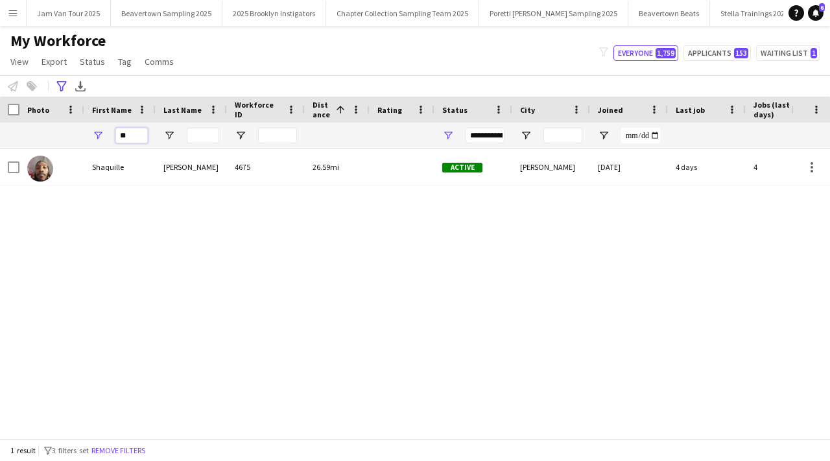
type input "*"
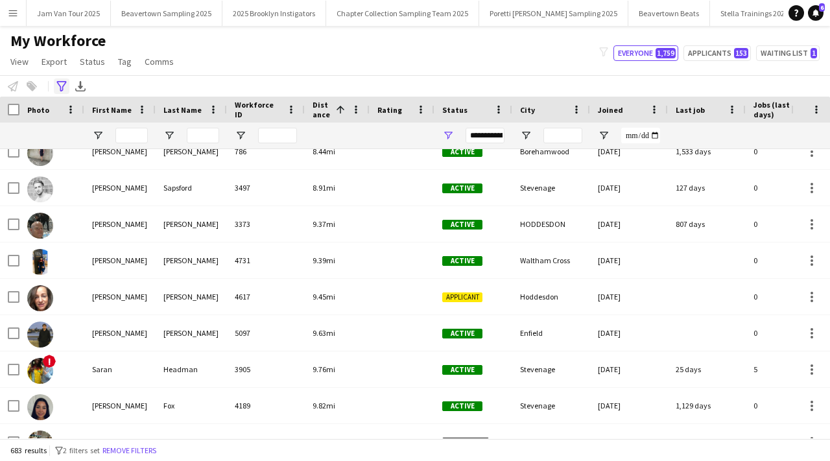
click at [62, 86] on icon "Advanced filters" at bounding box center [61, 86] width 10 height 10
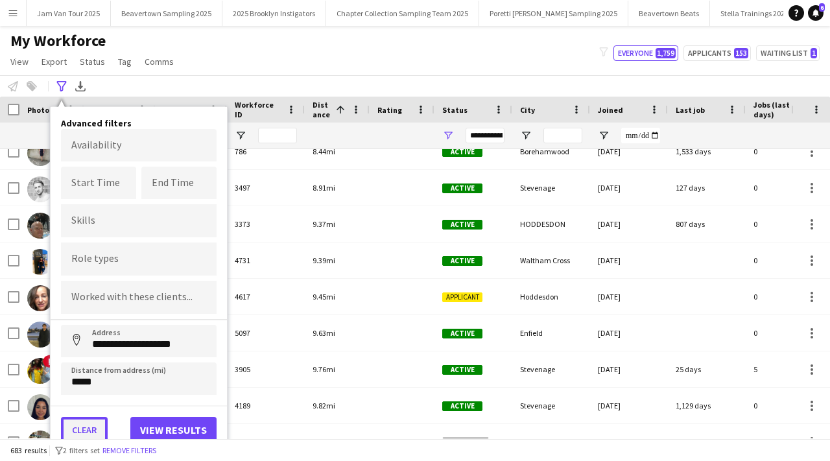
click at [91, 420] on button "Clear" at bounding box center [84, 430] width 47 height 26
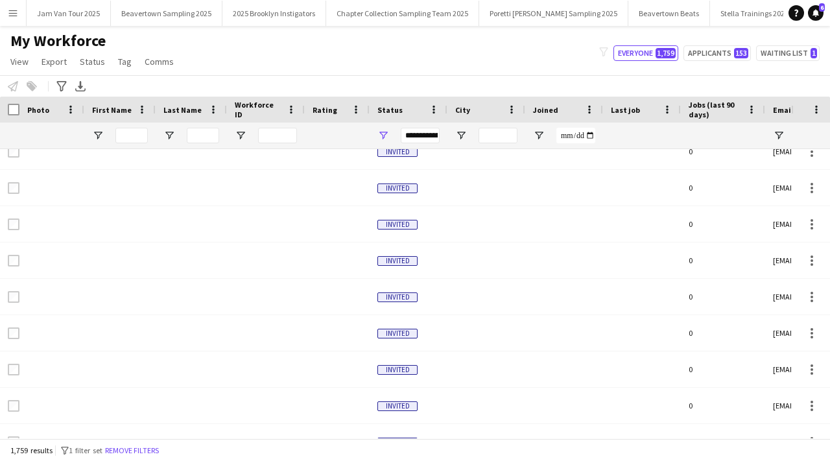
click at [60, 77] on div "Notify workforce Add to tag Select at least one crew to tag him or her. Advance…" at bounding box center [415, 85] width 830 height 21
click at [66, 92] on div "Advanced filters" at bounding box center [62, 86] width 16 height 16
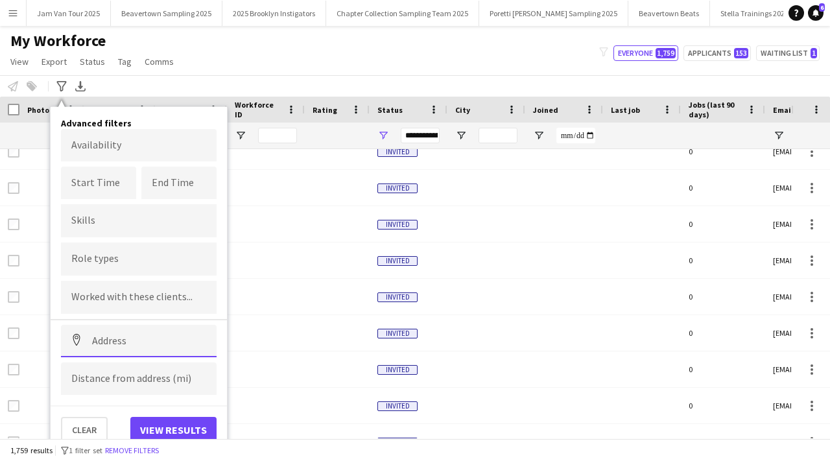
click at [120, 338] on input at bounding box center [139, 341] width 156 height 32
paste input "*******"
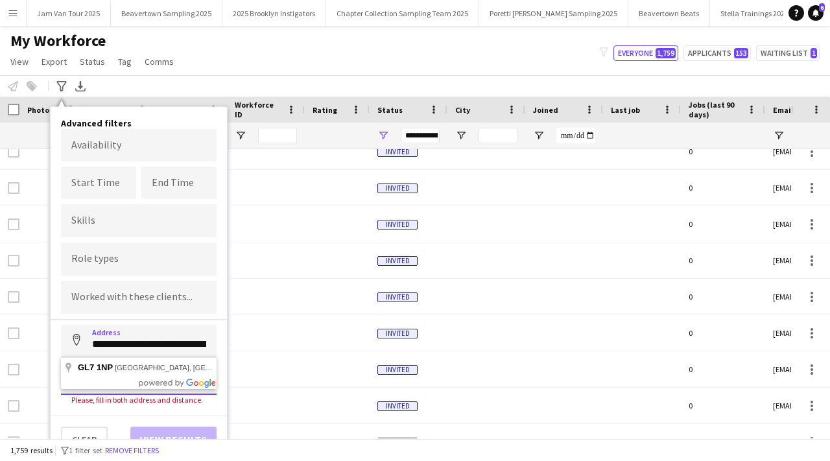
type input "**********"
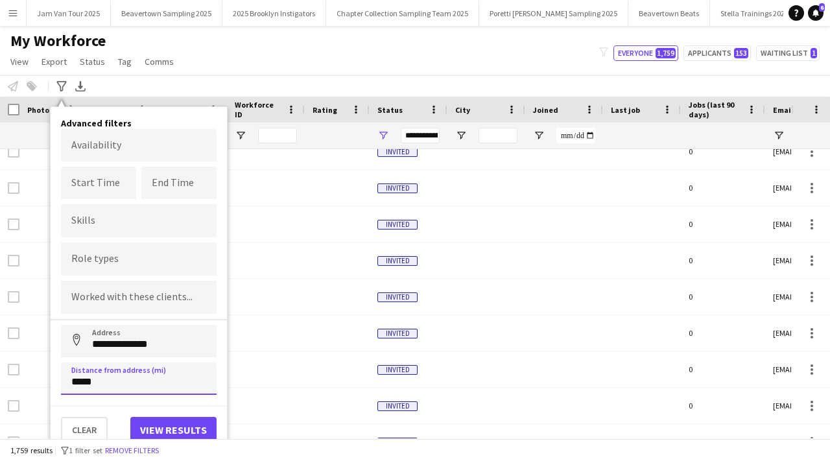
type input "*****"
click at [147, 425] on button "View results" at bounding box center [173, 430] width 86 height 26
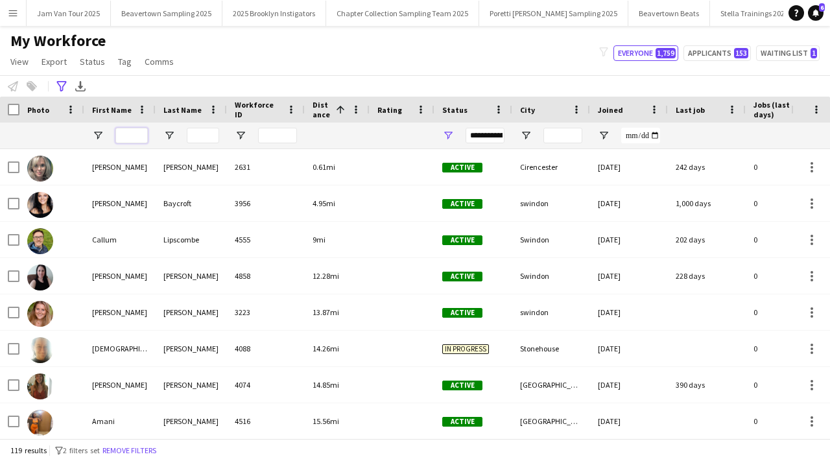
click at [139, 138] on input "First Name Filter Input" at bounding box center [131, 136] width 32 height 16
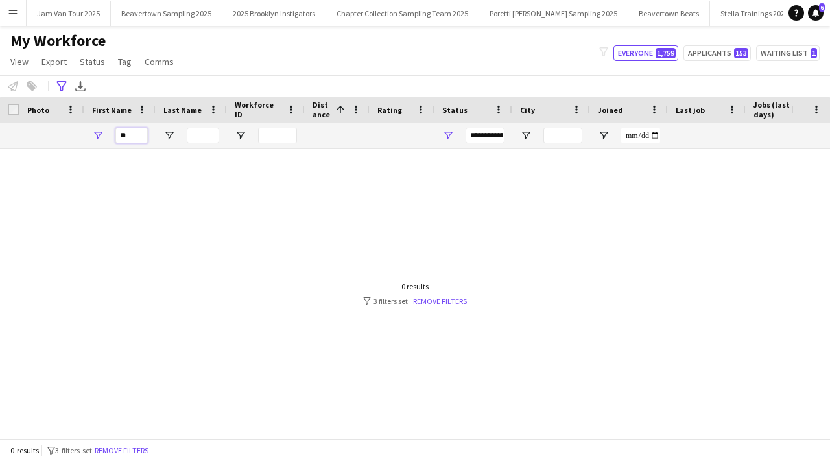
type input "*"
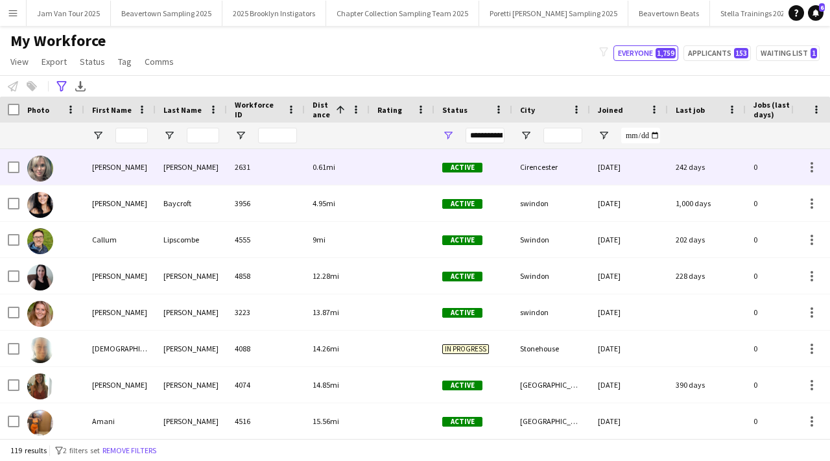
click at [160, 167] on div "Mitchell" at bounding box center [191, 167] width 71 height 36
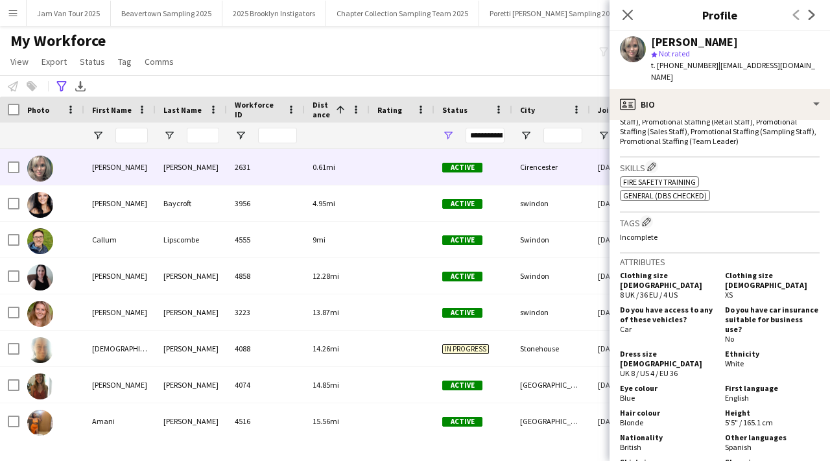
scroll to position [877, 0]
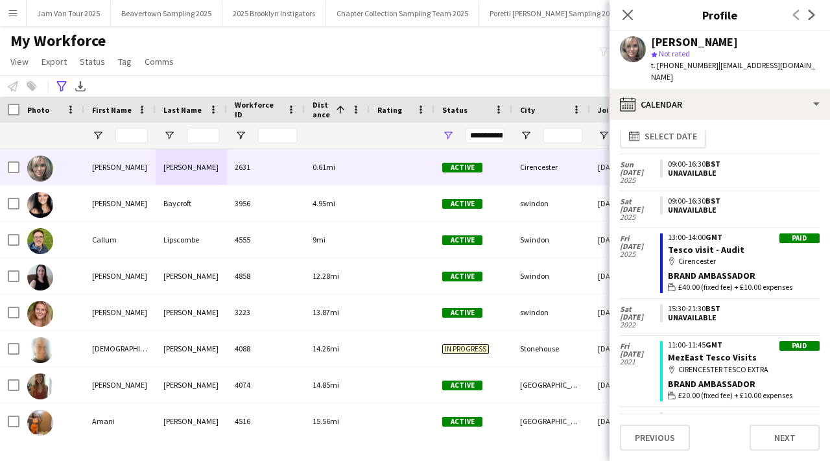
scroll to position [0, 0]
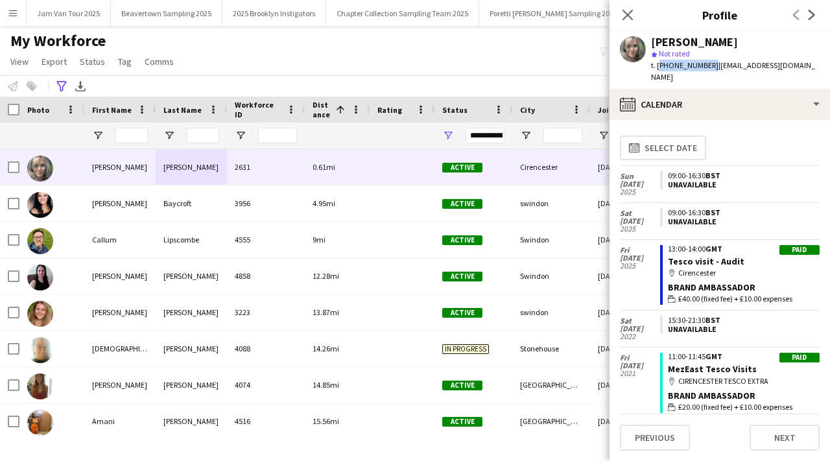
drag, startPoint x: 658, startPoint y: 67, endPoint x: 706, endPoint y: 67, distance: 47.3
click at [706, 67] on span "t. +447960900137" at bounding box center [684, 65] width 67 height 10
copy span "+447960900137"
click at [60, 82] on icon "Advanced filters" at bounding box center [61, 86] width 10 height 10
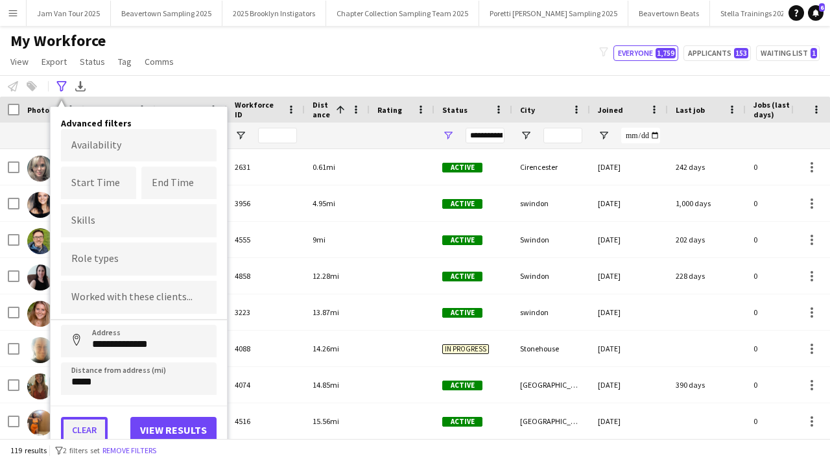
click at [91, 429] on button "Clear" at bounding box center [84, 430] width 47 height 26
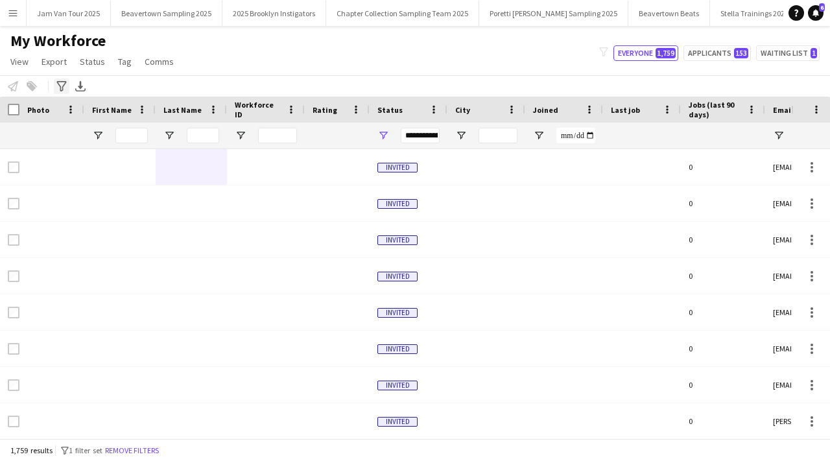
click at [58, 87] on icon "Advanced filters" at bounding box center [61, 86] width 10 height 10
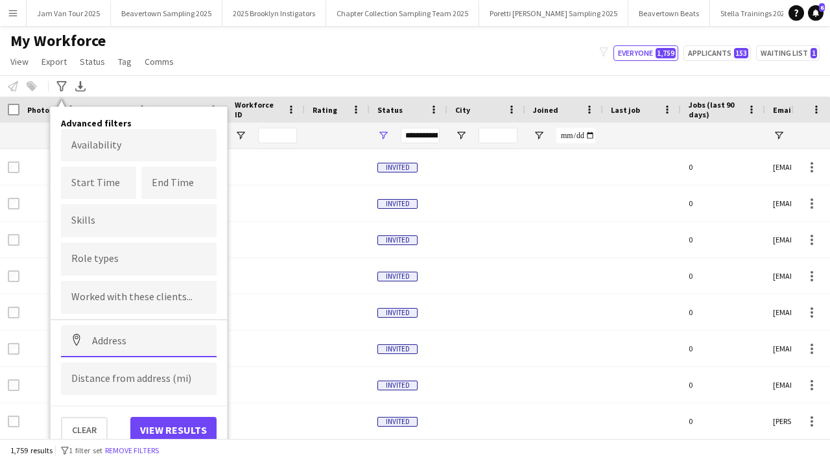
click at [114, 342] on input at bounding box center [139, 341] width 156 height 32
paste input "********"
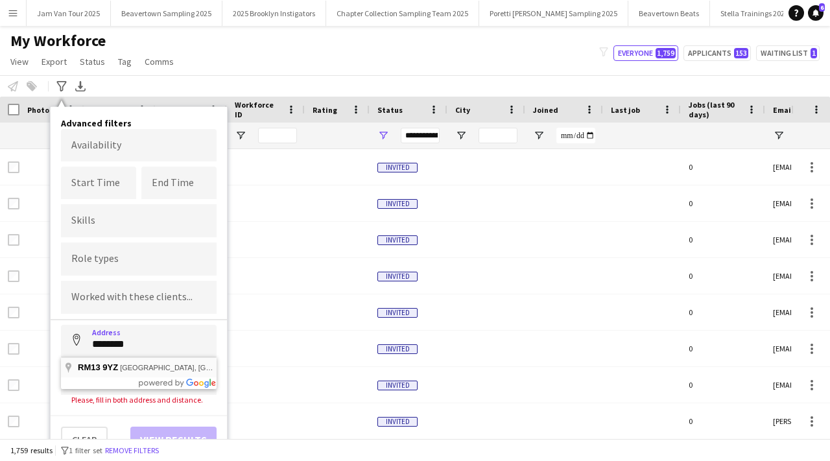
type input "**********"
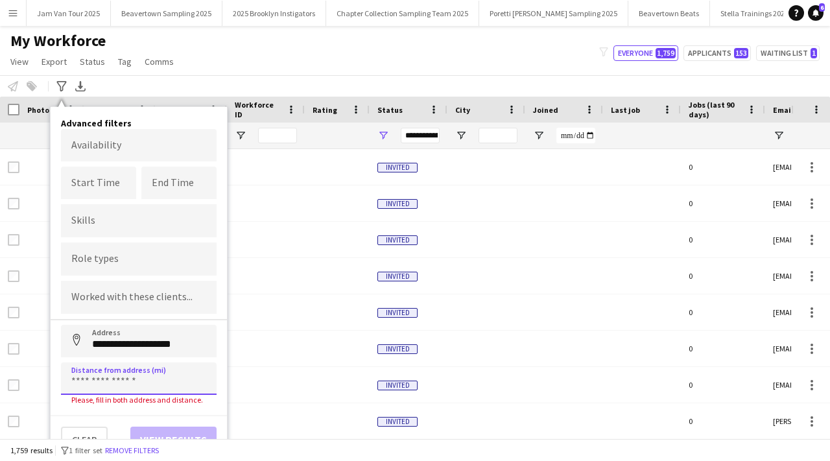
click at [126, 369] on input at bounding box center [139, 379] width 156 height 32
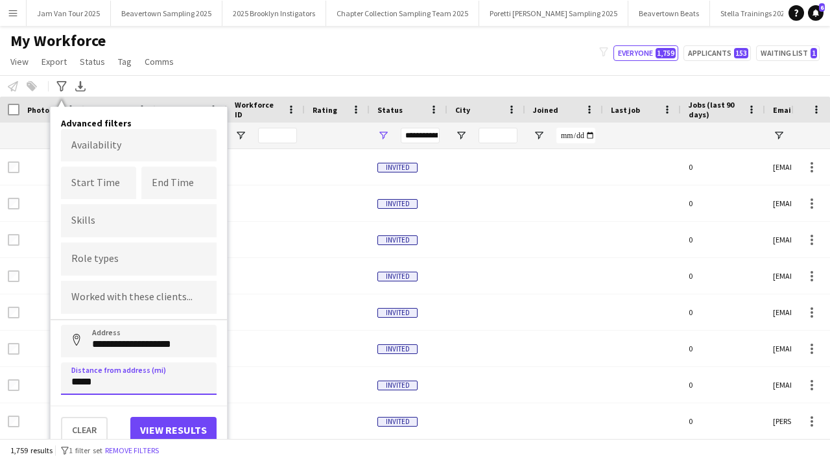
type input "*****"
click at [150, 431] on button "View results" at bounding box center [173, 430] width 86 height 26
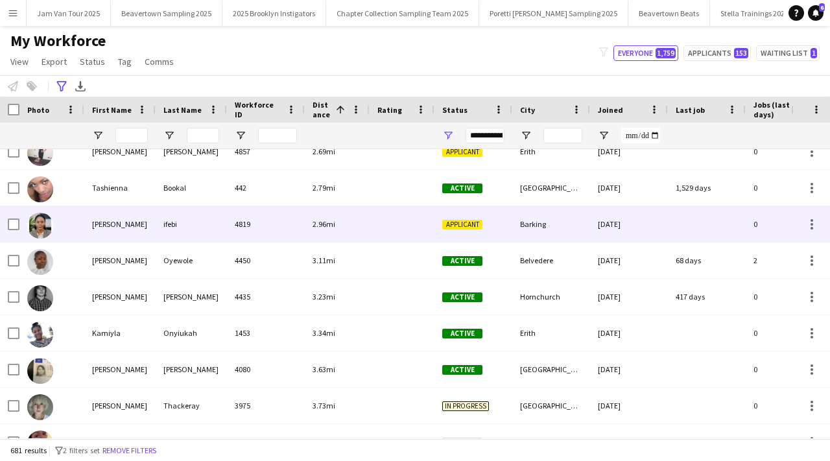
scroll to position [218, 0]
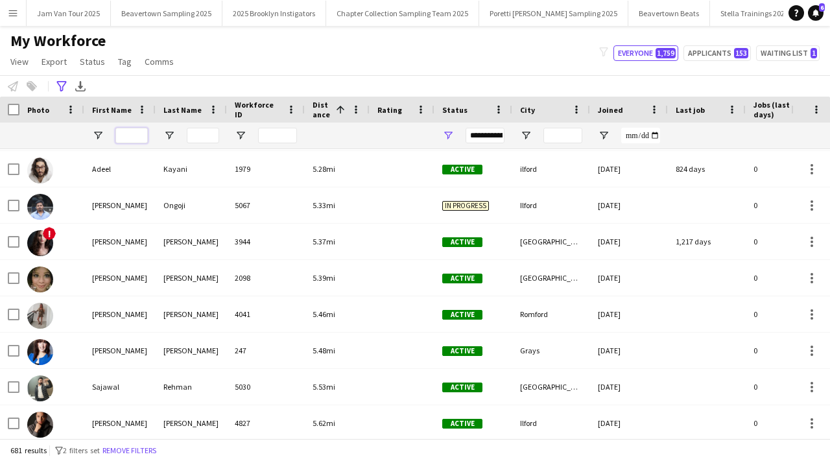
click at [139, 142] on input "First Name Filter Input" at bounding box center [131, 136] width 32 height 16
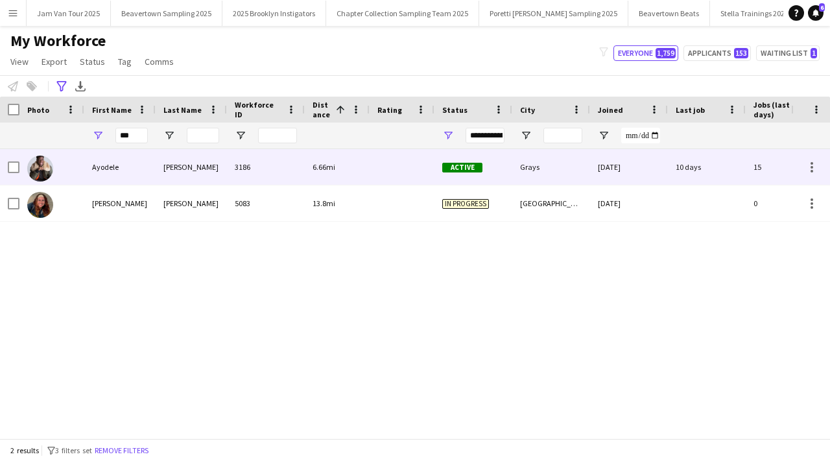
click at [161, 170] on div "Adeniji" at bounding box center [191, 167] width 71 height 36
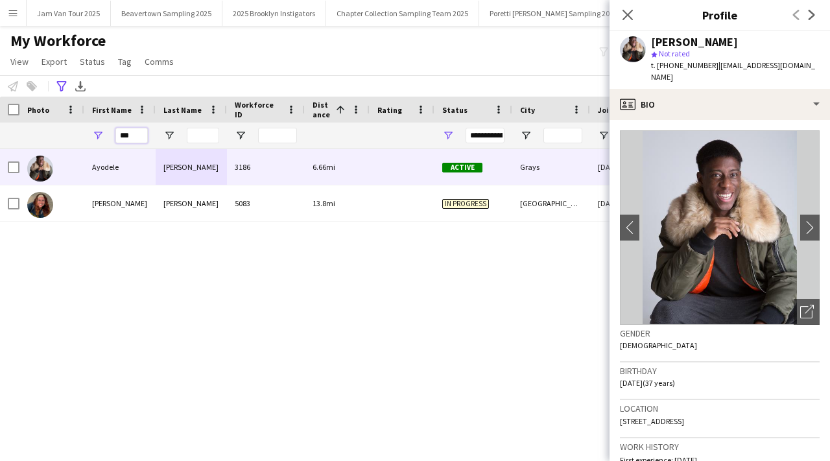
click at [132, 136] on input "***" at bounding box center [131, 136] width 32 height 16
type input "*"
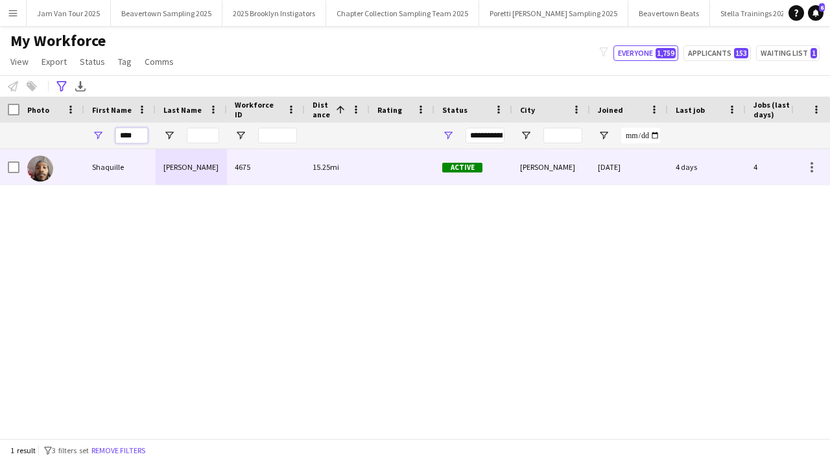
type input "****"
click at [171, 164] on div "Henry" at bounding box center [191, 167] width 71 height 36
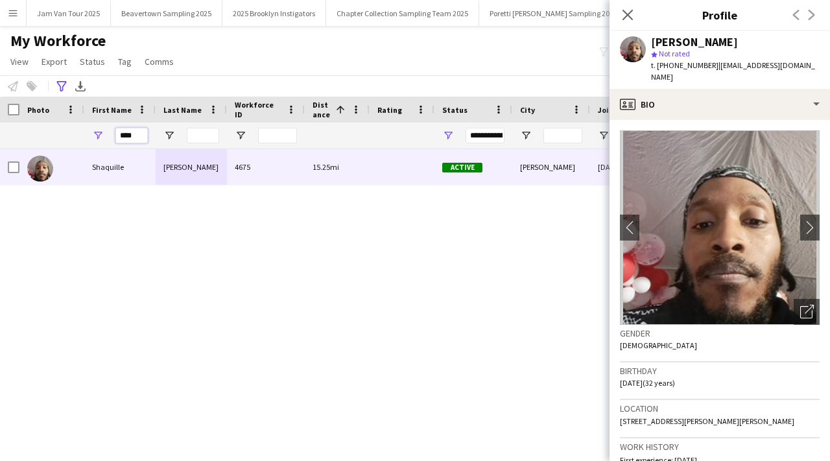
drag, startPoint x: 141, startPoint y: 140, endPoint x: 119, endPoint y: 139, distance: 22.7
click at [119, 139] on input "****" at bounding box center [131, 136] width 32 height 16
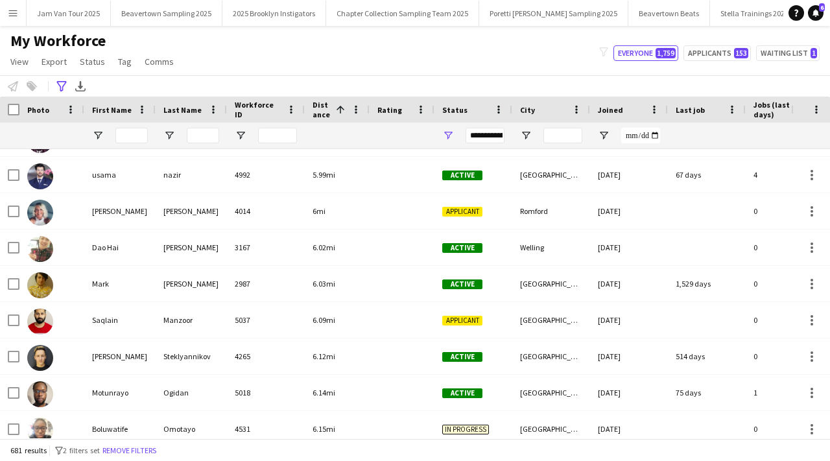
click at [16, 18] on button "Menu" at bounding box center [13, 13] width 26 height 26
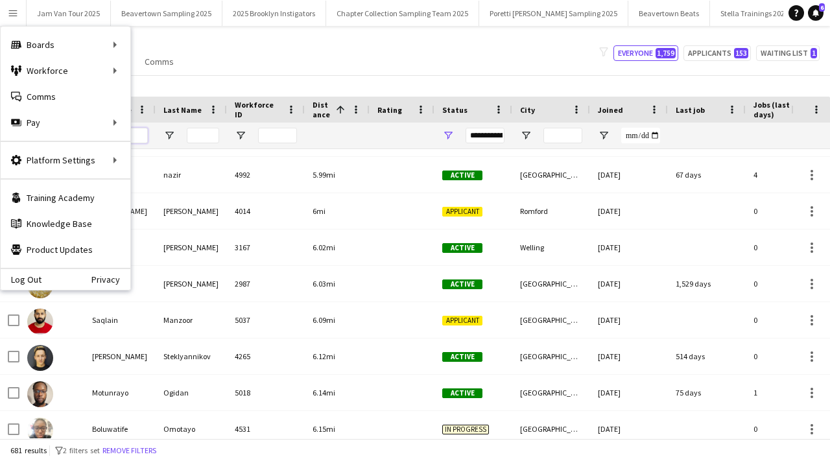
click at [142, 133] on input "First Name Filter Input" at bounding box center [131, 136] width 32 height 16
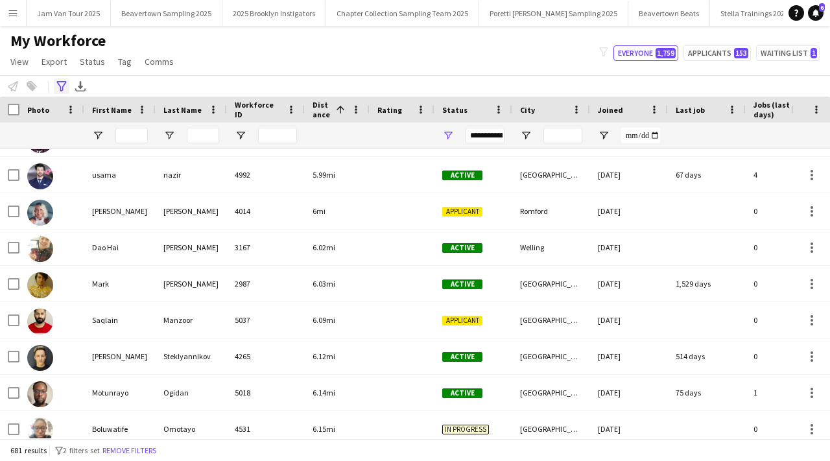
click at [60, 82] on icon "Advanced filters" at bounding box center [61, 86] width 10 height 10
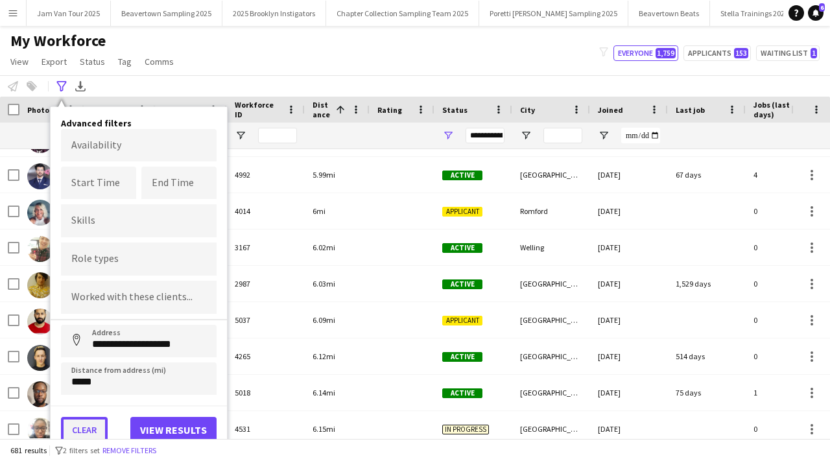
click at [81, 423] on button "Clear" at bounding box center [84, 430] width 47 height 26
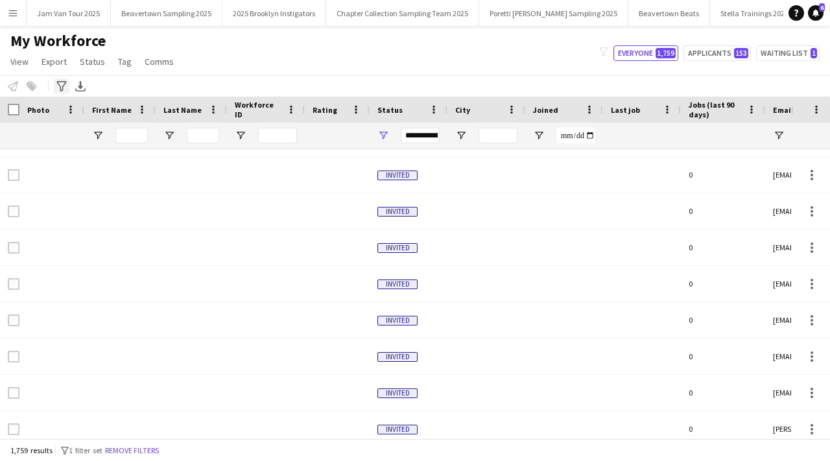
click at [60, 82] on icon "Advanced filters" at bounding box center [61, 86] width 10 height 10
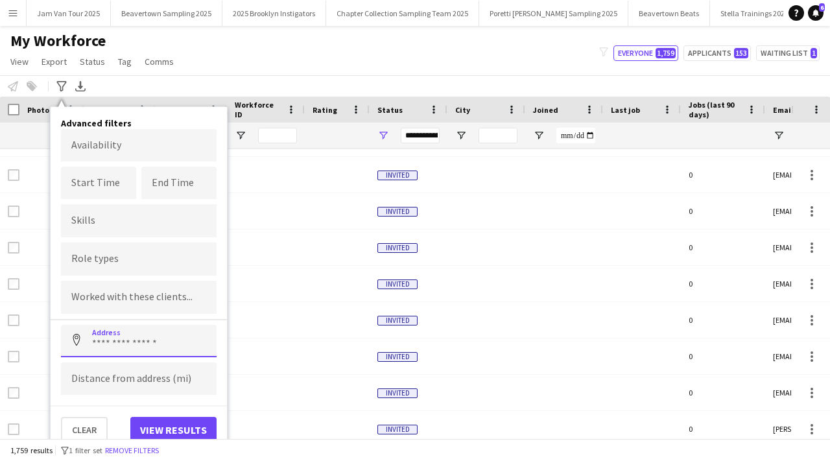
click at [118, 339] on input at bounding box center [139, 341] width 156 height 32
paste input "********"
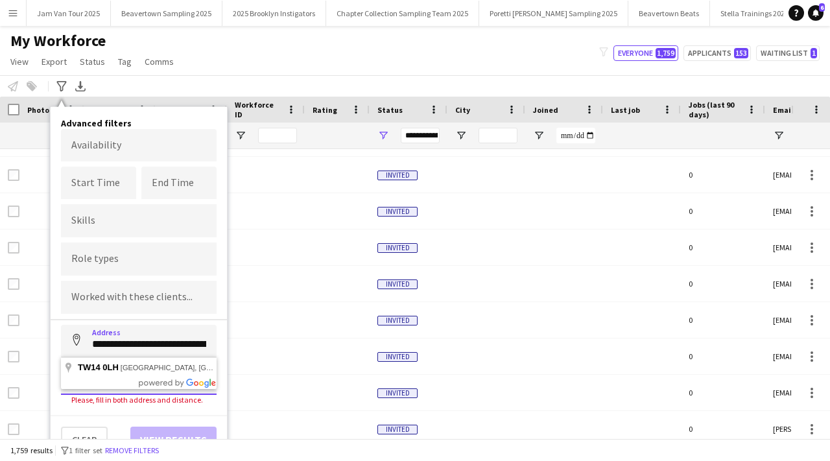
type input "**********"
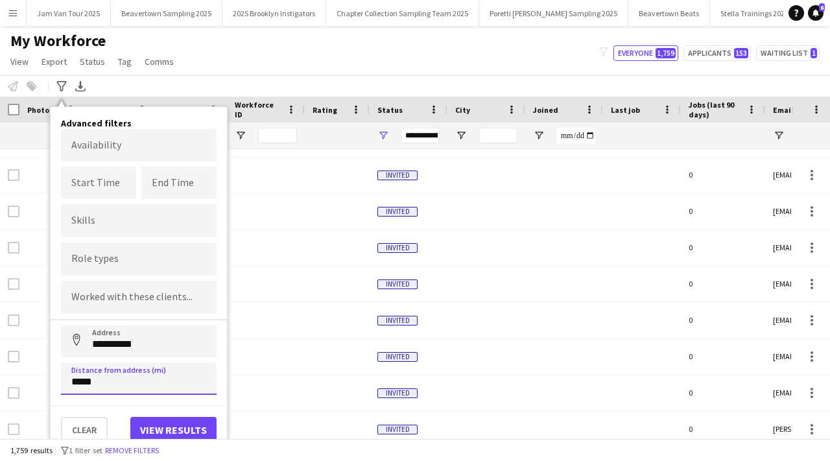
type input "*****"
click at [157, 426] on button "View results" at bounding box center [173, 430] width 86 height 26
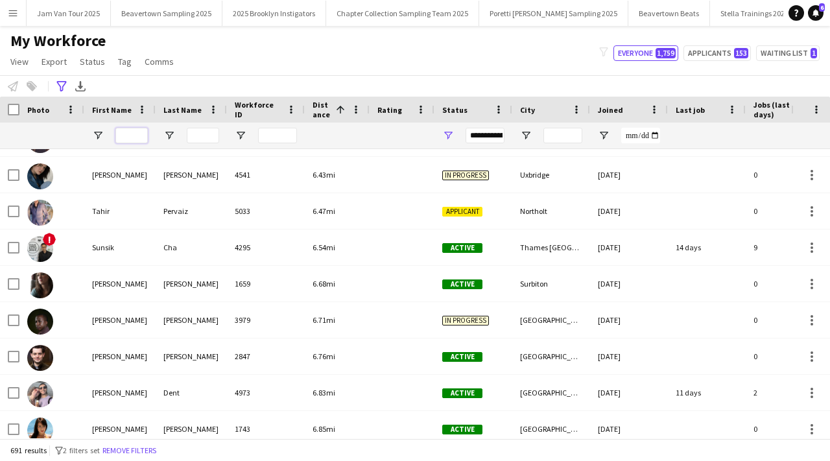
click at [117, 135] on input "First Name Filter Input" at bounding box center [131, 136] width 32 height 16
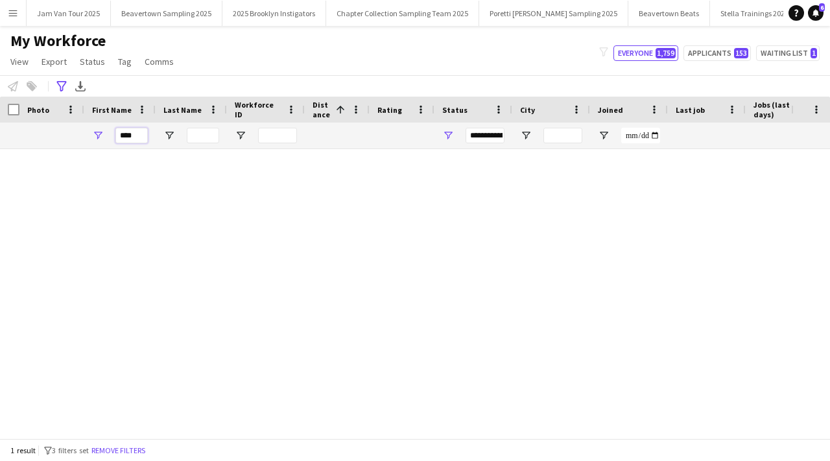
scroll to position [0, 0]
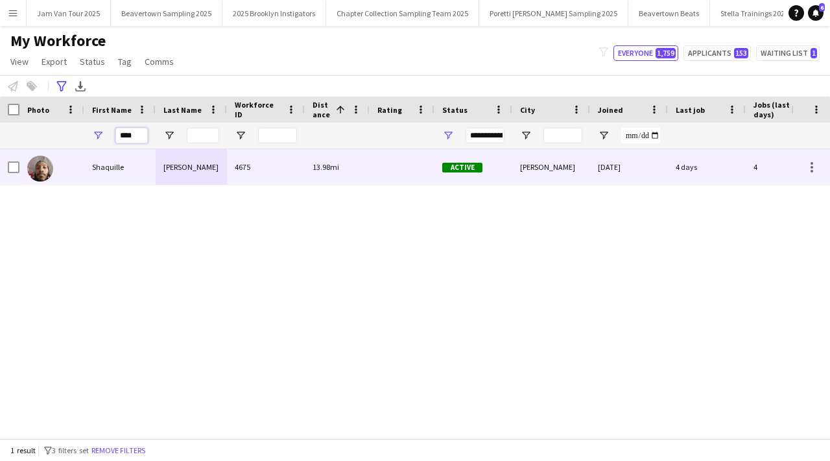
type input "****"
click at [181, 167] on div "Henry" at bounding box center [191, 167] width 71 height 36
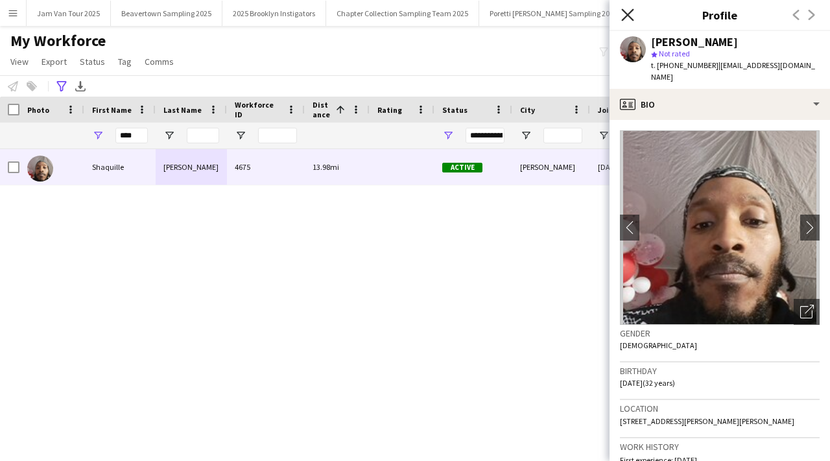
click at [626, 14] on icon at bounding box center [627, 14] width 12 height 12
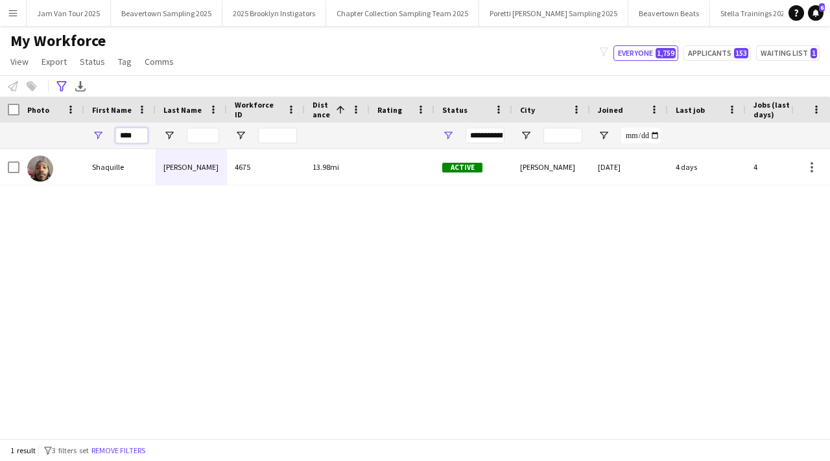
drag, startPoint x: 143, startPoint y: 137, endPoint x: 120, endPoint y: 135, distance: 22.8
click at [120, 135] on input "****" at bounding box center [131, 136] width 32 height 16
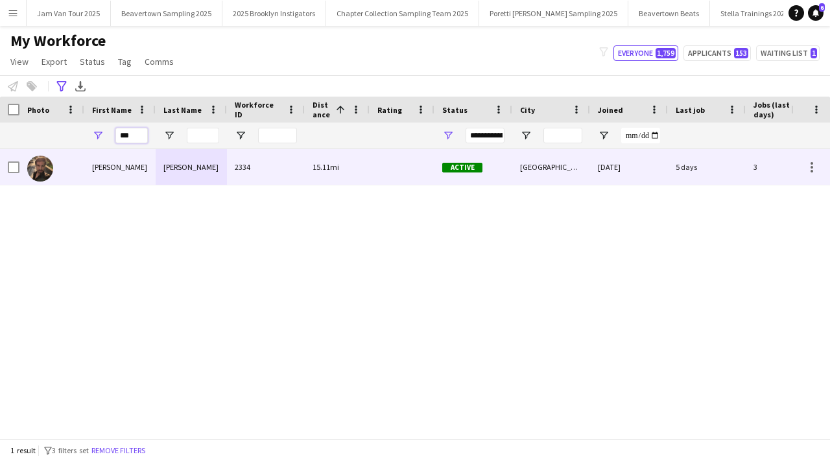
type input "***"
click at [164, 166] on div "Duarte" at bounding box center [191, 167] width 71 height 36
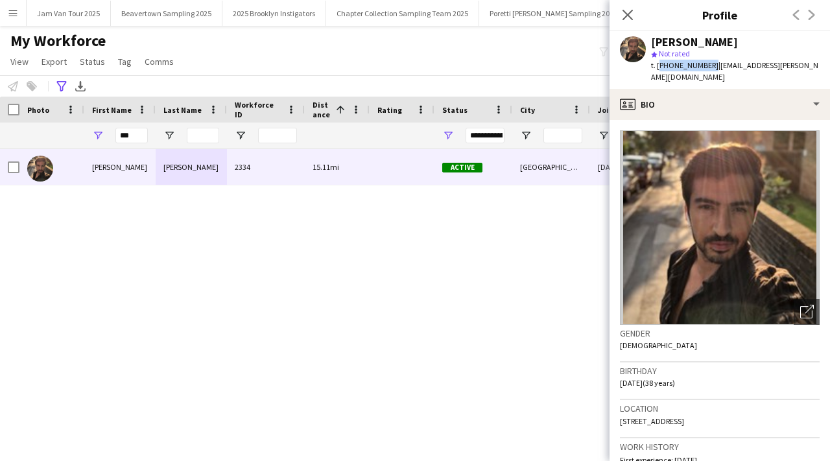
drag, startPoint x: 657, startPoint y: 64, endPoint x: 706, endPoint y: 64, distance: 48.6
click at [706, 64] on span "t. +447443966578" at bounding box center [684, 65] width 67 height 10
copy span "+447443966578"
click at [361, 243] on div "Pablo Duarte 2334 15.11mi Active London 18-07-2019 5 days 3 uk.pablo.duarte@gma…" at bounding box center [395, 293] width 791 height 289
drag, startPoint x: 140, startPoint y: 137, endPoint x: 119, endPoint y: 134, distance: 21.0
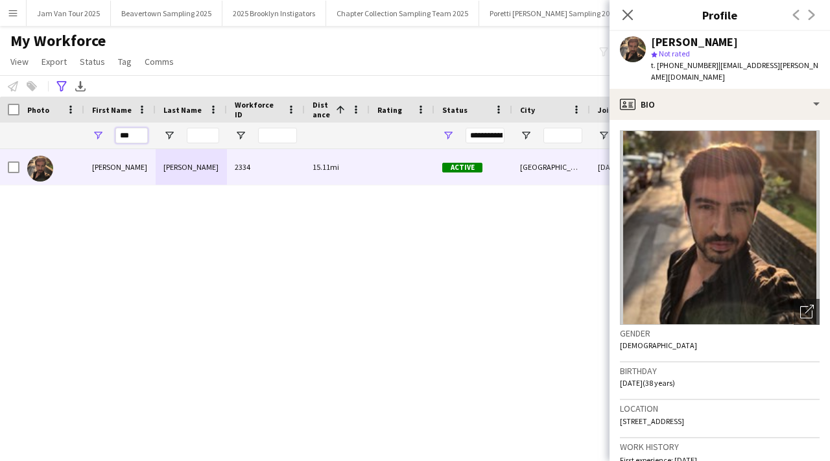
click at [119, 135] on input "***" at bounding box center [131, 136] width 32 height 16
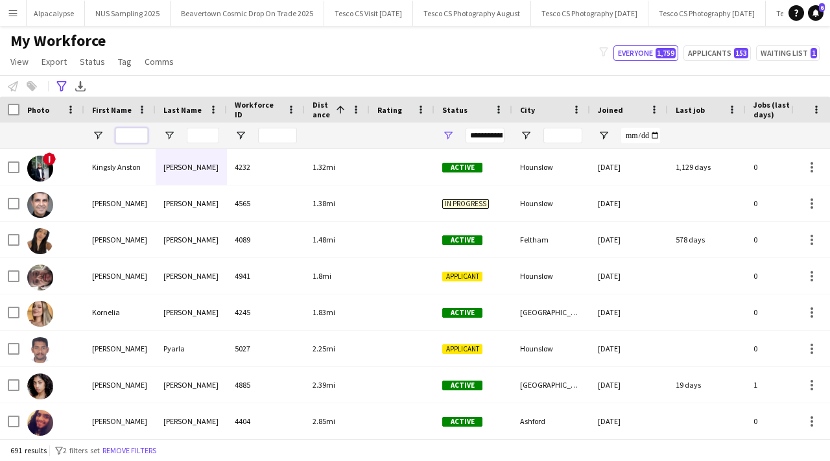
scroll to position [0, 1335]
click at [170, 14] on button "NUS Sampling 2025 Close" at bounding box center [127, 13] width 86 height 25
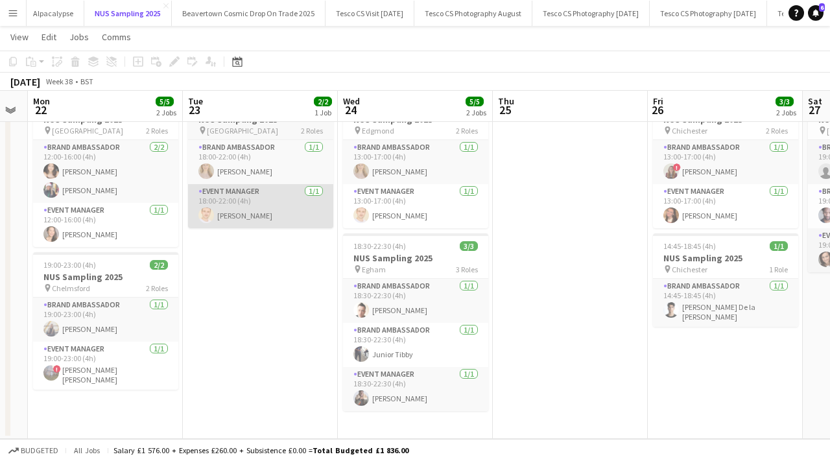
scroll to position [0, 462]
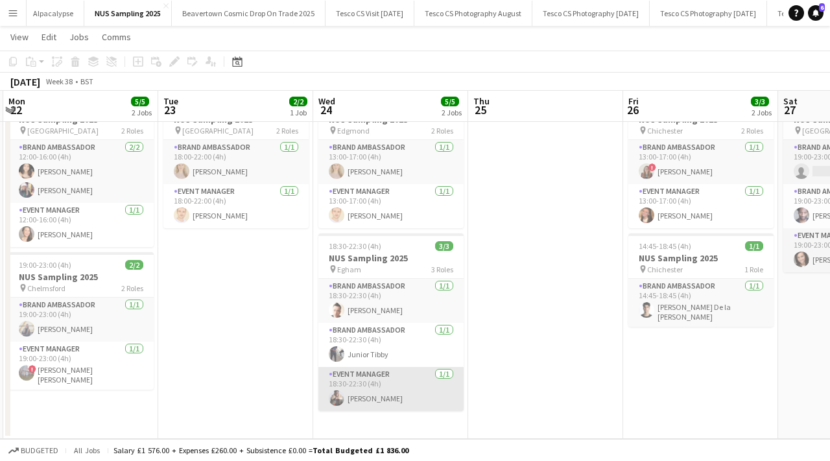
click at [446, 373] on app-card-role "Event Manager 1/1 18:30-22:30 (4h) Ayodele Adeniji" at bounding box center [390, 389] width 145 height 44
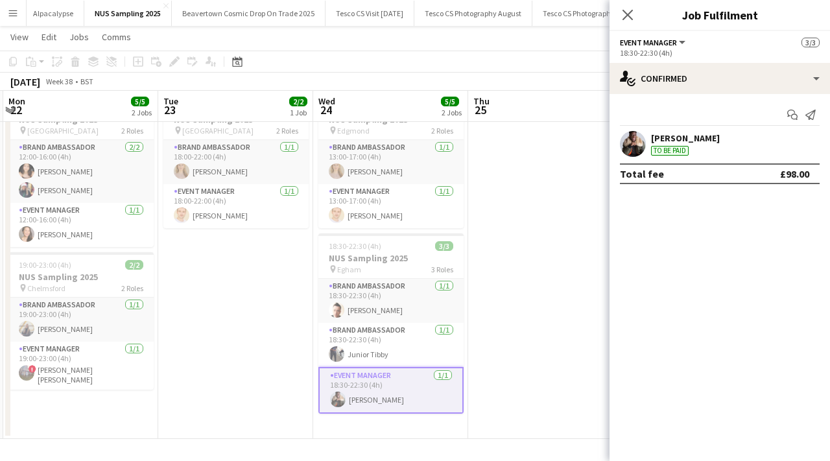
click at [728, 136] on div "Ayodele Adeniji To be paid" at bounding box center [720, 144] width 220 height 26
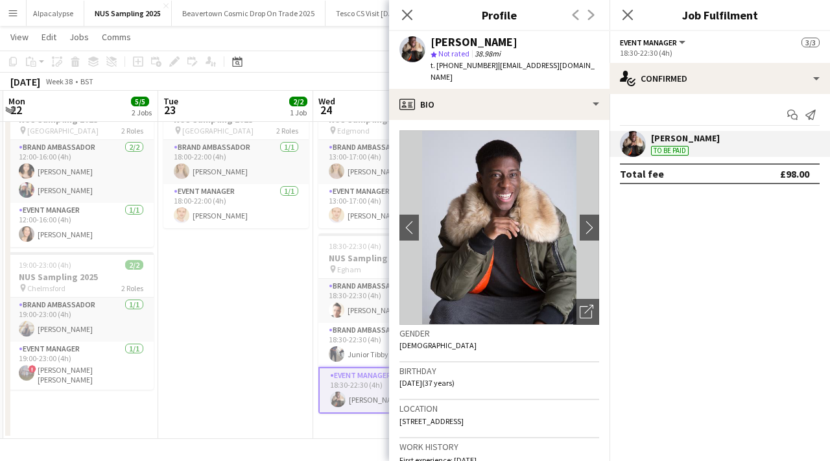
click at [629, 143] on app-user-avatar at bounding box center [633, 144] width 26 height 26
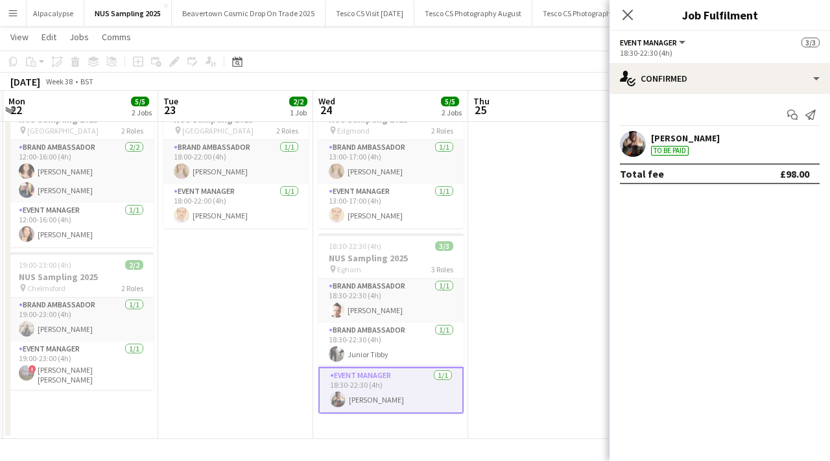
click at [632, 145] on app-user-avatar at bounding box center [633, 144] width 26 height 26
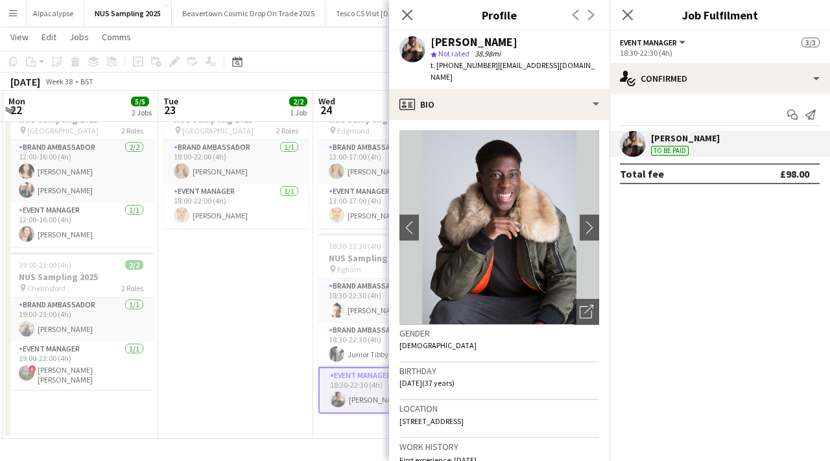
click at [711, 174] on div "Total fee £98.00" at bounding box center [720, 173] width 200 height 21
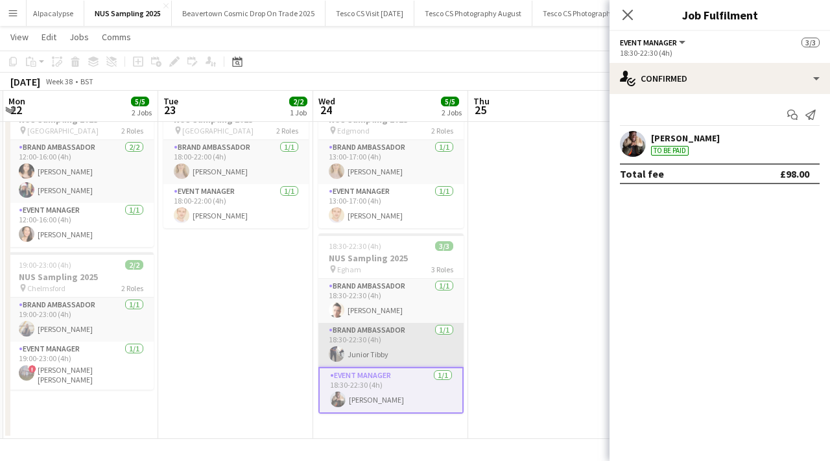
click at [409, 350] on app-card-role "Brand Ambassador 1/1 18:30-22:30 (4h) Junior Tibby" at bounding box center [390, 345] width 145 height 44
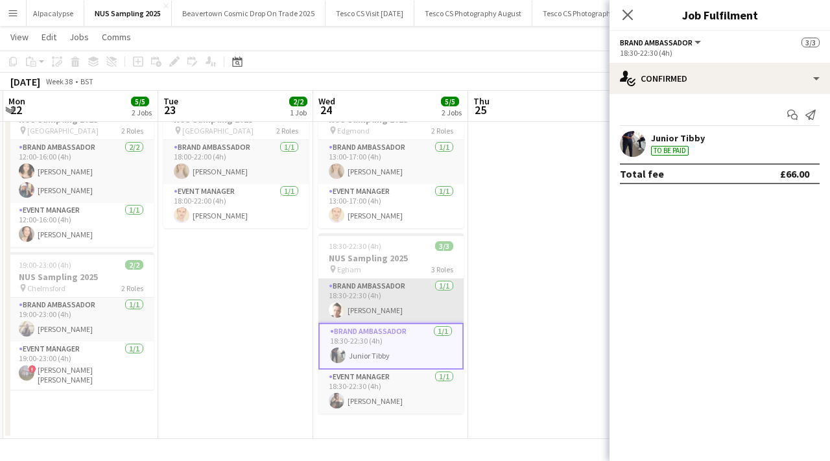
click at [405, 313] on app-card-role "Brand Ambassador 1/1 18:30-22:30 (4h) Paul Savage" at bounding box center [390, 301] width 145 height 44
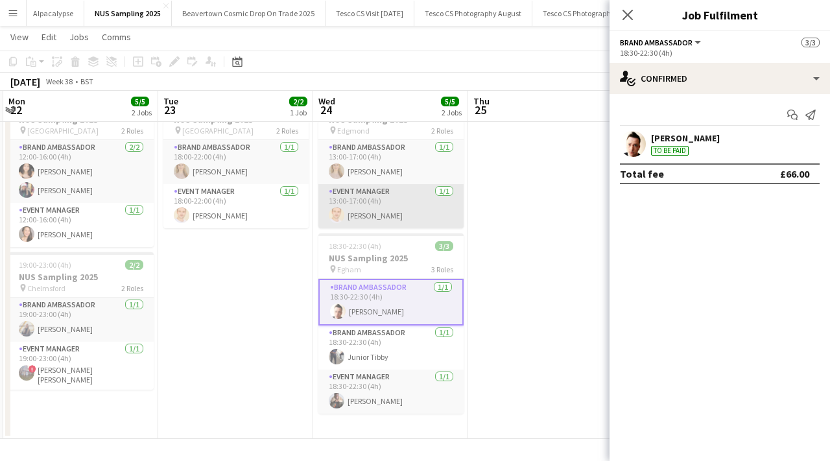
click at [418, 210] on app-card-role "Event Manager 1/1 13:00-17:00 (4h) Thomas Parker" at bounding box center [390, 206] width 145 height 44
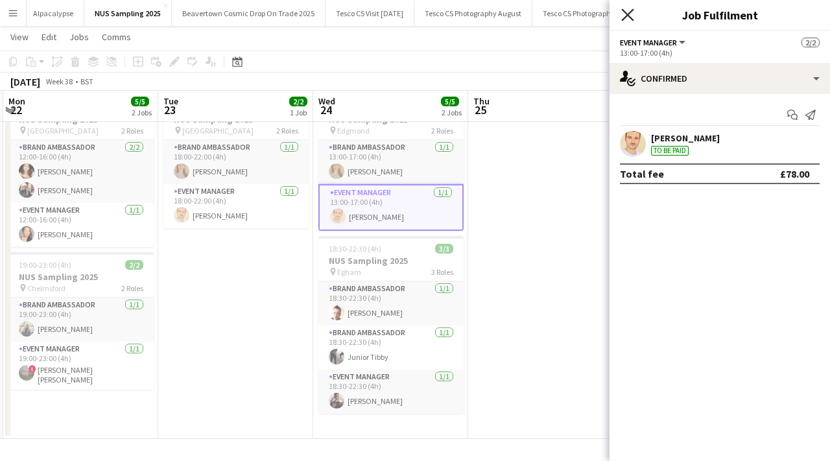
click at [621, 18] on icon "Close pop-in" at bounding box center [627, 14] width 12 height 12
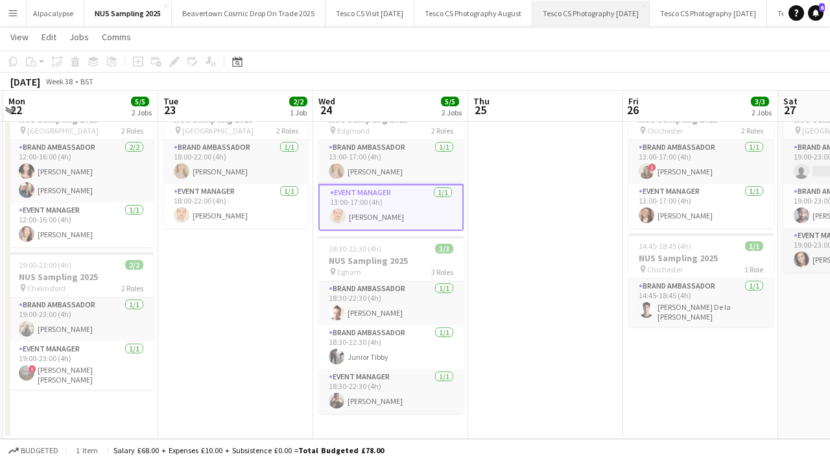
scroll to position [0, 1529]
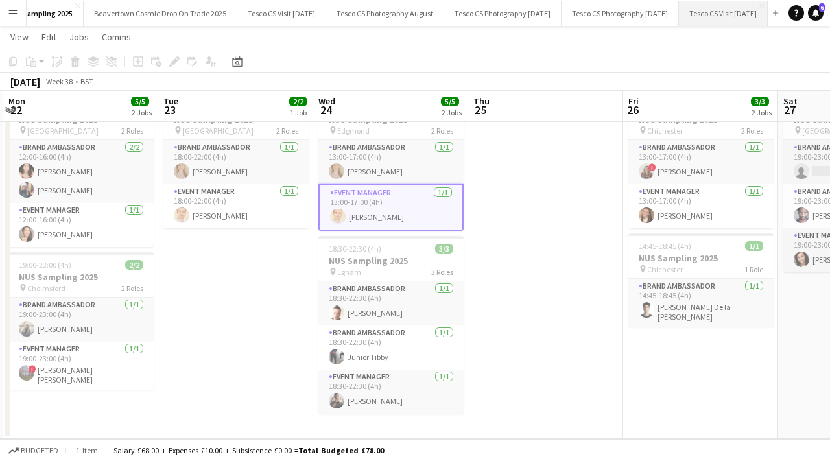
click at [704, 14] on button "Tesco CS Visit October 2025 Close" at bounding box center [723, 13] width 89 height 25
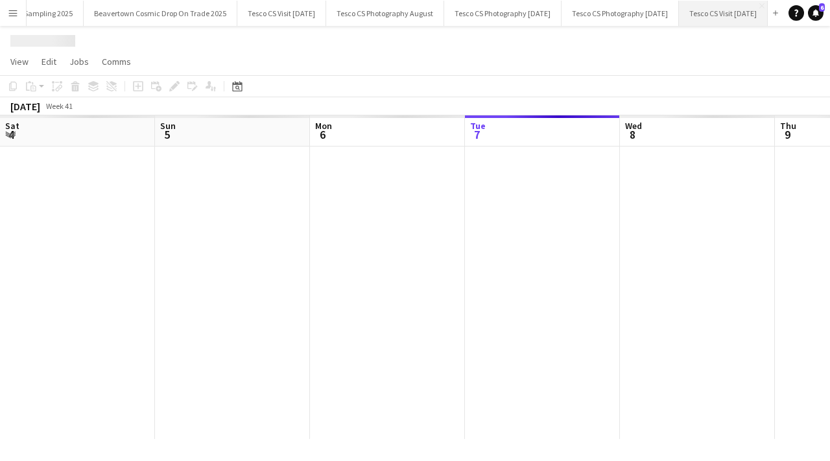
scroll to position [0, 310]
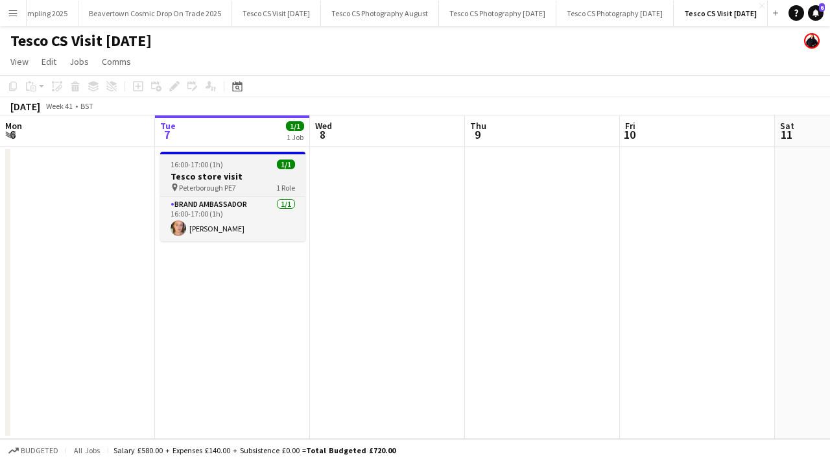
click at [256, 178] on h3 "Tesco store visit" at bounding box center [232, 177] width 145 height 12
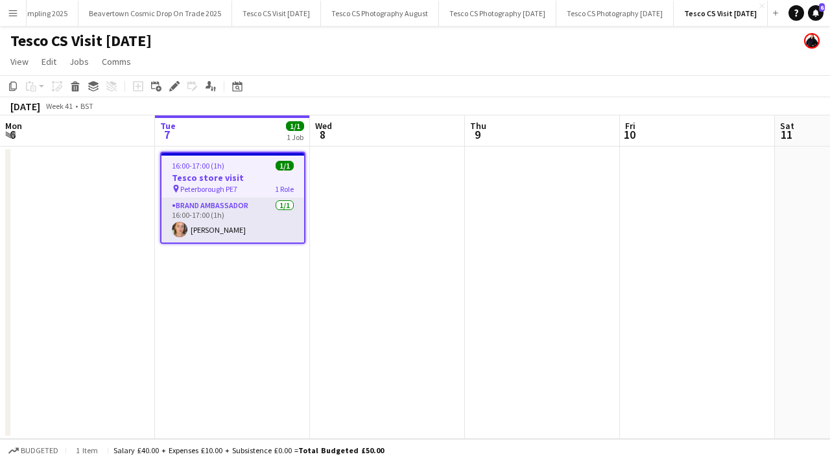
click at [255, 268] on app-date-cell "16:00-17:00 (1h) 1/1 Tesco store visit pin Peterborough PE7 1 Role Brand Ambass…" at bounding box center [232, 293] width 155 height 292
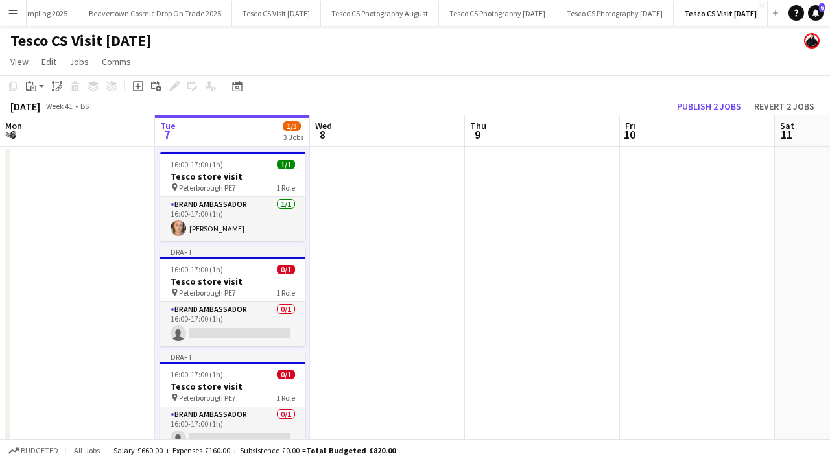
click at [375, 210] on app-date-cell at bounding box center [387, 314] width 155 height 334
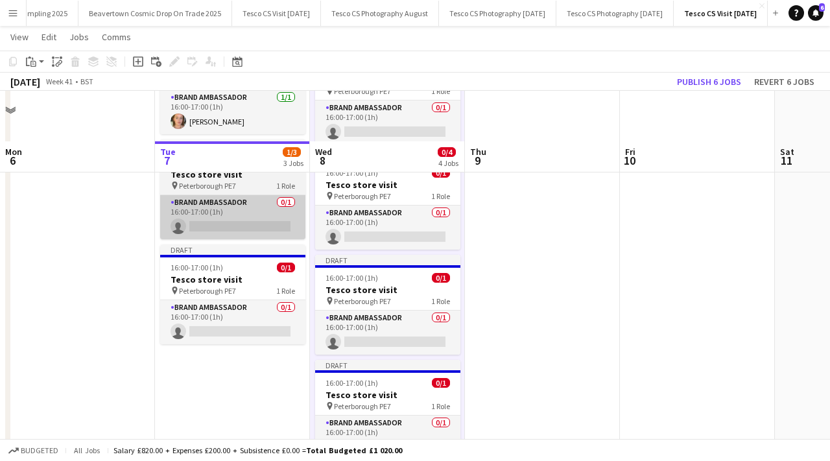
scroll to position [156, 0]
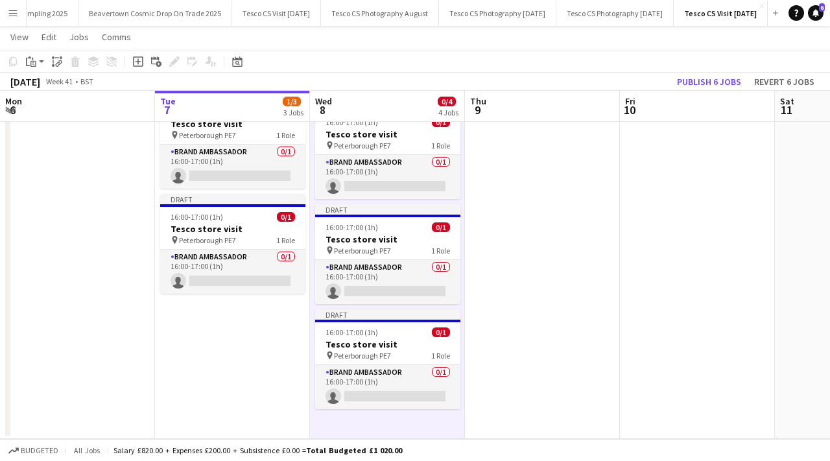
click at [267, 308] on app-date-cell "16:00-17:00 (1h) 1/1 Tesco store visit pin Peterborough PE7 1 Role Brand Ambass…" at bounding box center [232, 214] width 155 height 450
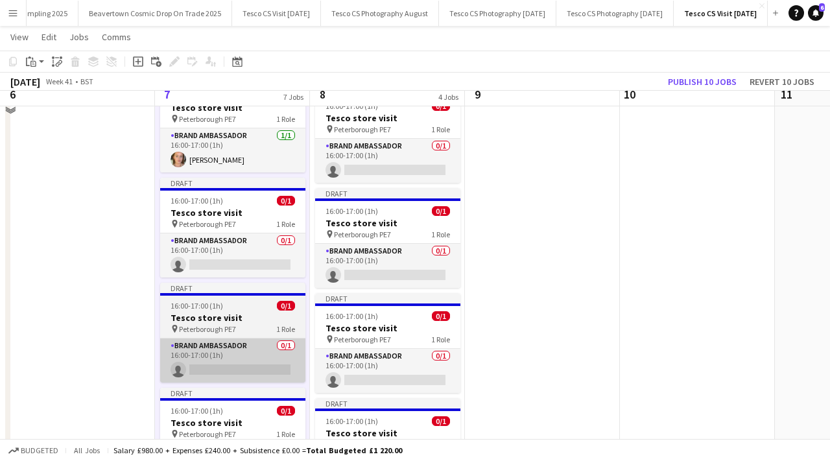
scroll to position [0, 0]
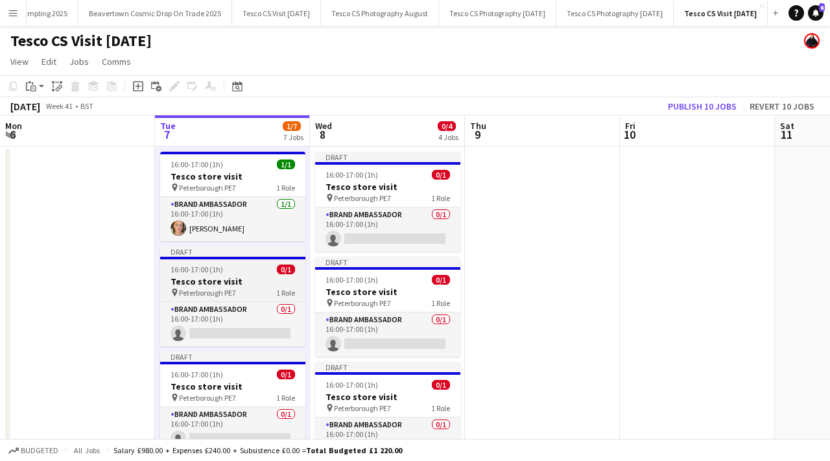
click at [246, 273] on div "16:00-17:00 (1h) 0/1" at bounding box center [232, 270] width 145 height 10
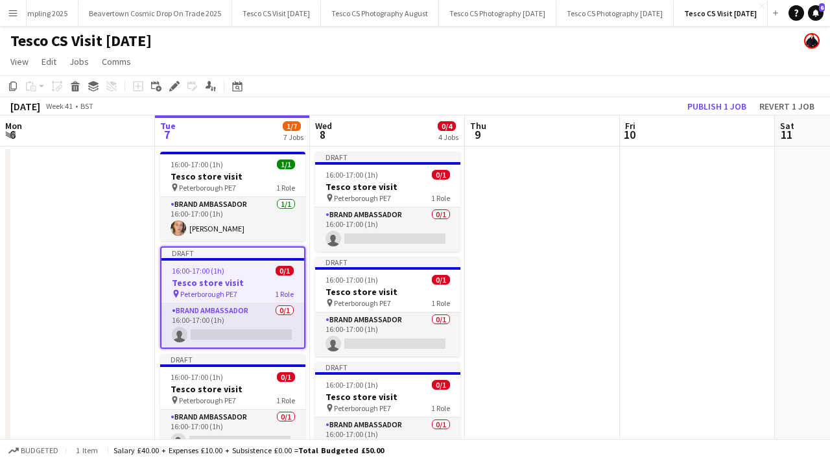
click at [174, 77] on app-toolbar "Copy Paste Paste Command V Paste with crew Command Shift V Paste linked Job Del…" at bounding box center [415, 86] width 830 height 22
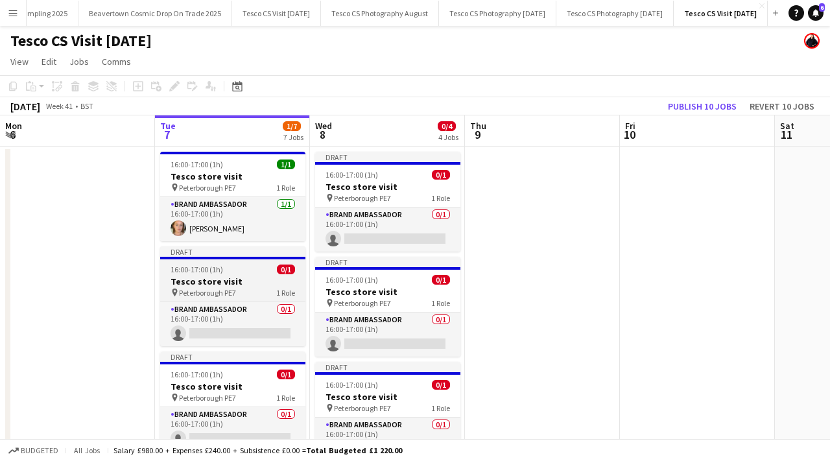
click at [207, 294] on span "Peterborough PE7" at bounding box center [207, 293] width 57 height 10
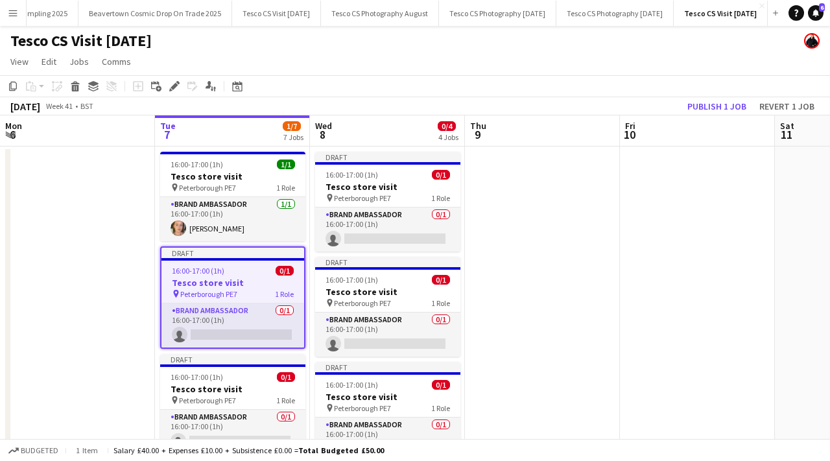
click at [177, 95] on app-toolbar "Copy Paste Paste Command V Paste with crew Command Shift V Paste linked Job Del…" at bounding box center [415, 86] width 830 height 22
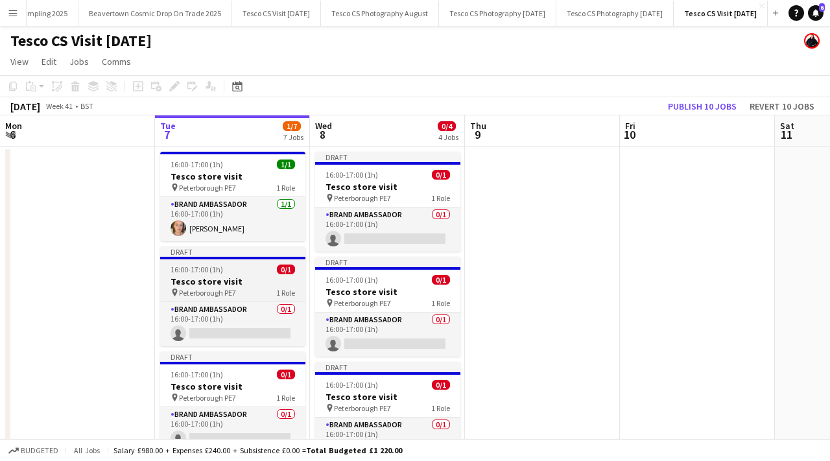
click at [208, 281] on h3 "Tesco store visit" at bounding box center [232, 282] width 145 height 12
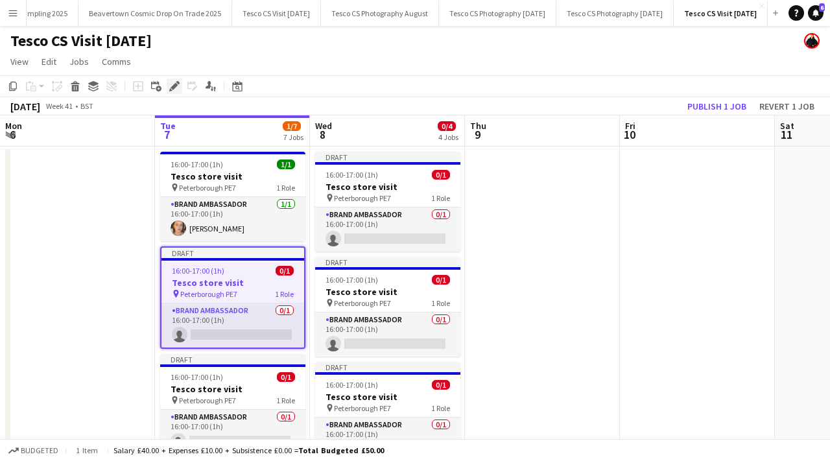
click at [171, 81] on icon "Edit" at bounding box center [174, 86] width 10 height 10
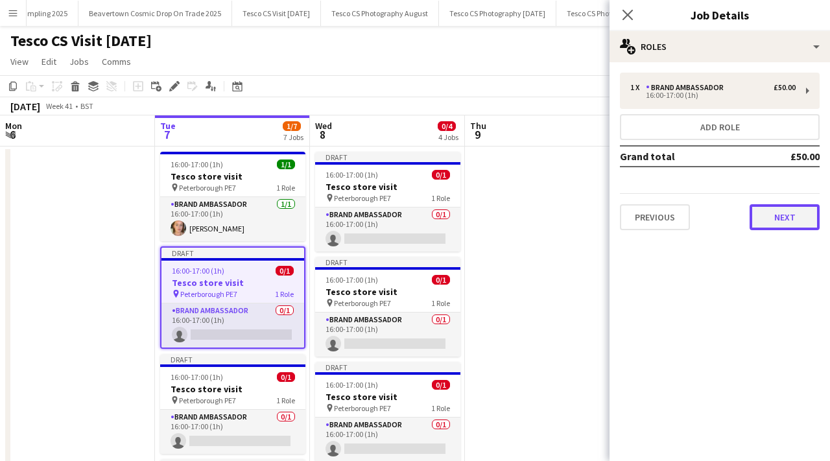
click at [789, 220] on button "Next" at bounding box center [785, 217] width 70 height 26
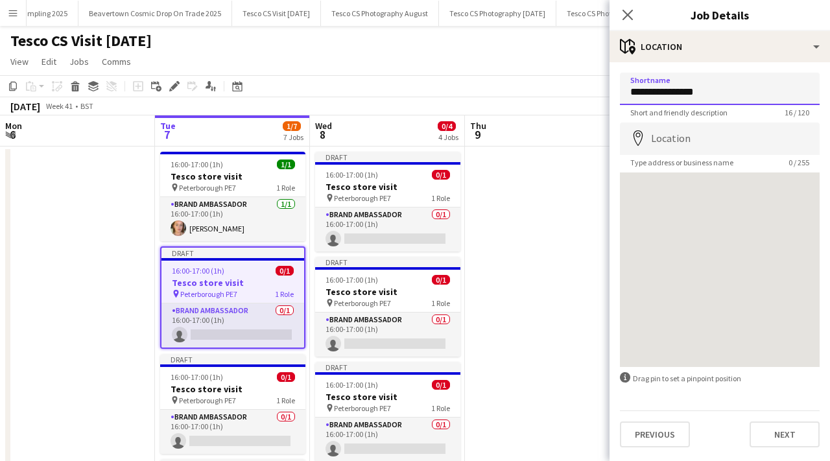
drag, startPoint x: 709, startPoint y: 91, endPoint x: 625, endPoint y: 87, distance: 84.4
click at [627, 87] on input "**********" at bounding box center [720, 89] width 200 height 32
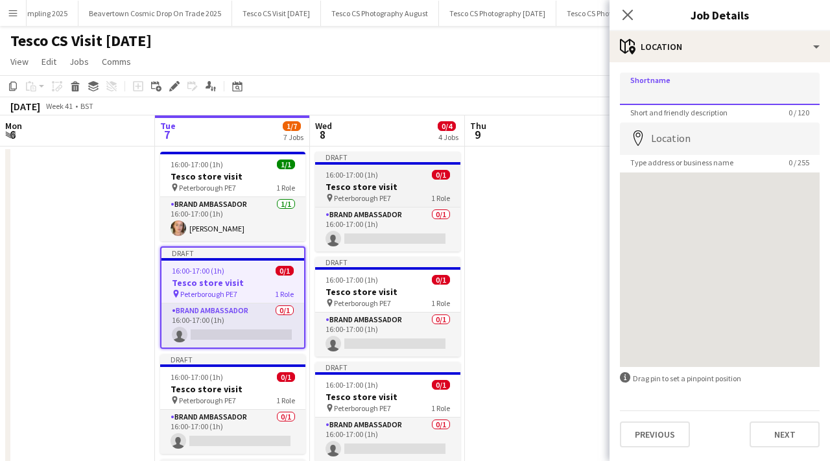
paste input "**********"
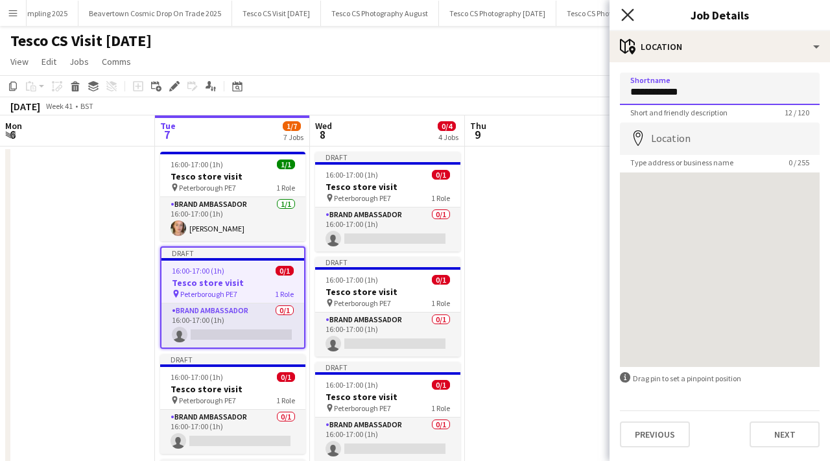
type input "**********"
click at [628, 14] on icon at bounding box center [627, 14] width 12 height 12
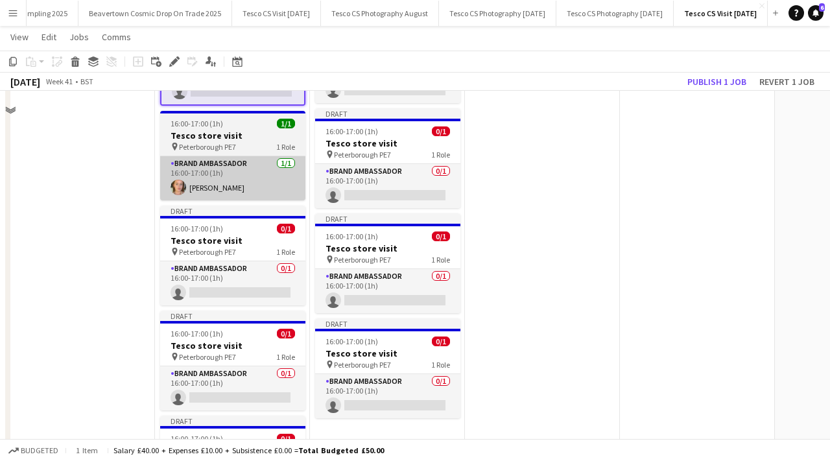
scroll to position [197, 0]
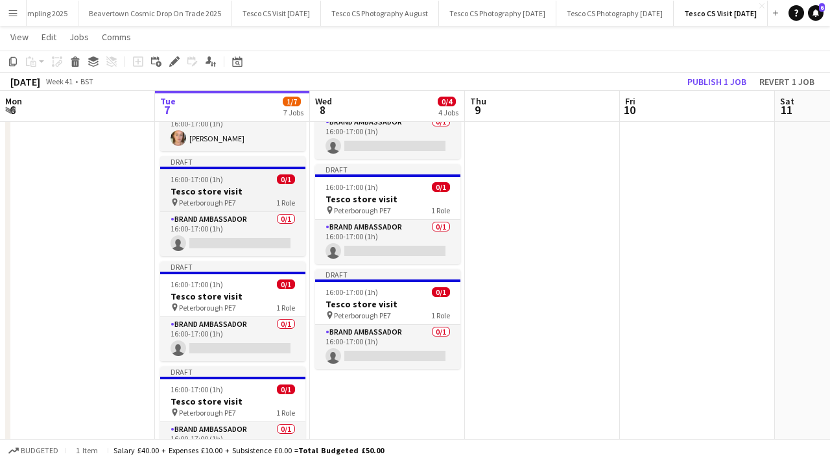
click at [252, 184] on div "16:00-17:00 (1h) 0/1" at bounding box center [232, 179] width 145 height 10
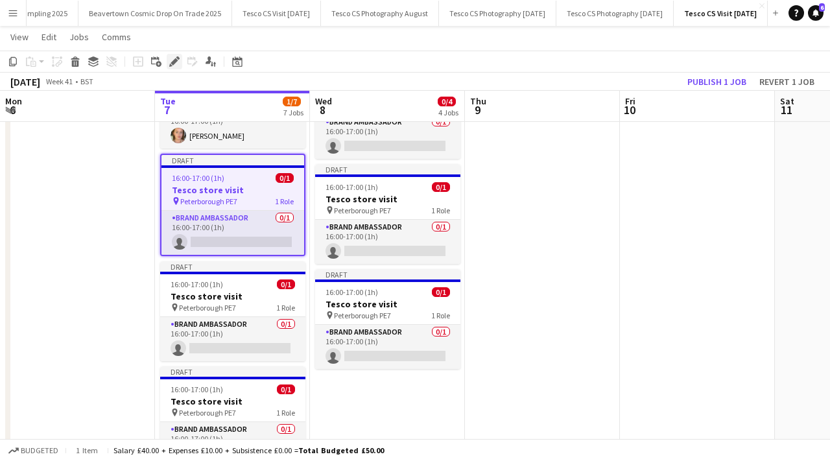
click at [176, 69] on div "Edit" at bounding box center [175, 62] width 16 height 16
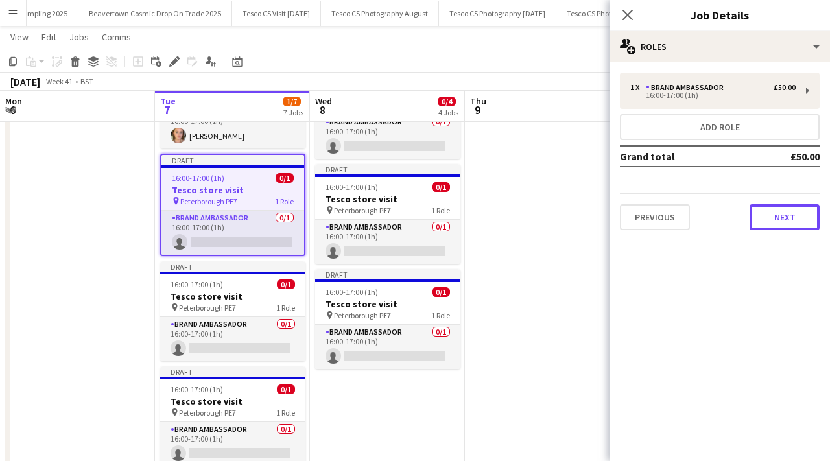
click at [781, 206] on button "Next" at bounding box center [785, 217] width 70 height 26
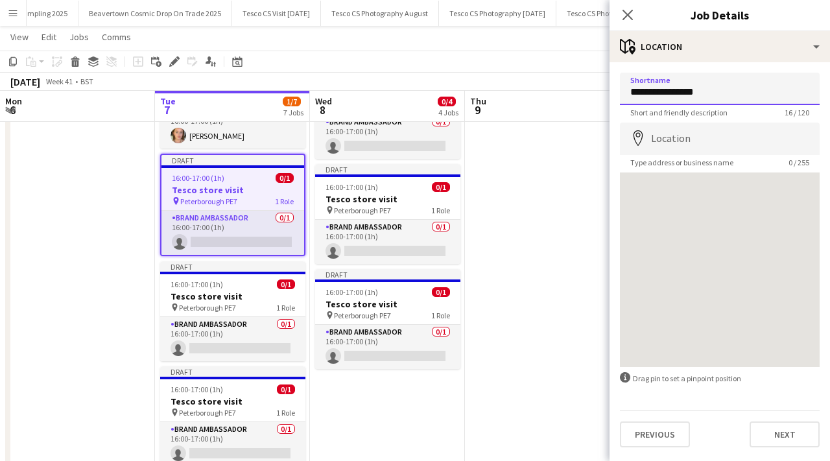
drag, startPoint x: 713, startPoint y: 88, endPoint x: 604, endPoint y: 91, distance: 109.6
click at [604, 91] on body "Menu Boards Boards Boards All jobs Status Workforce Workforce My Workforce Recr…" at bounding box center [415, 265] width 830 height 925
paste input "**********"
type input "**********"
click at [626, 14] on icon "Close pop-in" at bounding box center [627, 14] width 12 height 12
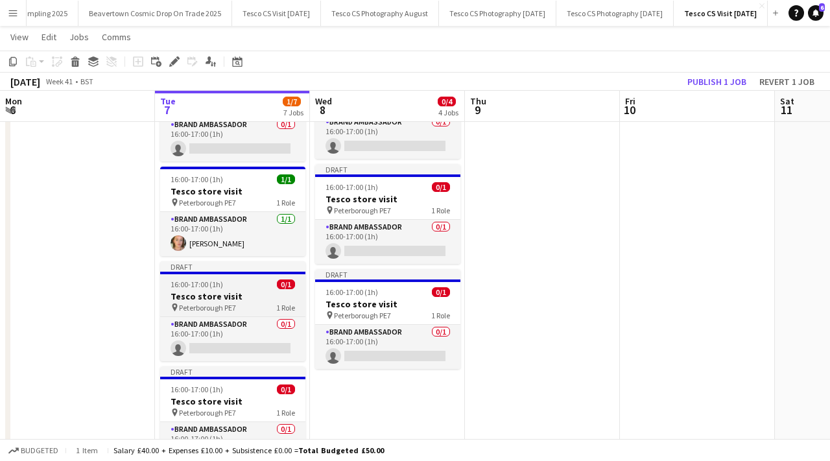
click at [221, 310] on span "Peterborough PE7" at bounding box center [207, 308] width 57 height 10
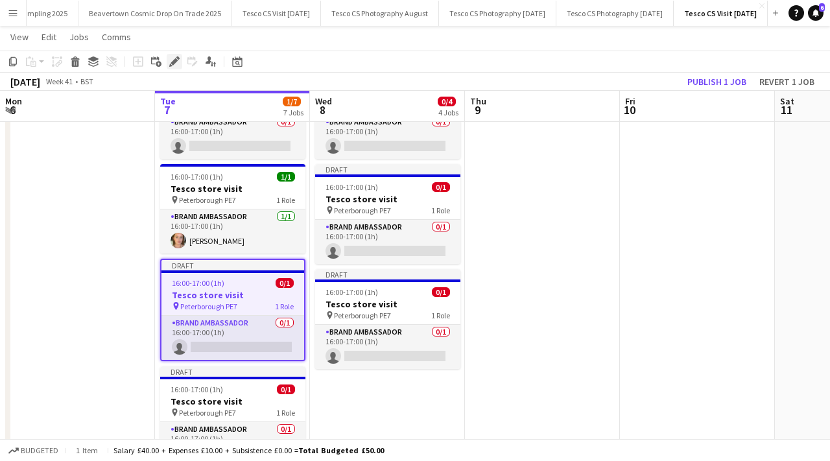
click at [175, 60] on icon at bounding box center [174, 61] width 7 height 7
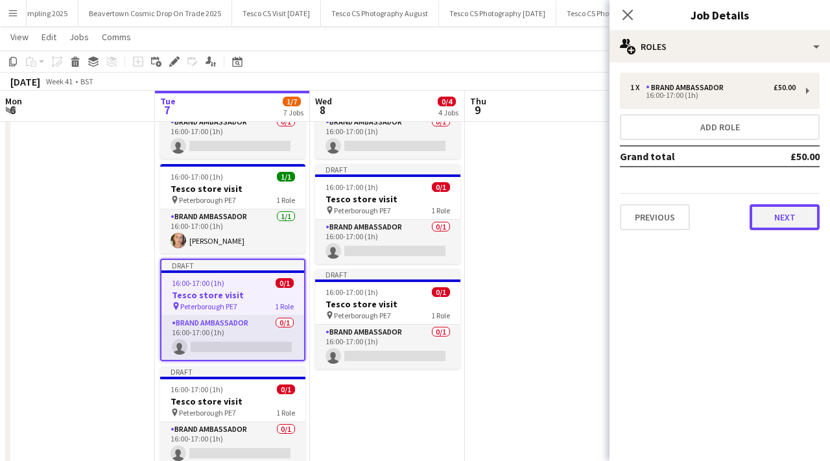
click at [777, 212] on button "Next" at bounding box center [785, 217] width 70 height 26
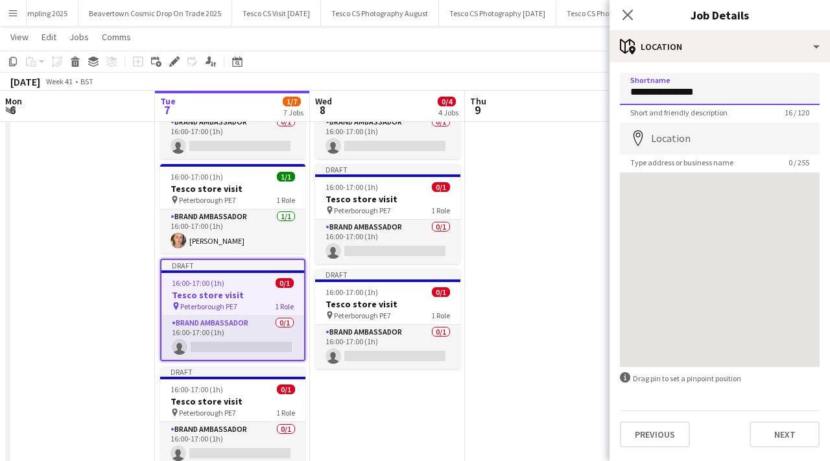
drag, startPoint x: 713, startPoint y: 92, endPoint x: 610, endPoint y: 81, distance: 103.7
click at [610, 81] on form "**********" at bounding box center [720, 260] width 220 height 375
paste input "**********"
type input "**********"
click at [623, 14] on icon "Close pop-in" at bounding box center [627, 14] width 12 height 12
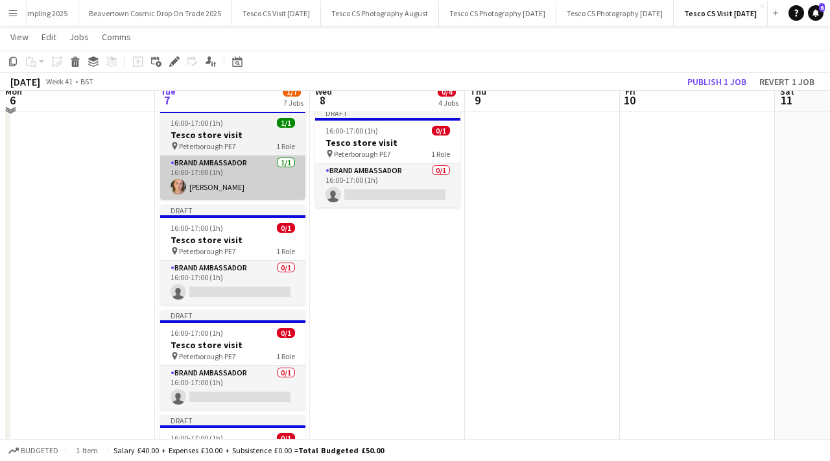
scroll to position [363, 0]
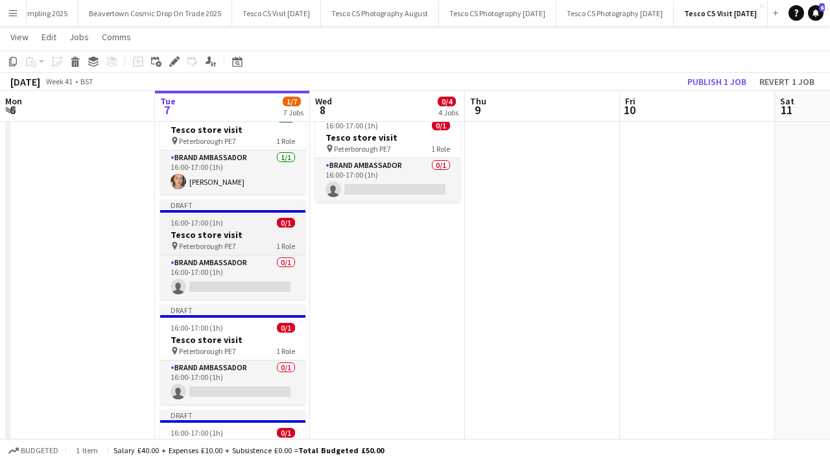
click at [265, 243] on div "pin Peterborough PE7 1 Role" at bounding box center [232, 246] width 145 height 10
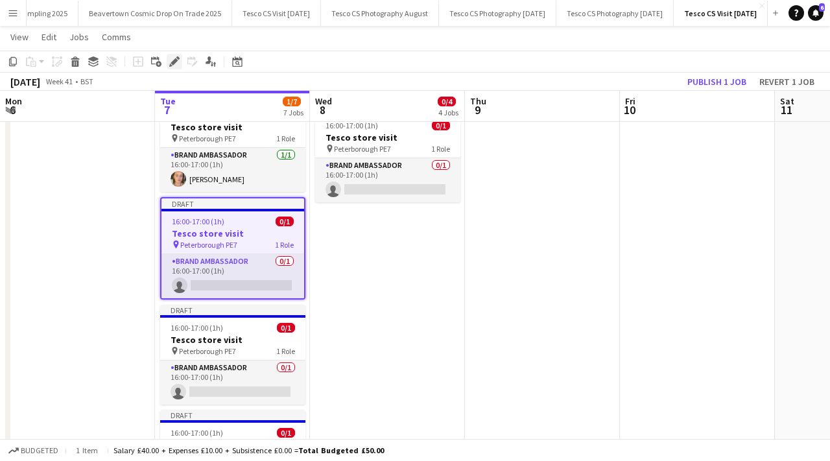
click at [174, 58] on icon "Edit" at bounding box center [174, 61] width 10 height 10
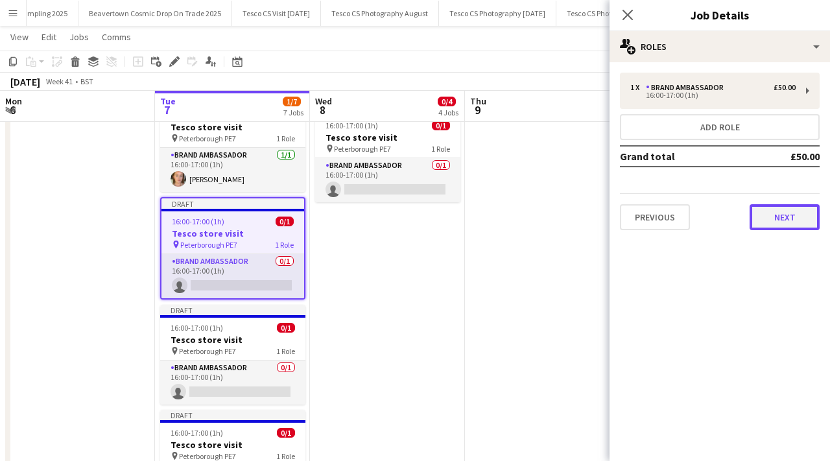
click at [786, 211] on button "Next" at bounding box center [785, 217] width 70 height 26
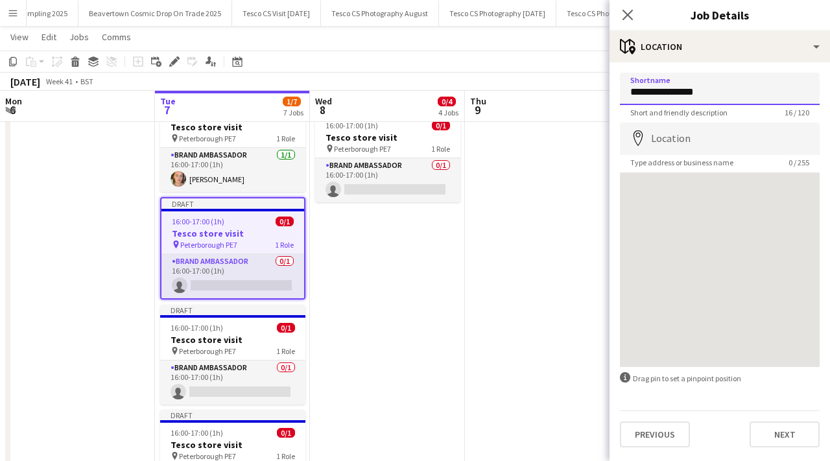
drag, startPoint x: 714, startPoint y: 91, endPoint x: 630, endPoint y: 85, distance: 84.6
click at [630, 85] on input "**********" at bounding box center [720, 89] width 200 height 32
paste input "**********"
type input "**********"
click at [629, 14] on icon at bounding box center [627, 14] width 12 height 12
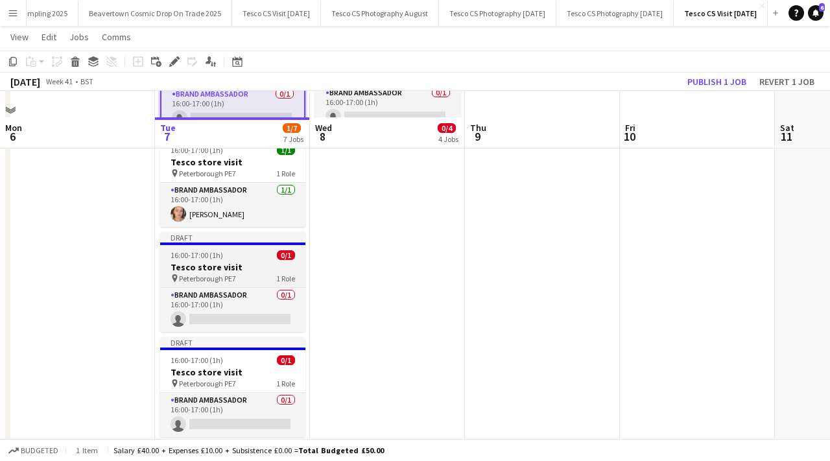
scroll to position [464, 0]
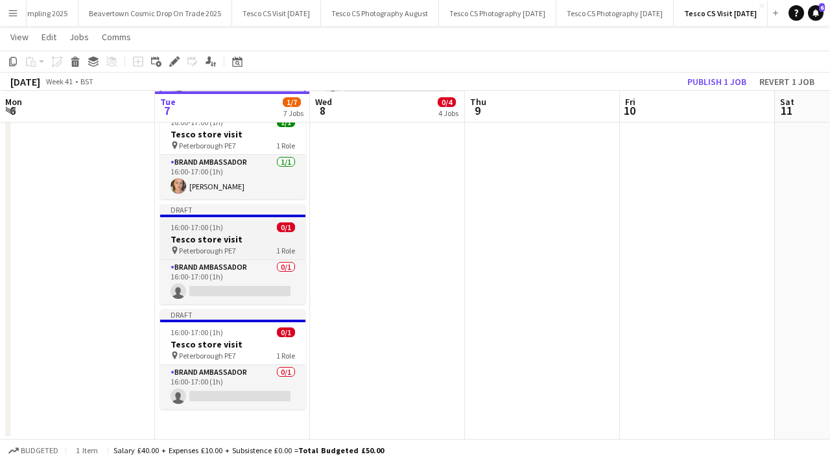
click at [224, 242] on h3 "Tesco store visit" at bounding box center [232, 239] width 145 height 12
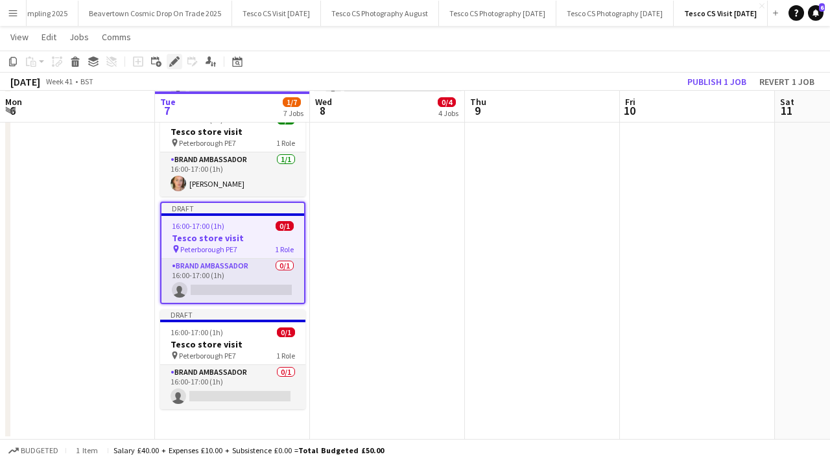
click at [175, 59] on icon at bounding box center [174, 61] width 7 height 7
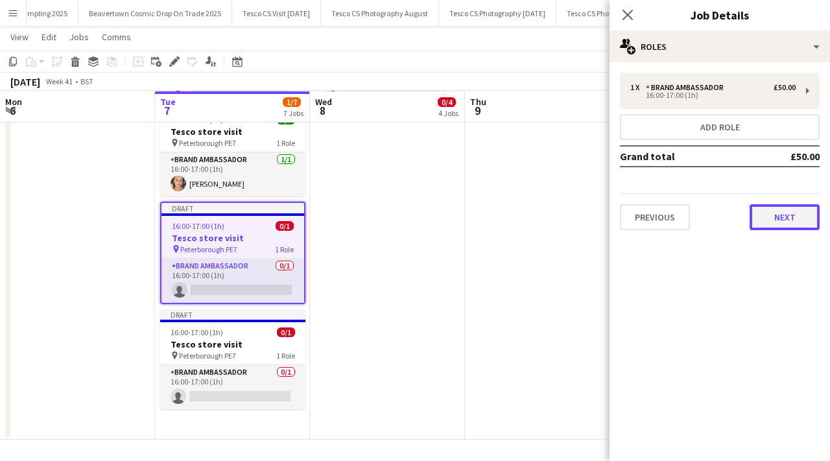
click at [791, 228] on button "Next" at bounding box center [785, 217] width 70 height 26
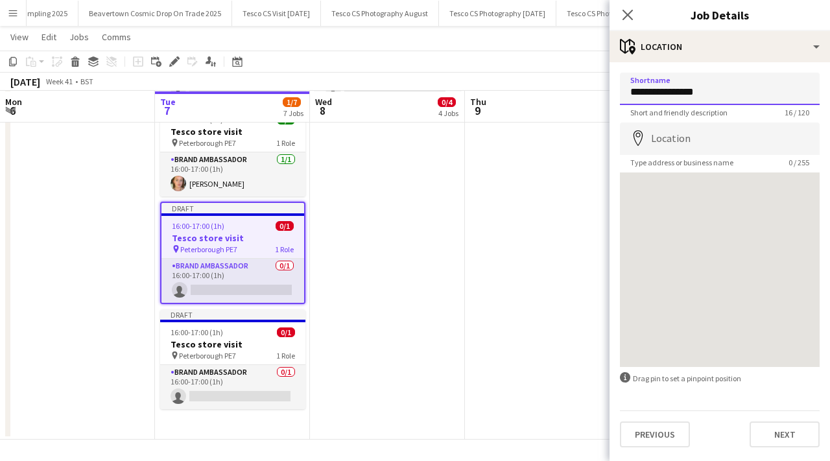
drag, startPoint x: 712, startPoint y: 92, endPoint x: 621, endPoint y: 88, distance: 90.9
click at [621, 88] on input "**********" at bounding box center [720, 89] width 200 height 32
paste input "**********"
type input "**********"
click at [628, 14] on icon at bounding box center [627, 14] width 12 height 12
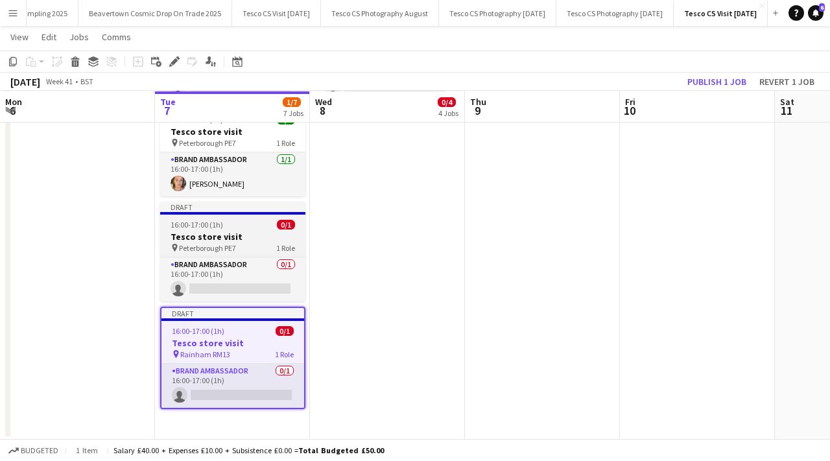
click at [249, 235] on h3 "Tesco store visit" at bounding box center [232, 237] width 145 height 12
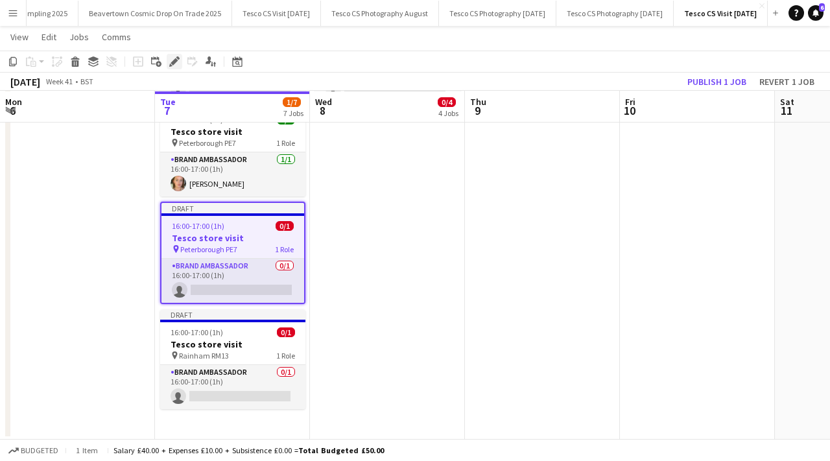
click at [177, 58] on icon "Edit" at bounding box center [174, 61] width 10 height 10
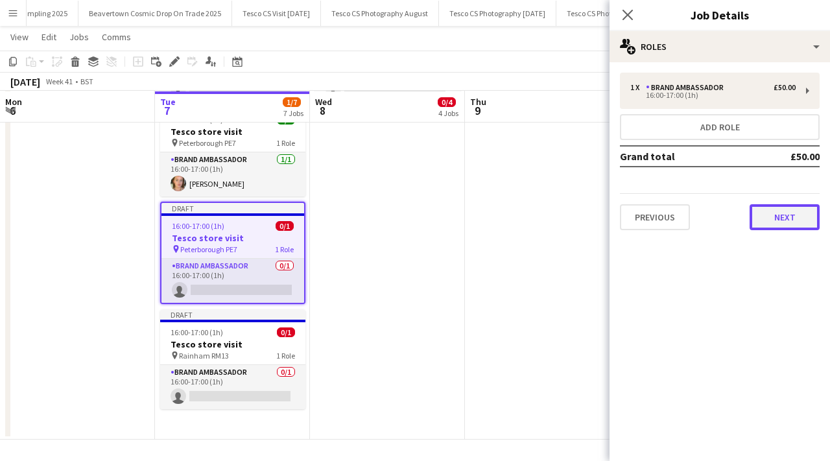
click at [801, 214] on button "Next" at bounding box center [785, 217] width 70 height 26
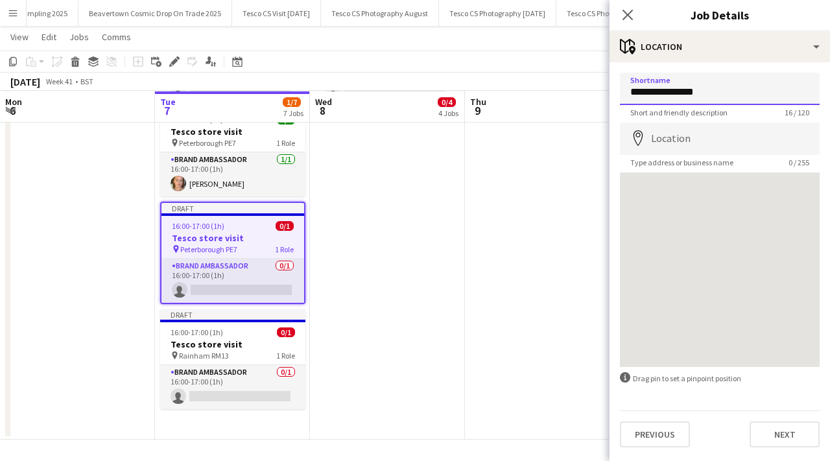
drag, startPoint x: 721, startPoint y: 88, endPoint x: 595, endPoint y: 78, distance: 125.5
paste input "**********"
type input "**********"
click at [627, 5] on div "Close pop-in" at bounding box center [628, 15] width 36 height 30
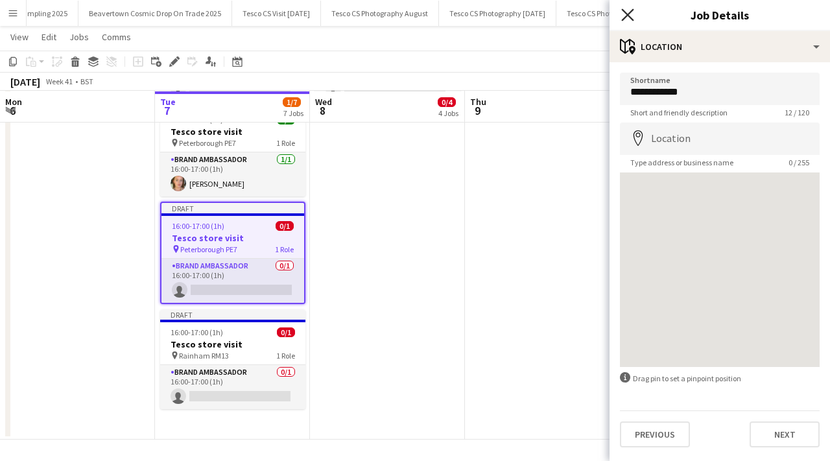
click at [627, 14] on icon at bounding box center [627, 14] width 12 height 12
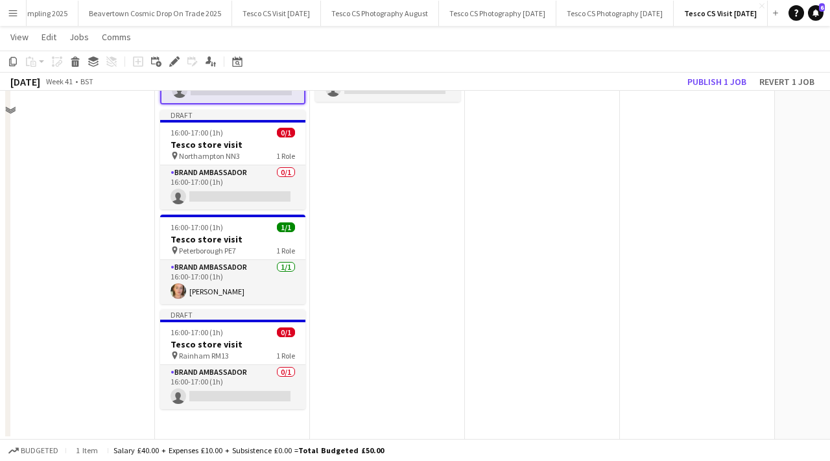
scroll to position [0, 0]
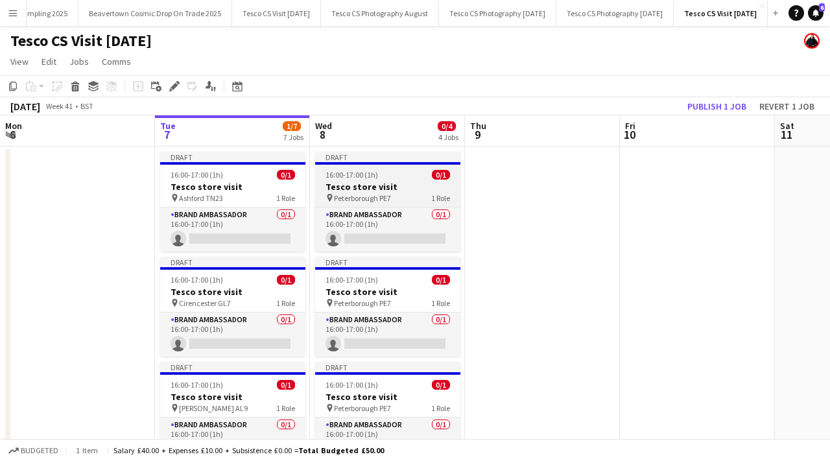
click at [381, 184] on h3 "Tesco store visit" at bounding box center [387, 187] width 145 height 12
click at [383, 184] on h3 "Tesco store visit" at bounding box center [387, 187] width 145 height 12
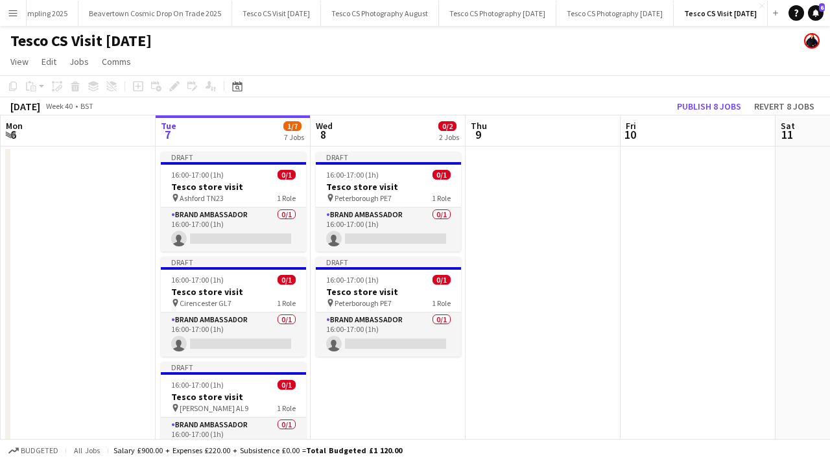
click at [382, 184] on h3 "Tesco store visit" at bounding box center [388, 187] width 145 height 12
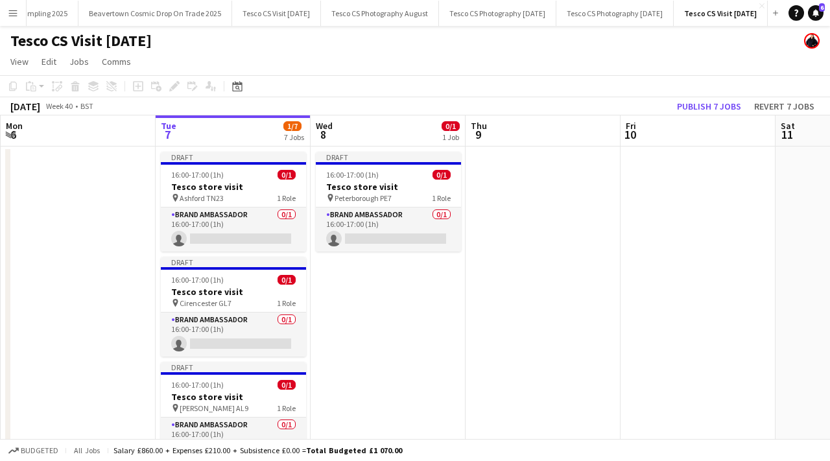
click at [382, 184] on h3 "Tesco store visit" at bounding box center [388, 187] width 145 height 12
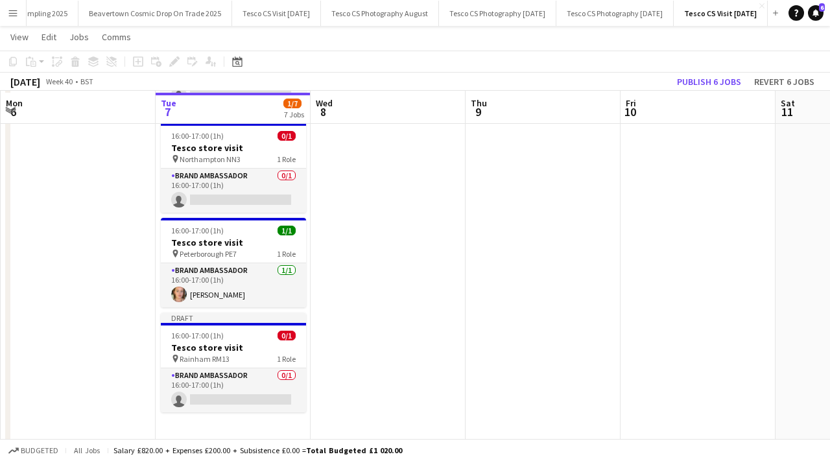
scroll to position [464, 0]
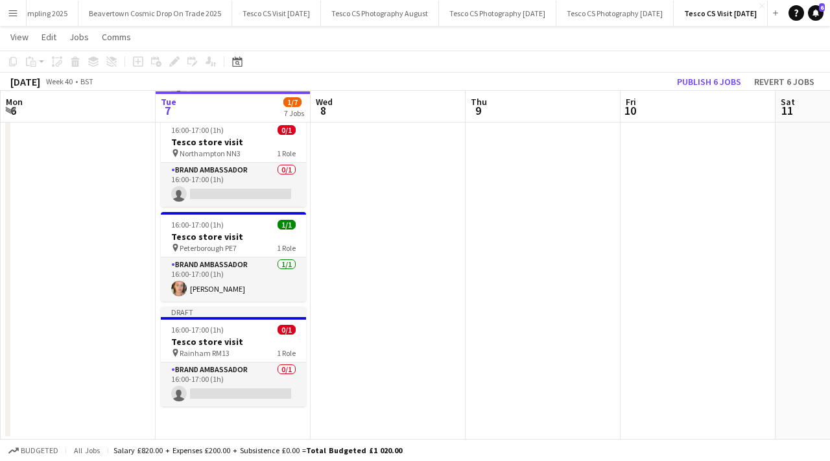
click at [228, 434] on app-date-cell "Draft 16:00-17:00 (1h) 0/1 Tesco store visit pin Ashford TN23 1 Role Brand Amba…" at bounding box center [233, 61] width 155 height 758
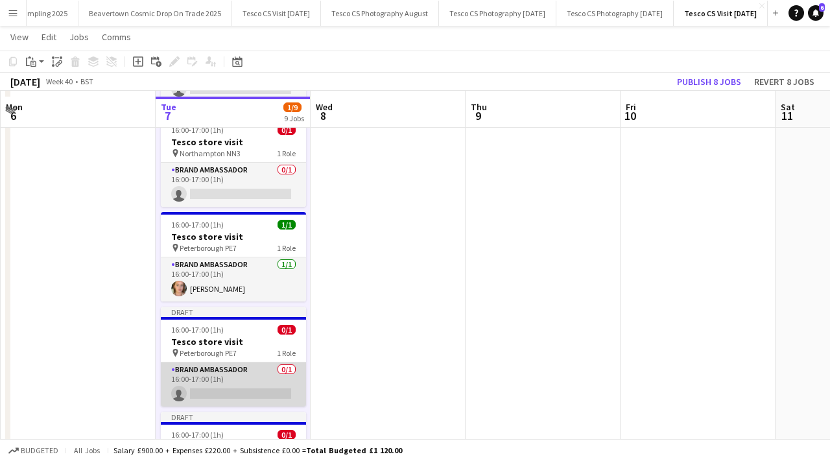
scroll to position [676, 0]
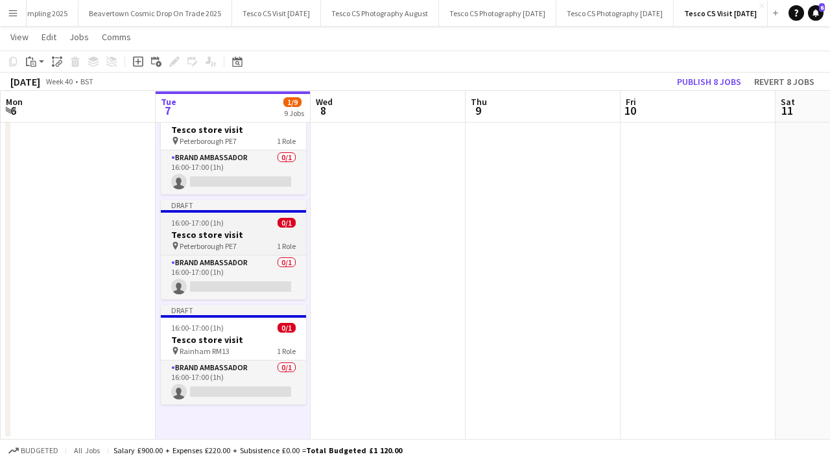
click at [253, 224] on div "16:00-17:00 (1h) 0/1" at bounding box center [233, 223] width 145 height 10
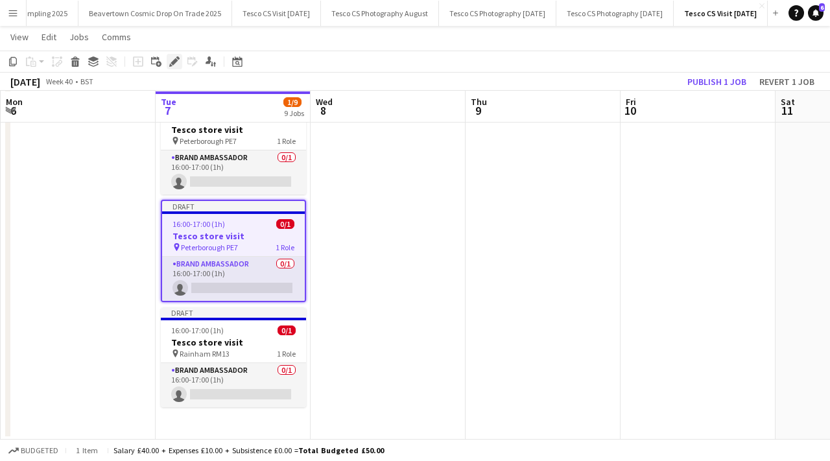
click at [177, 62] on icon "Edit" at bounding box center [174, 61] width 10 height 10
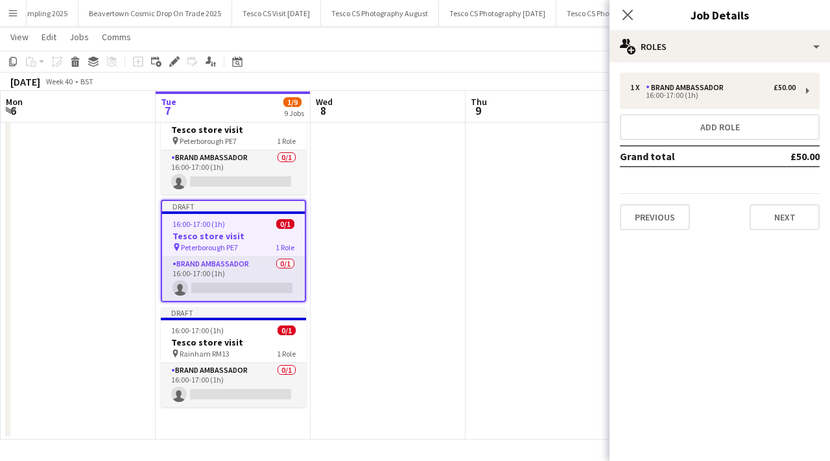
click at [813, 199] on div "Previous Next" at bounding box center [720, 211] width 200 height 37
click at [804, 209] on button "Next" at bounding box center [785, 217] width 70 height 26
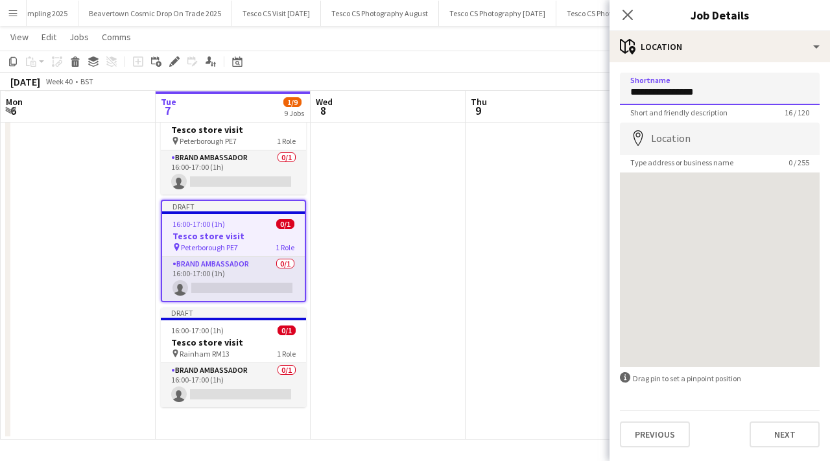
drag, startPoint x: 712, startPoint y: 91, endPoint x: 590, endPoint y: 82, distance: 122.3
paste input "**********"
type input "**********"
click at [639, 15] on div "Close pop-in" at bounding box center [628, 15] width 36 height 30
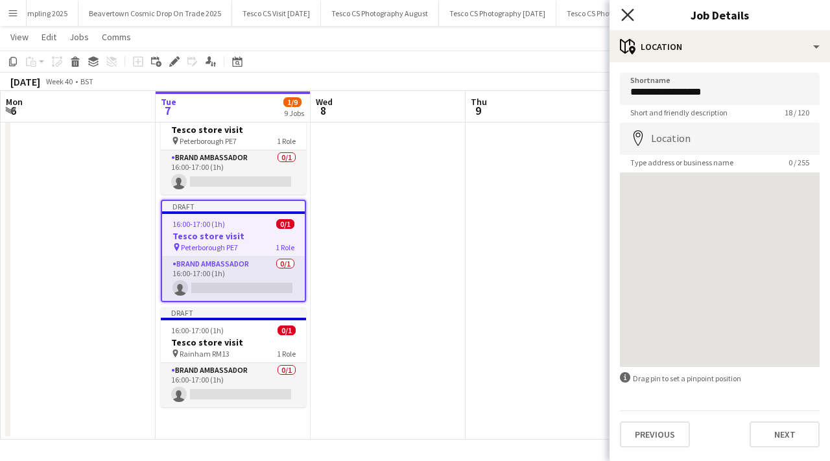
click at [633, 15] on icon "Close pop-in" at bounding box center [627, 14] width 12 height 12
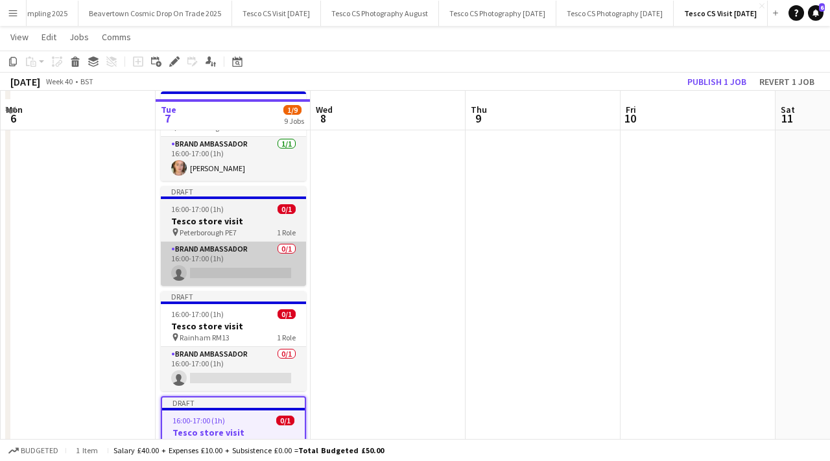
scroll to position [577, 0]
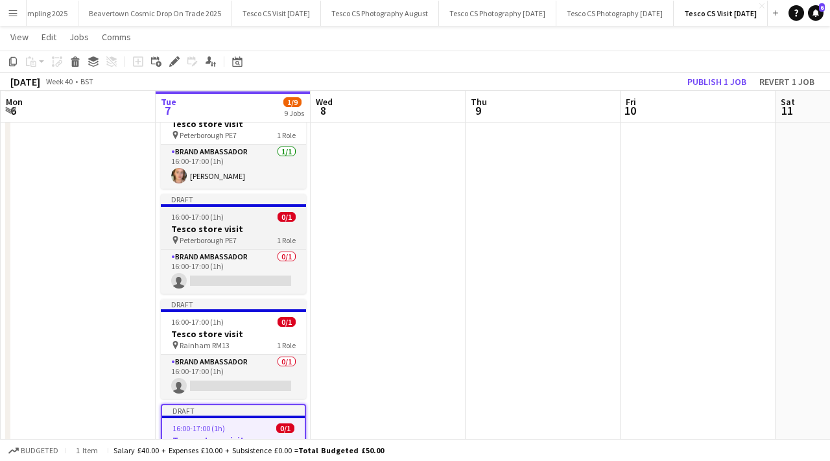
click at [240, 235] on div "pin Peterborough PE7 1 Role" at bounding box center [233, 240] width 145 height 10
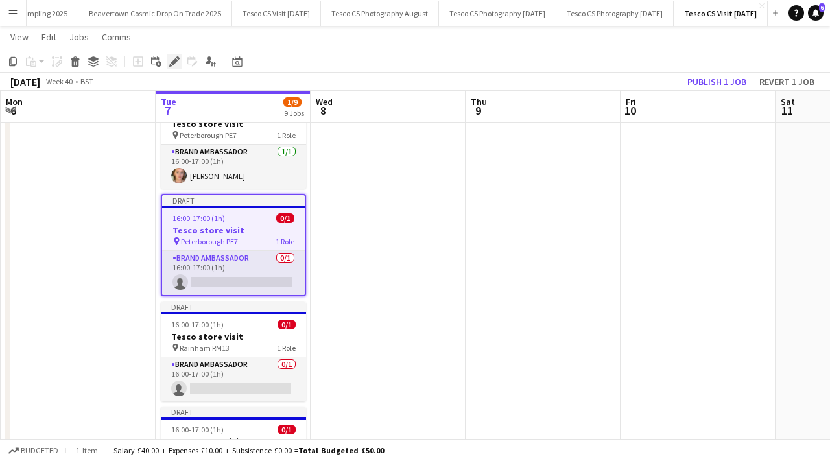
click at [179, 54] on div "Edit" at bounding box center [175, 62] width 16 height 16
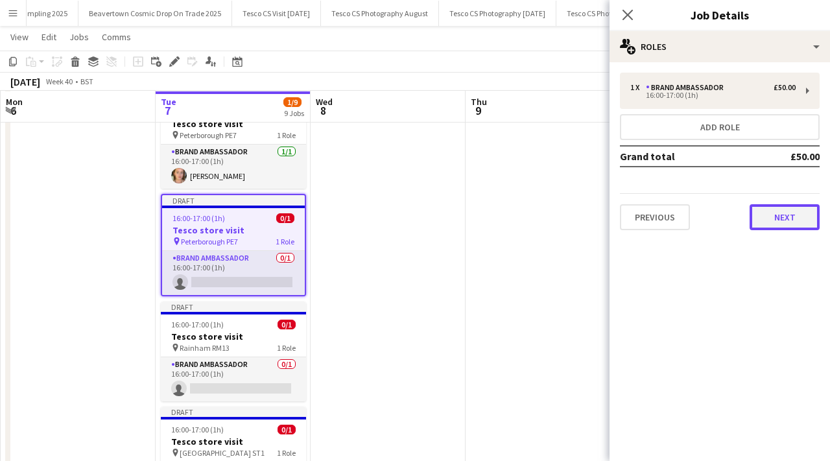
click at [786, 218] on button "Next" at bounding box center [785, 217] width 70 height 26
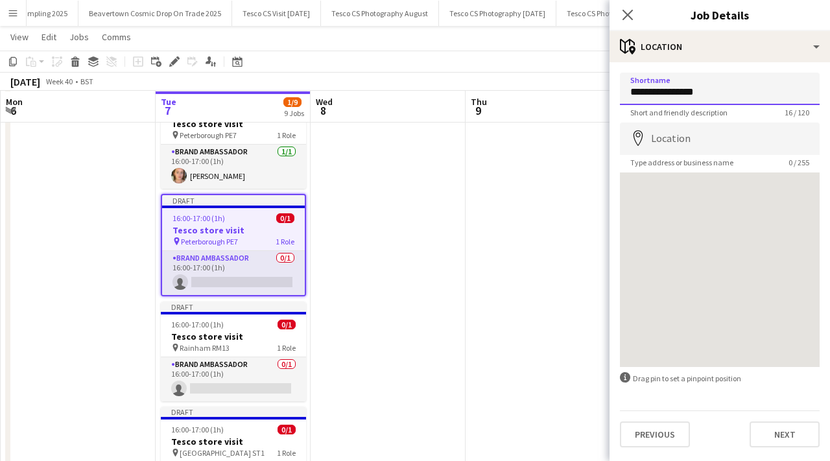
drag, startPoint x: 722, startPoint y: 91, endPoint x: 594, endPoint y: 81, distance: 128.2
paste input "**********"
type input "**********"
click at [626, 14] on icon at bounding box center [627, 14] width 12 height 12
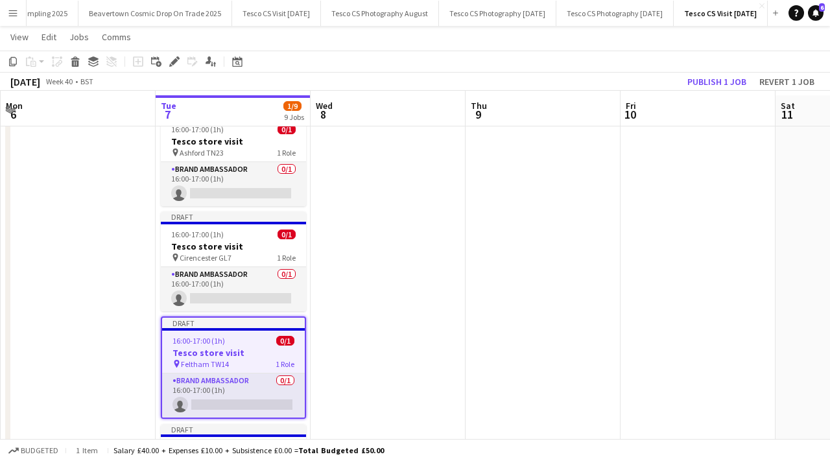
scroll to position [49, 0]
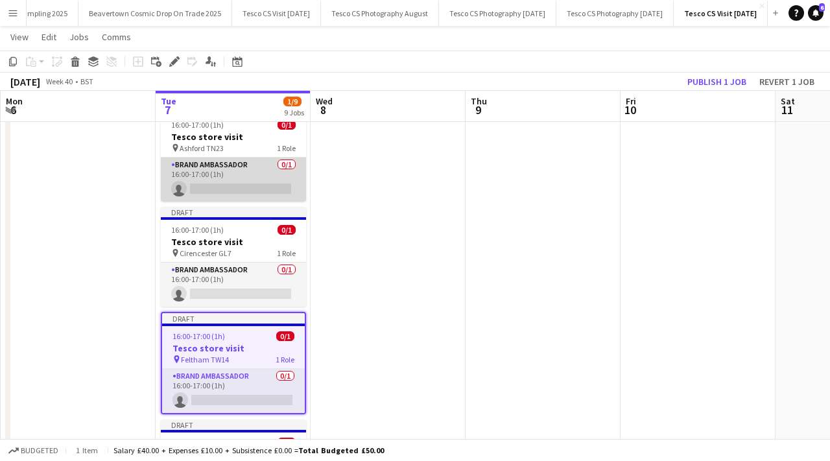
click at [235, 187] on app-card-role "Brand Ambassador 0/1 16:00-17:00 (1h) single-neutral-actions" at bounding box center [233, 180] width 145 height 44
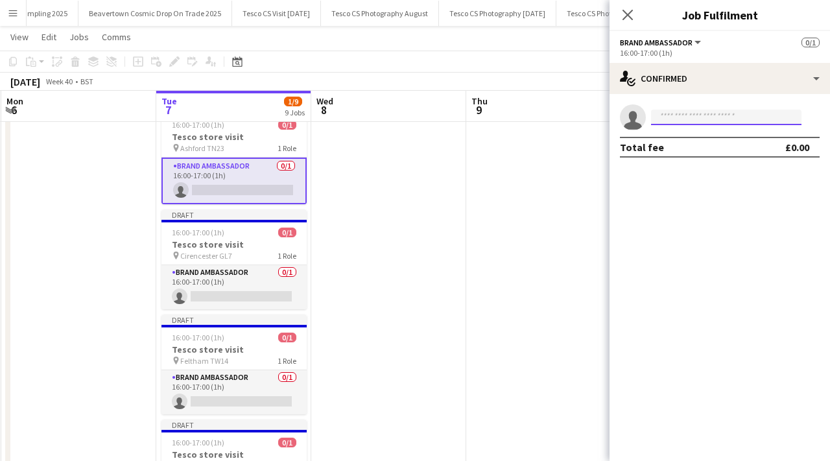
click at [672, 117] on input at bounding box center [726, 118] width 150 height 16
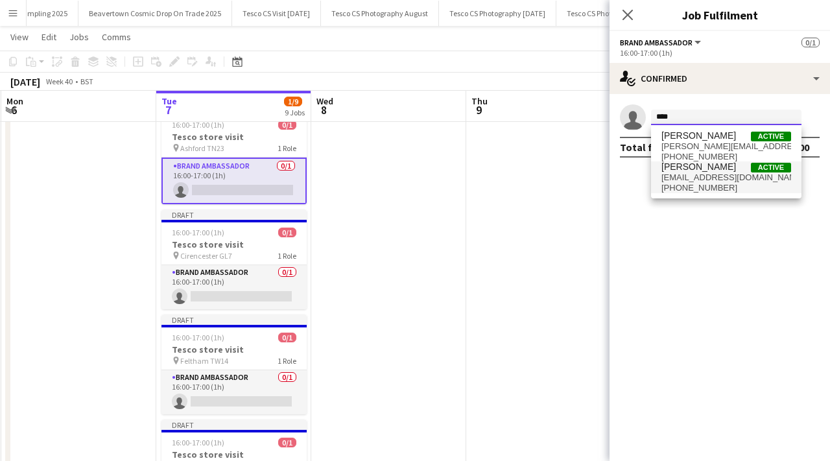
type input "****"
click at [694, 165] on span "[PERSON_NAME]" at bounding box center [698, 166] width 75 height 11
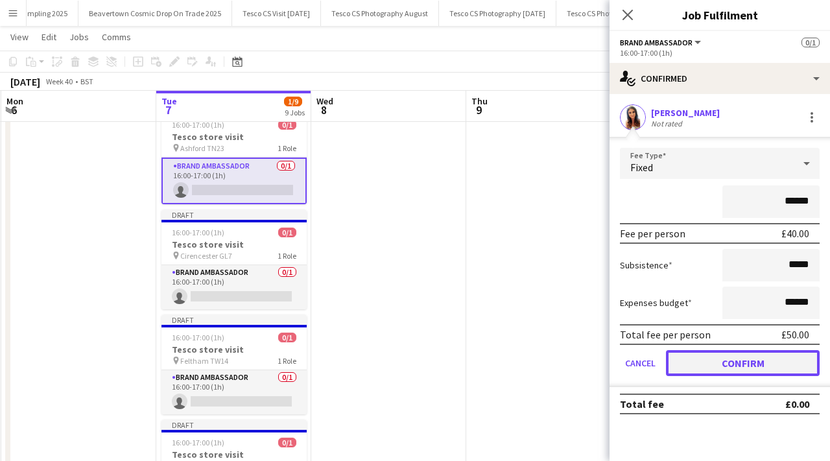
click at [743, 363] on button "Confirm" at bounding box center [743, 363] width 154 height 26
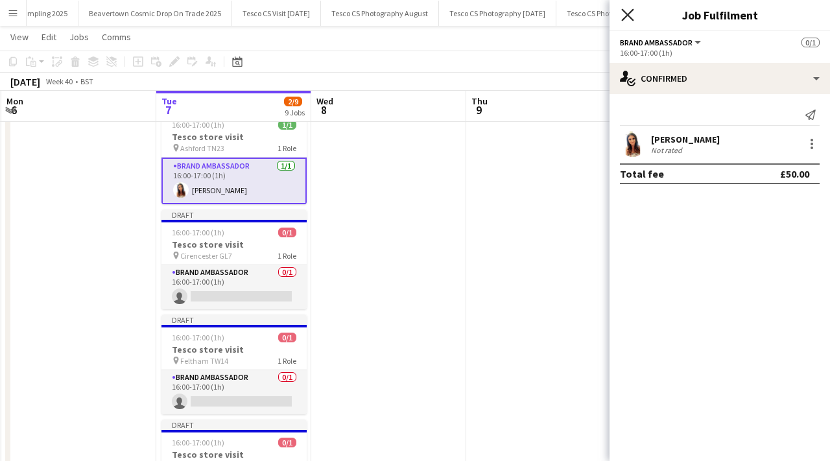
click at [628, 12] on icon at bounding box center [627, 14] width 12 height 12
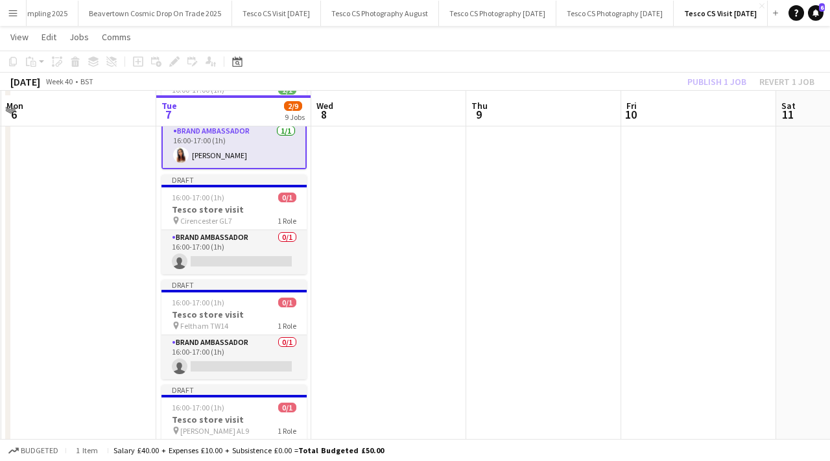
scroll to position [88, 0]
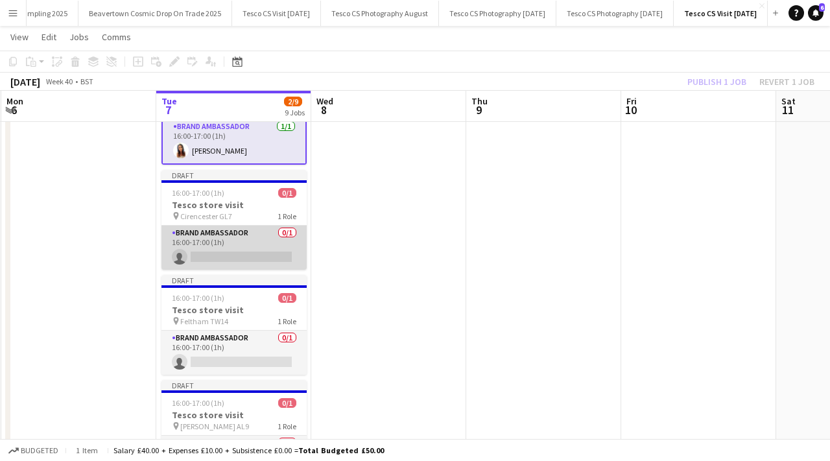
click at [249, 257] on app-card-role "Brand Ambassador 0/1 16:00-17:00 (1h) single-neutral-actions" at bounding box center [233, 248] width 145 height 44
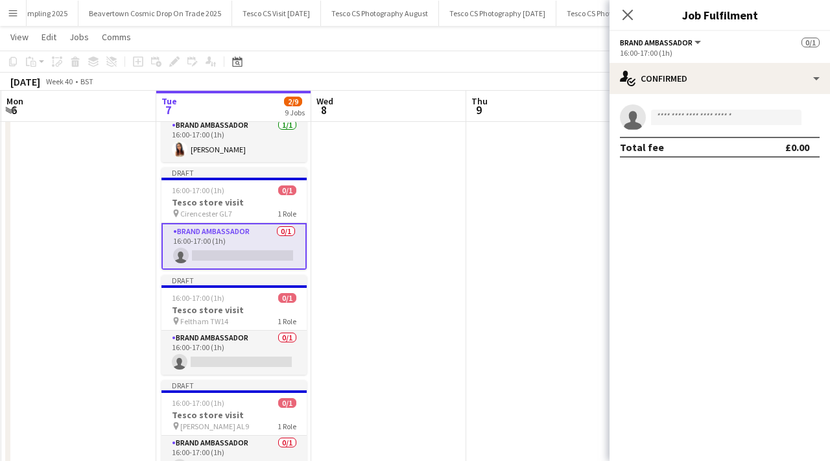
click at [669, 109] on app-invite-slot "single-neutral-actions" at bounding box center [720, 117] width 220 height 26
click at [669, 118] on input at bounding box center [726, 118] width 150 height 16
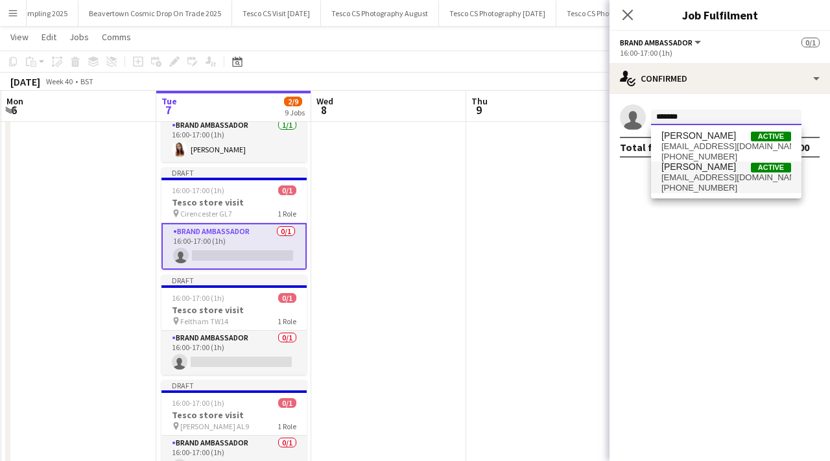
type input "*******"
click at [697, 180] on span "annamitchell17@yahoo.com" at bounding box center [726, 178] width 130 height 10
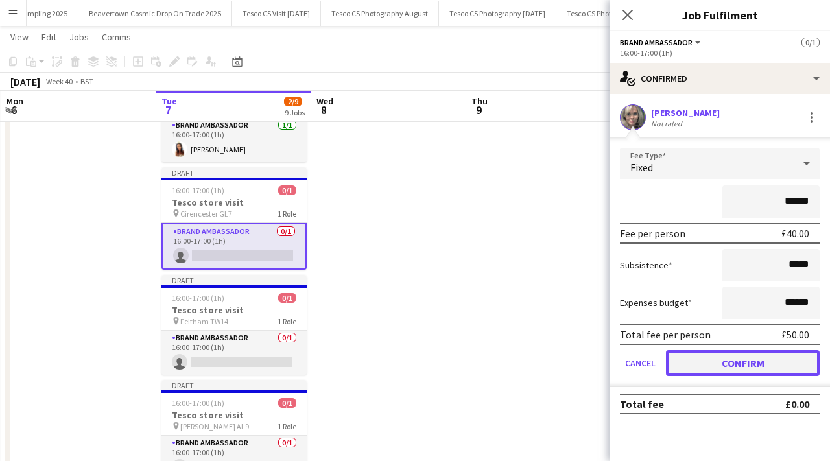
click at [728, 365] on button "Confirm" at bounding box center [743, 363] width 154 height 26
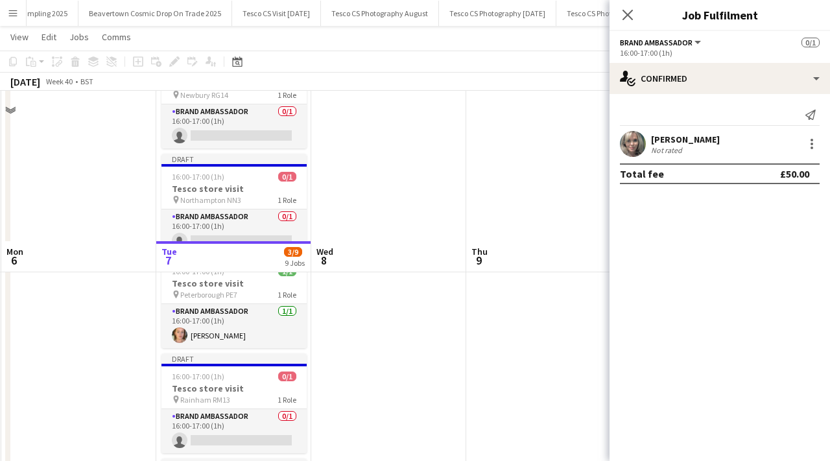
scroll to position [676, 0]
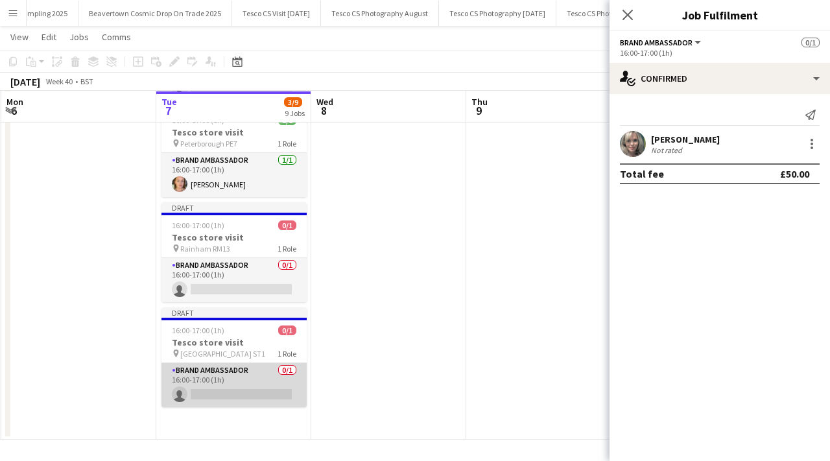
click at [251, 393] on app-card-role "Brand Ambassador 0/1 16:00-17:00 (1h) single-neutral-actions" at bounding box center [233, 385] width 145 height 44
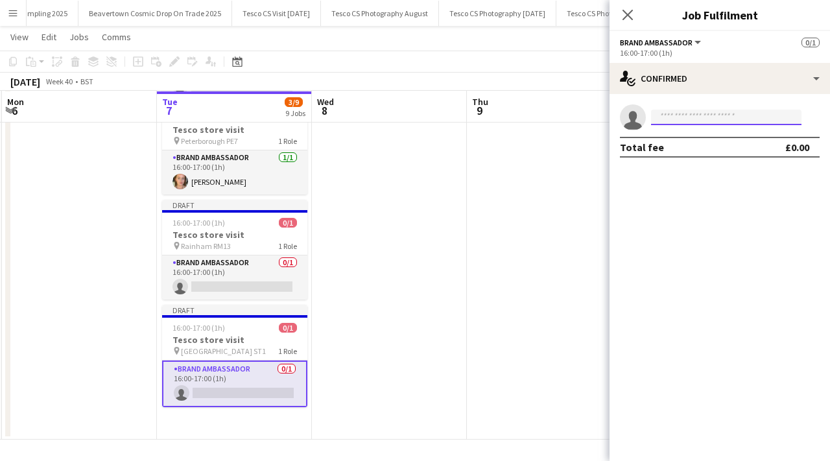
click at [673, 123] on input at bounding box center [726, 118] width 150 height 16
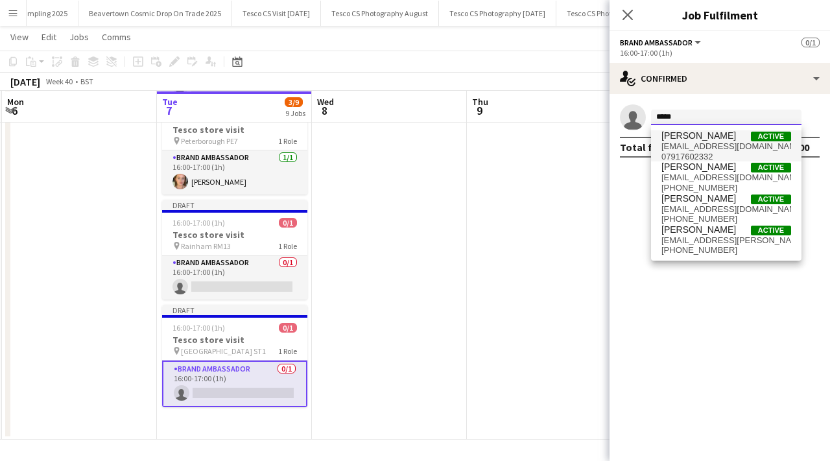
type input "*****"
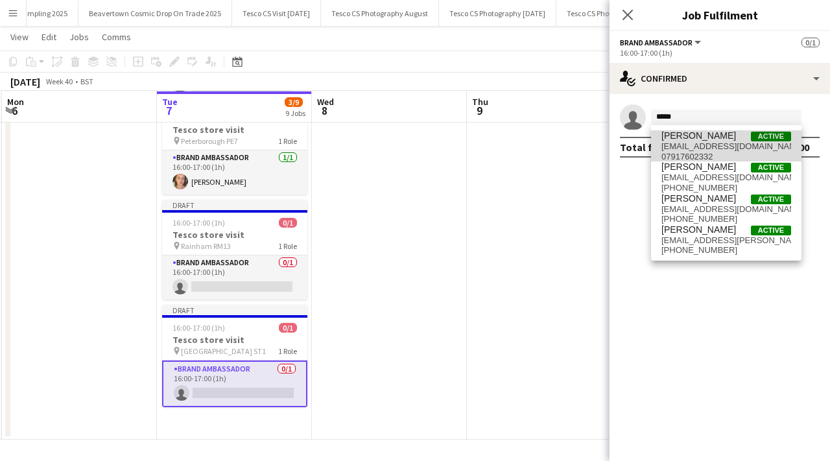
click at [687, 145] on span "peternadams@yahoo.co.uk" at bounding box center [726, 146] width 130 height 10
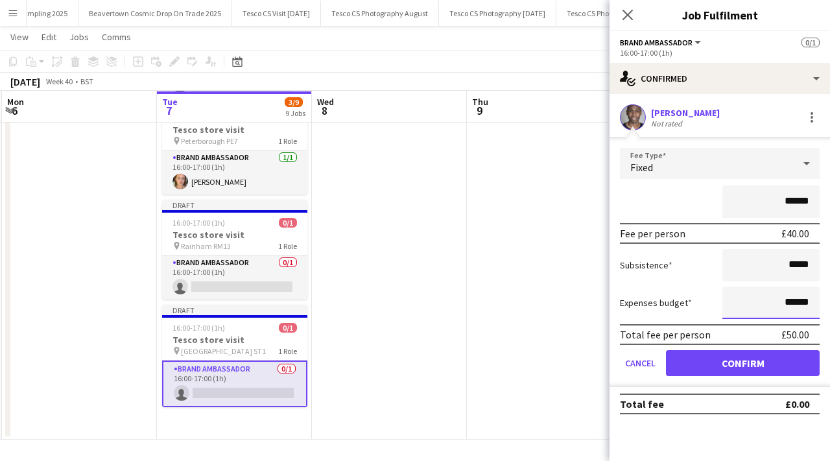
drag, startPoint x: 811, startPoint y: 303, endPoint x: 755, endPoint y: 302, distance: 55.8
click at [755, 302] on input "******" at bounding box center [770, 303] width 97 height 32
type input "******"
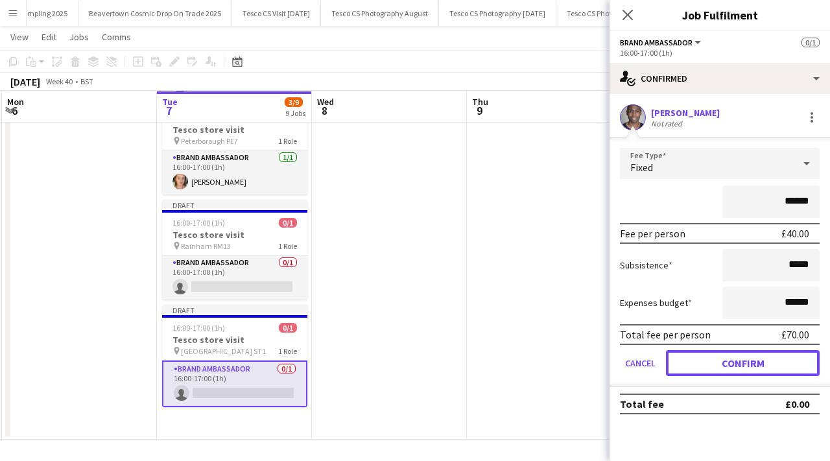
click at [721, 363] on button "Confirm" at bounding box center [743, 363] width 154 height 26
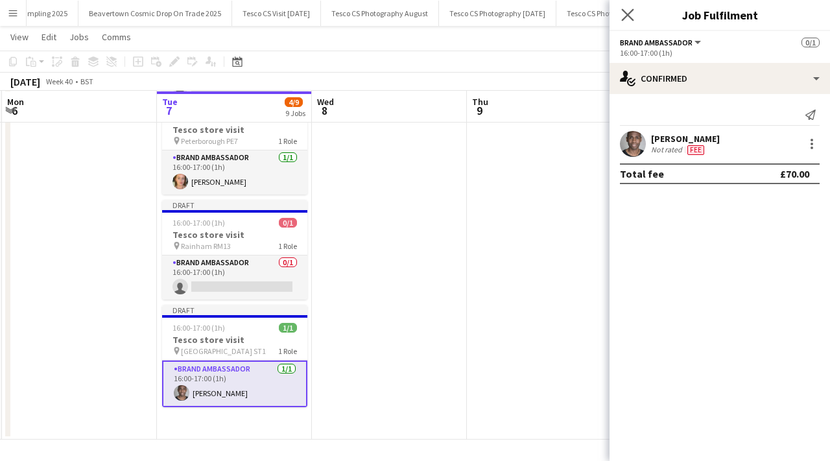
click at [626, 21] on app-icon "Close pop-in" at bounding box center [628, 15] width 19 height 19
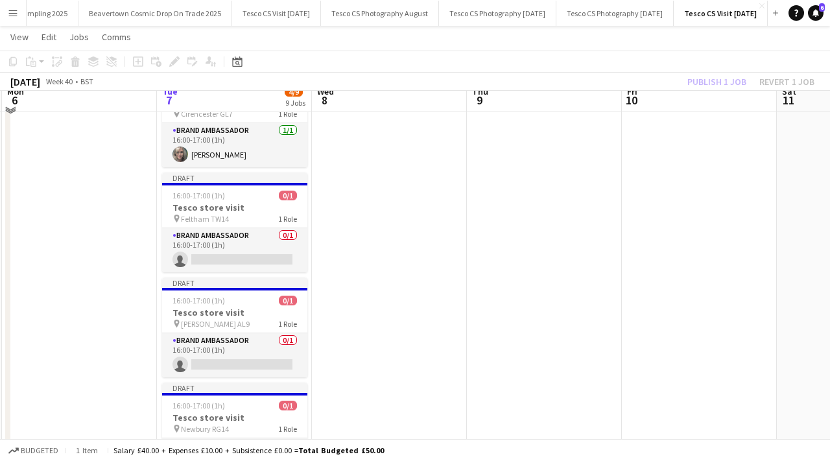
scroll to position [145, 0]
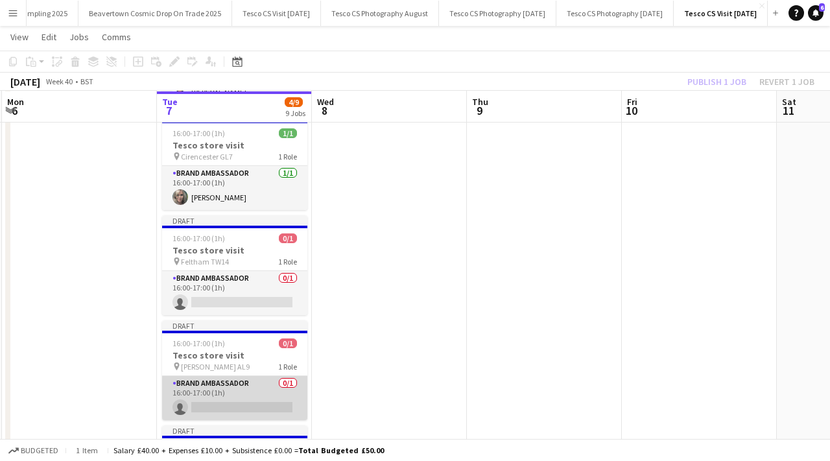
click at [233, 408] on app-card-role "Brand Ambassador 0/1 16:00-17:00 (1h) single-neutral-actions" at bounding box center [234, 398] width 145 height 44
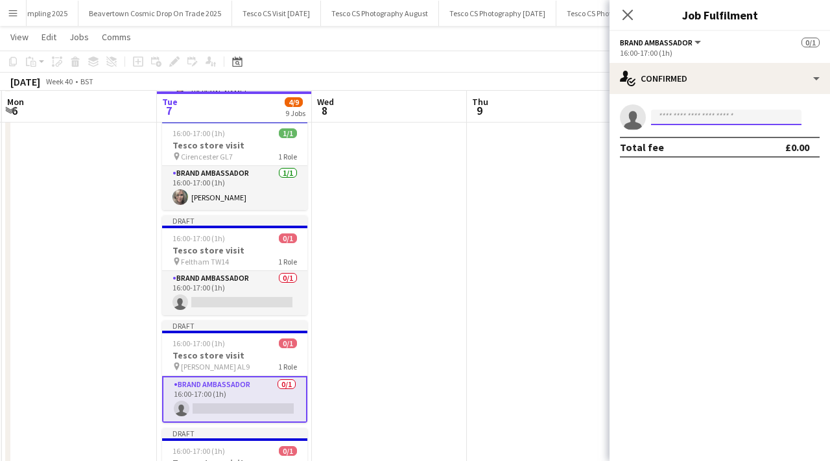
click at [708, 121] on input at bounding box center [726, 118] width 150 height 16
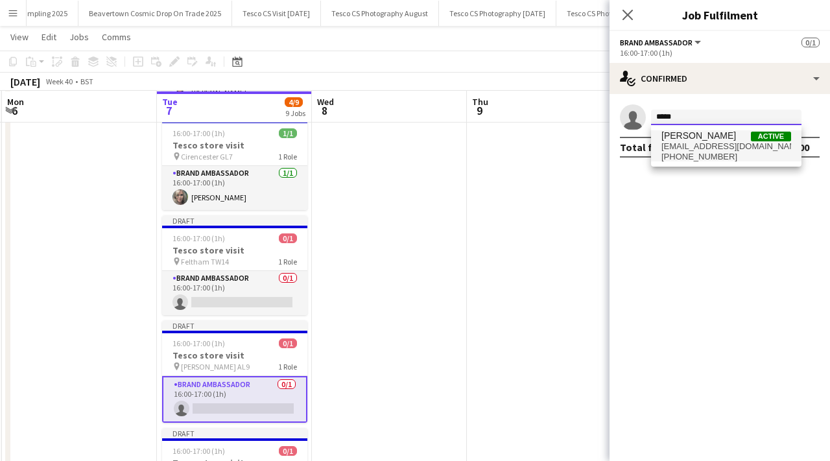
type input "*****"
click at [708, 142] on span "saranheadman@gmail.com" at bounding box center [726, 146] width 130 height 10
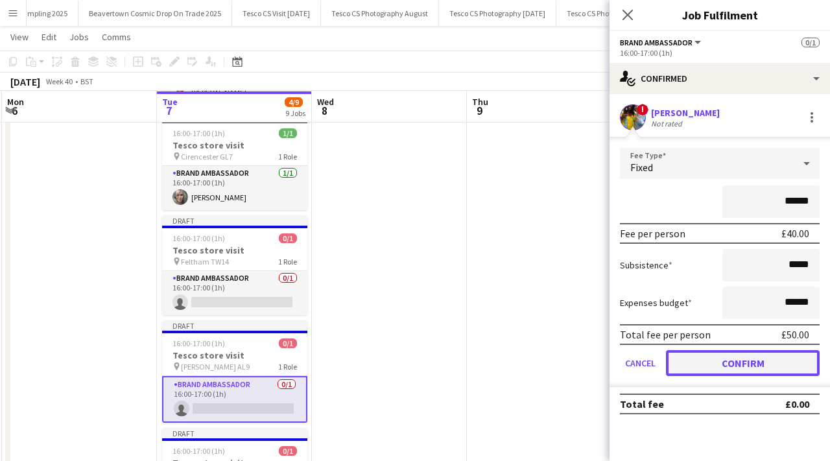
click at [746, 355] on button "Confirm" at bounding box center [743, 363] width 154 height 26
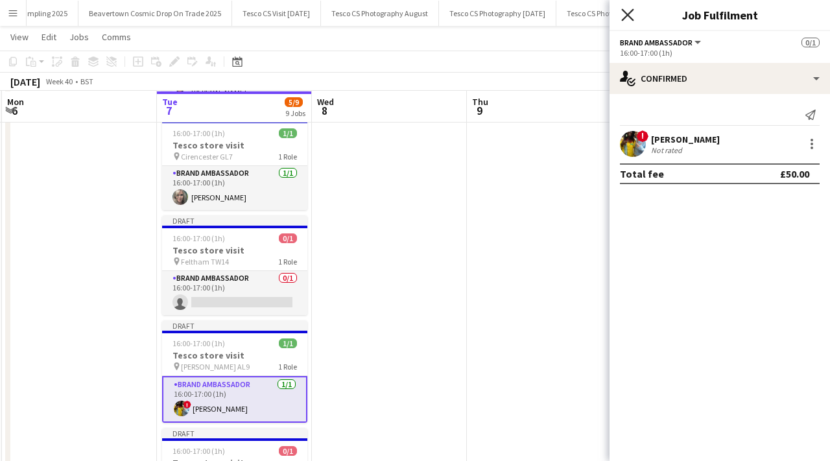
click at [622, 14] on icon "Close pop-in" at bounding box center [627, 14] width 12 height 12
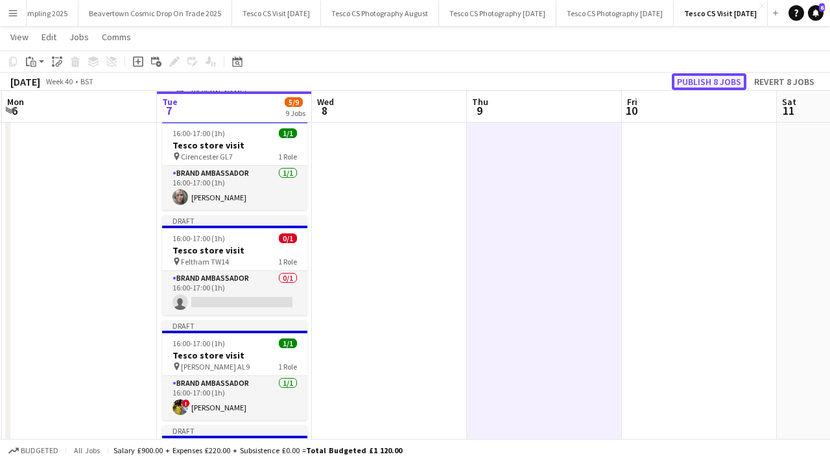
click at [689, 80] on button "Publish 8 jobs" at bounding box center [709, 81] width 75 height 17
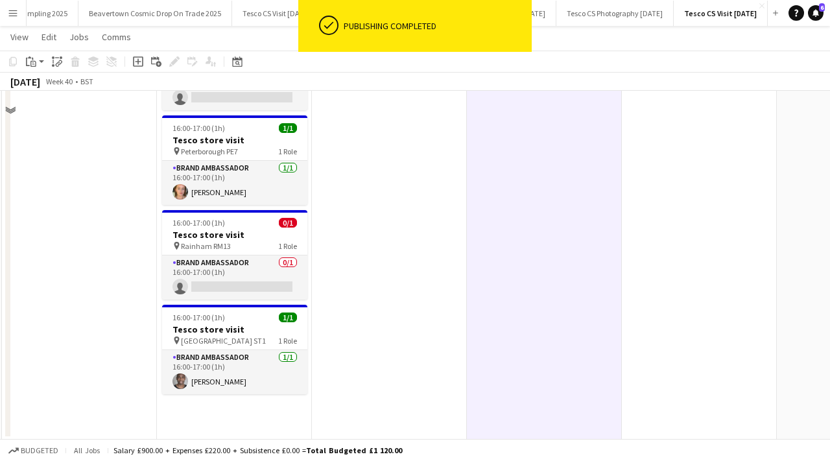
scroll to position [0, 0]
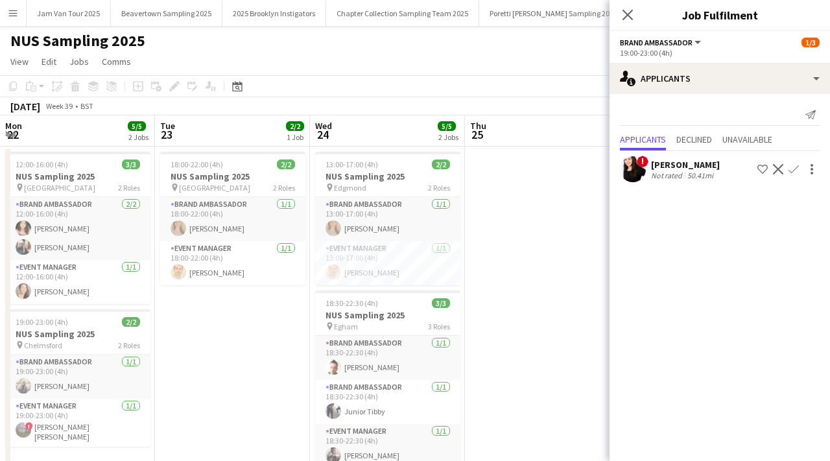
scroll to position [0, 506]
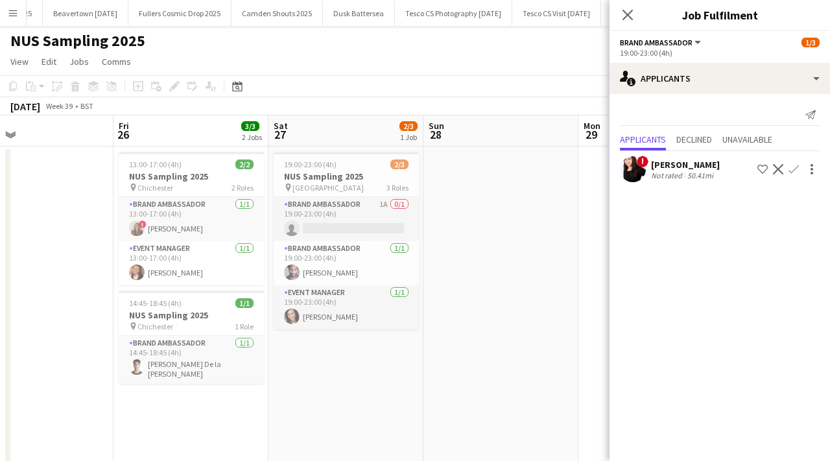
click at [8, 17] on app-icon "Menu" at bounding box center [13, 13] width 10 height 10
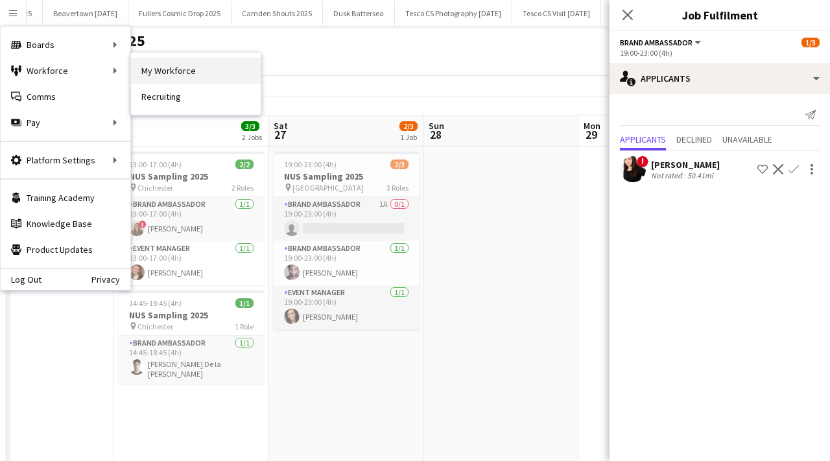
click at [154, 67] on link "My Workforce" at bounding box center [196, 71] width 130 height 26
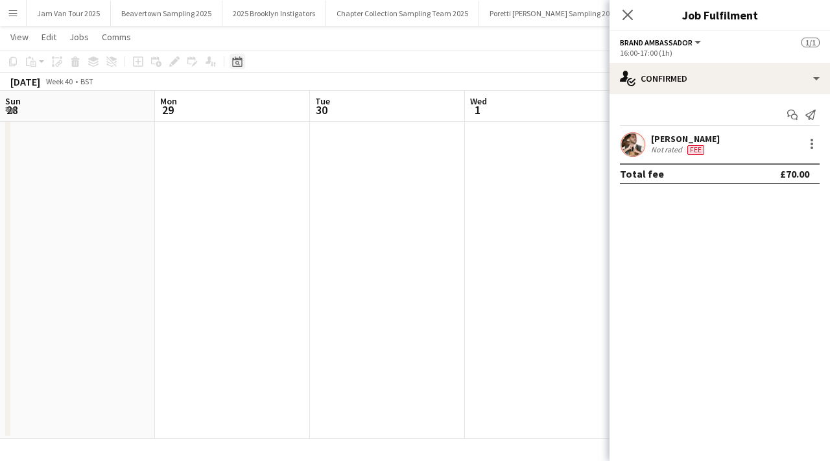
scroll to position [0, 473]
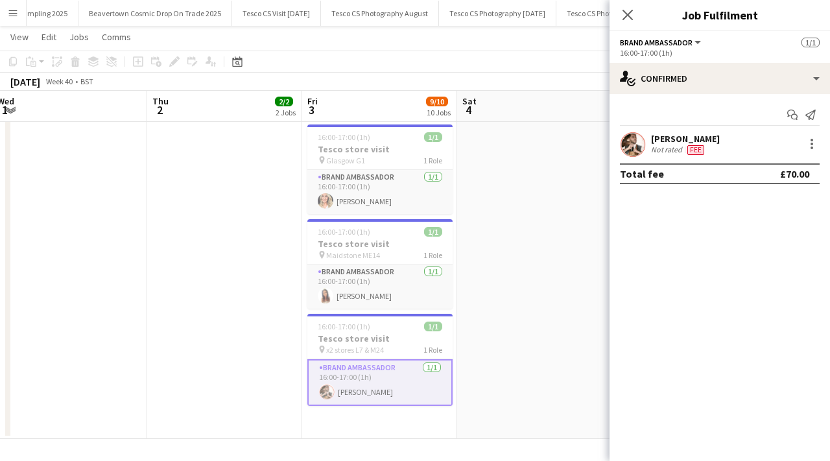
click at [25, 19] on button "Menu" at bounding box center [13, 13] width 26 height 26
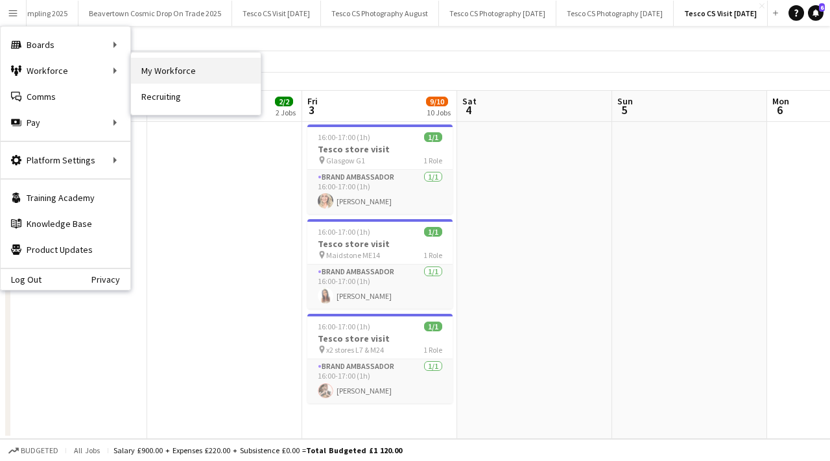
click at [167, 74] on link "My Workforce" at bounding box center [196, 71] width 130 height 26
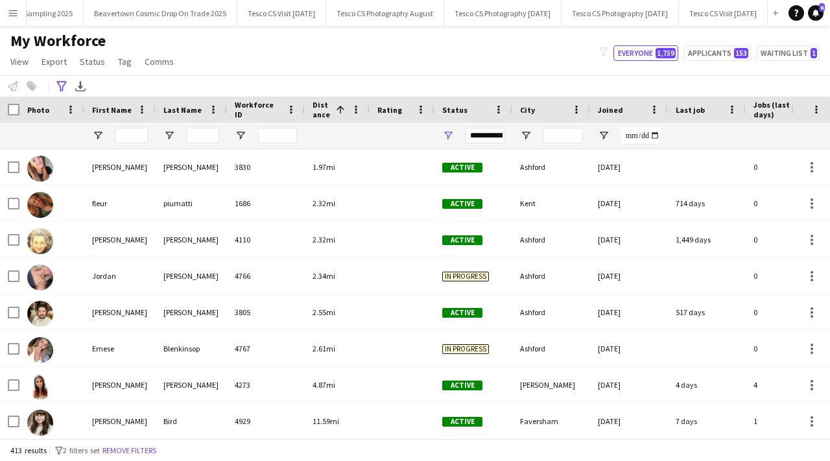
click at [62, 77] on div "**********" at bounding box center [415, 85] width 830 height 21
click at [61, 86] on icon "Advanced filters" at bounding box center [61, 86] width 10 height 10
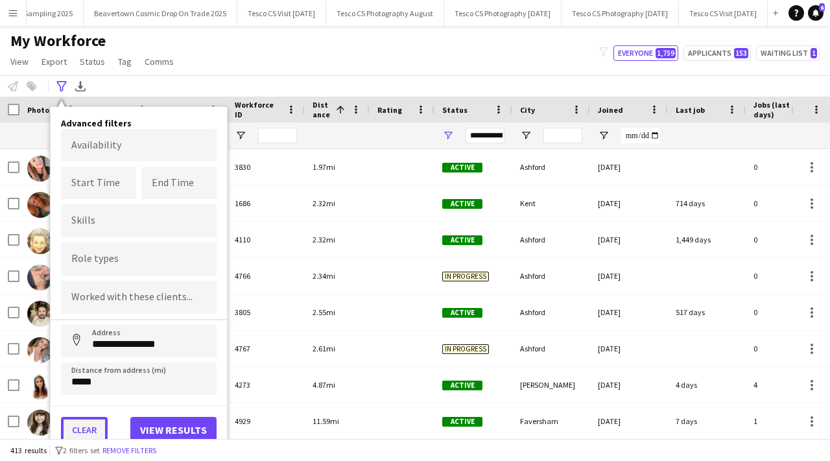
click at [95, 427] on button "Clear" at bounding box center [84, 430] width 47 height 26
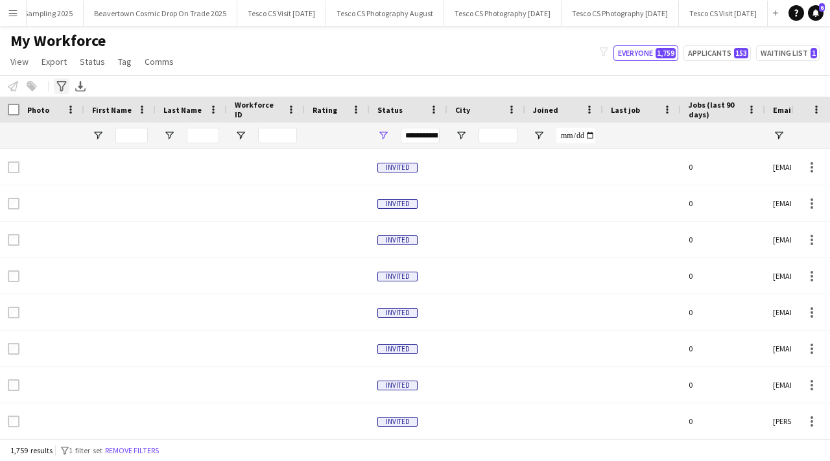
click at [58, 85] on icon "Advanced filters" at bounding box center [61, 86] width 10 height 10
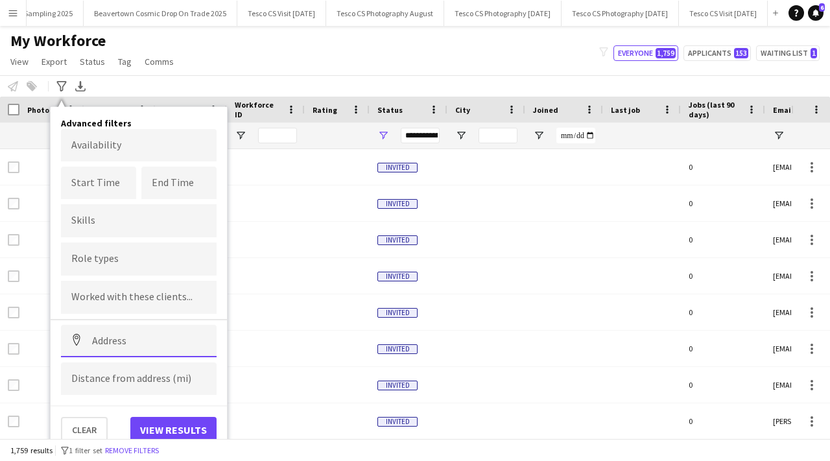
click at [132, 349] on input at bounding box center [139, 341] width 156 height 32
paste input "********"
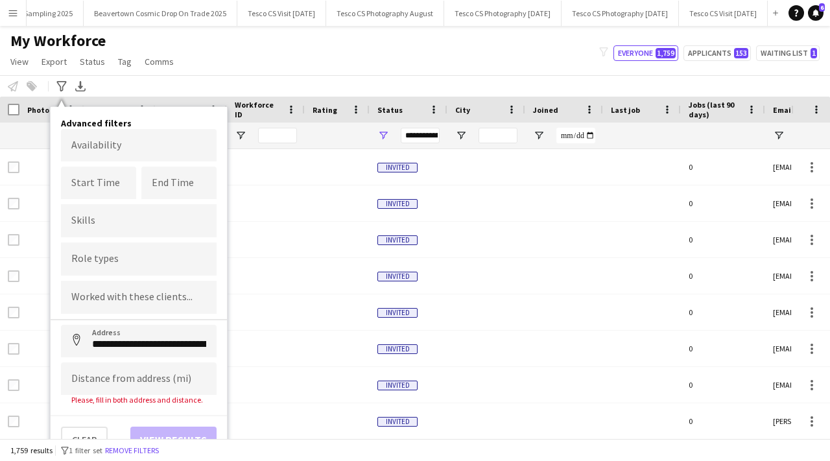
type input "**********"
click at [137, 375] on input at bounding box center [139, 379] width 156 height 32
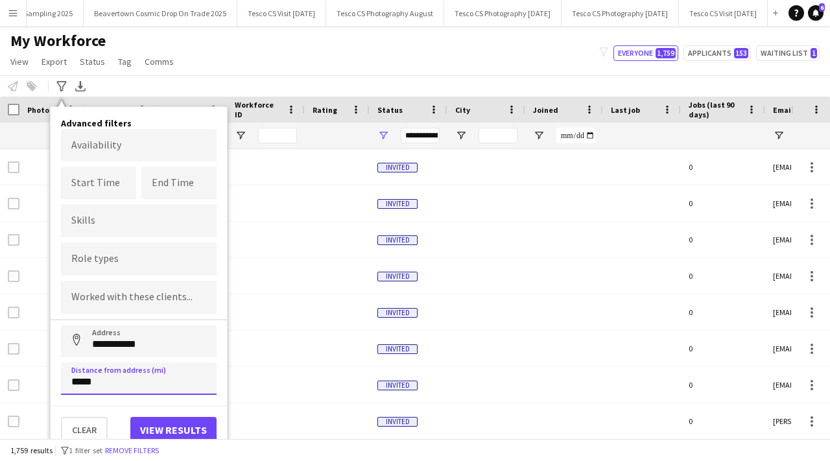
type input "*****"
click at [147, 418] on button "View results" at bounding box center [173, 430] width 86 height 26
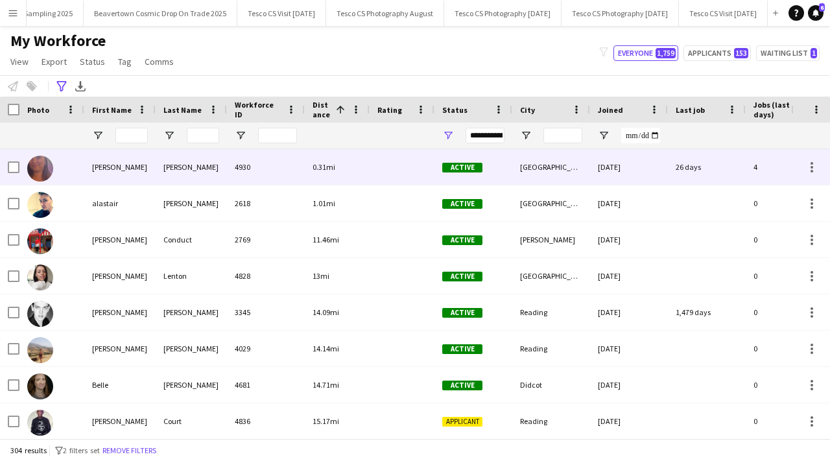
click at [184, 175] on div "[PERSON_NAME]" at bounding box center [191, 167] width 71 height 36
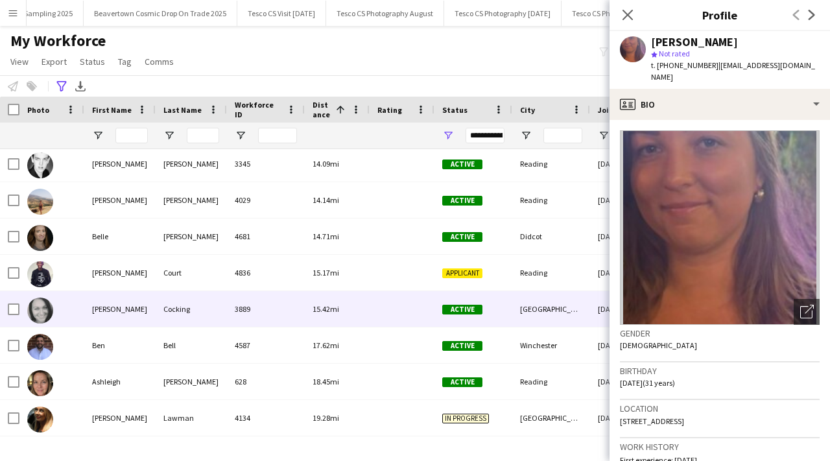
scroll to position [215, 0]
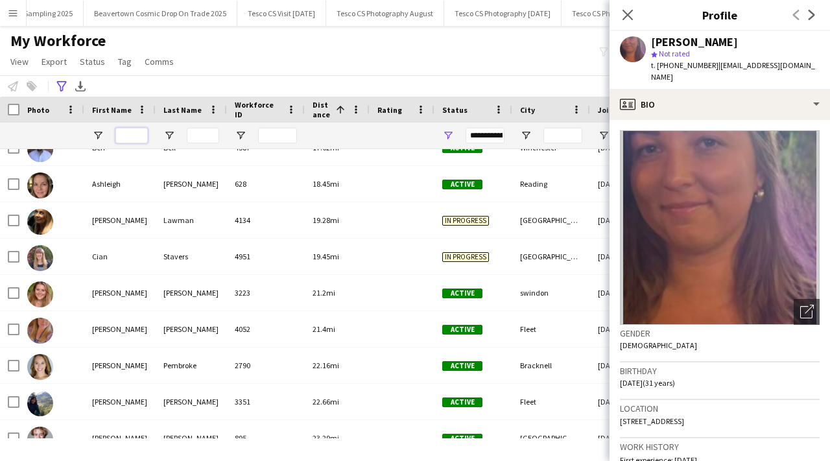
click at [130, 133] on input "First Name Filter Input" at bounding box center [131, 136] width 32 height 16
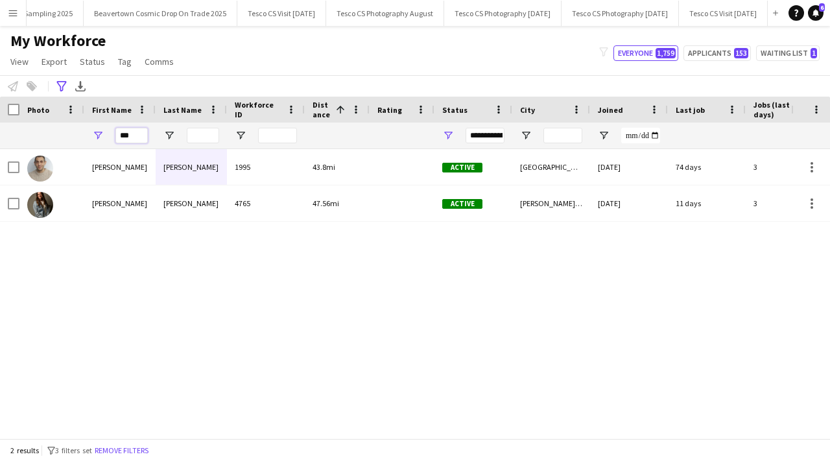
drag, startPoint x: 137, startPoint y: 141, endPoint x: 125, endPoint y: 141, distance: 13.0
click at [125, 141] on input "***" at bounding box center [131, 136] width 32 height 16
type input "*"
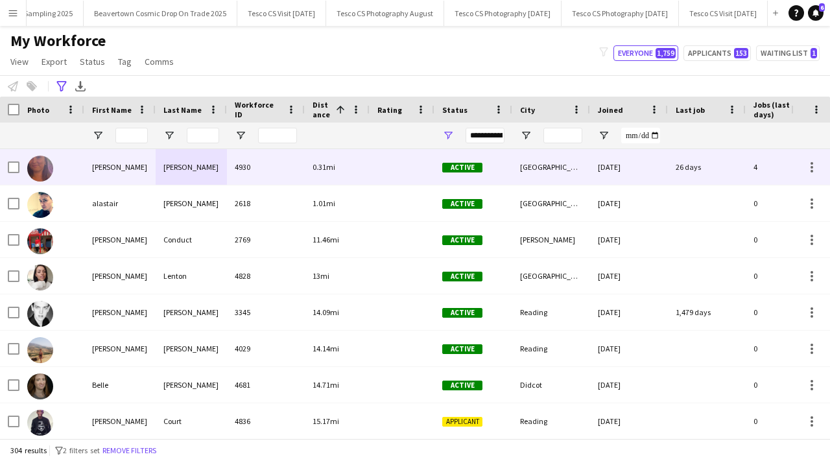
click at [198, 177] on div "[PERSON_NAME]" at bounding box center [191, 167] width 71 height 36
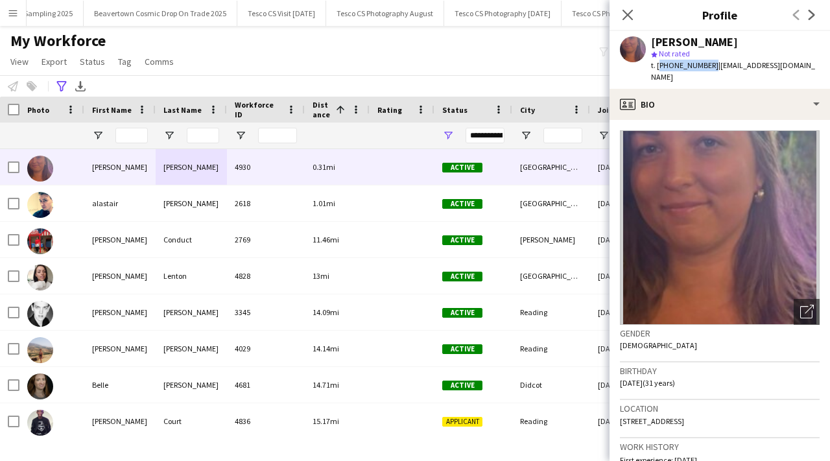
drag, startPoint x: 658, startPoint y: 65, endPoint x: 706, endPoint y: 64, distance: 47.4
click at [706, 64] on span "t. [PHONE_NUMBER]" at bounding box center [684, 65] width 67 height 10
copy span "[PHONE_NUMBER]"
